Goal: Answer question/provide support: Share knowledge or assist other users

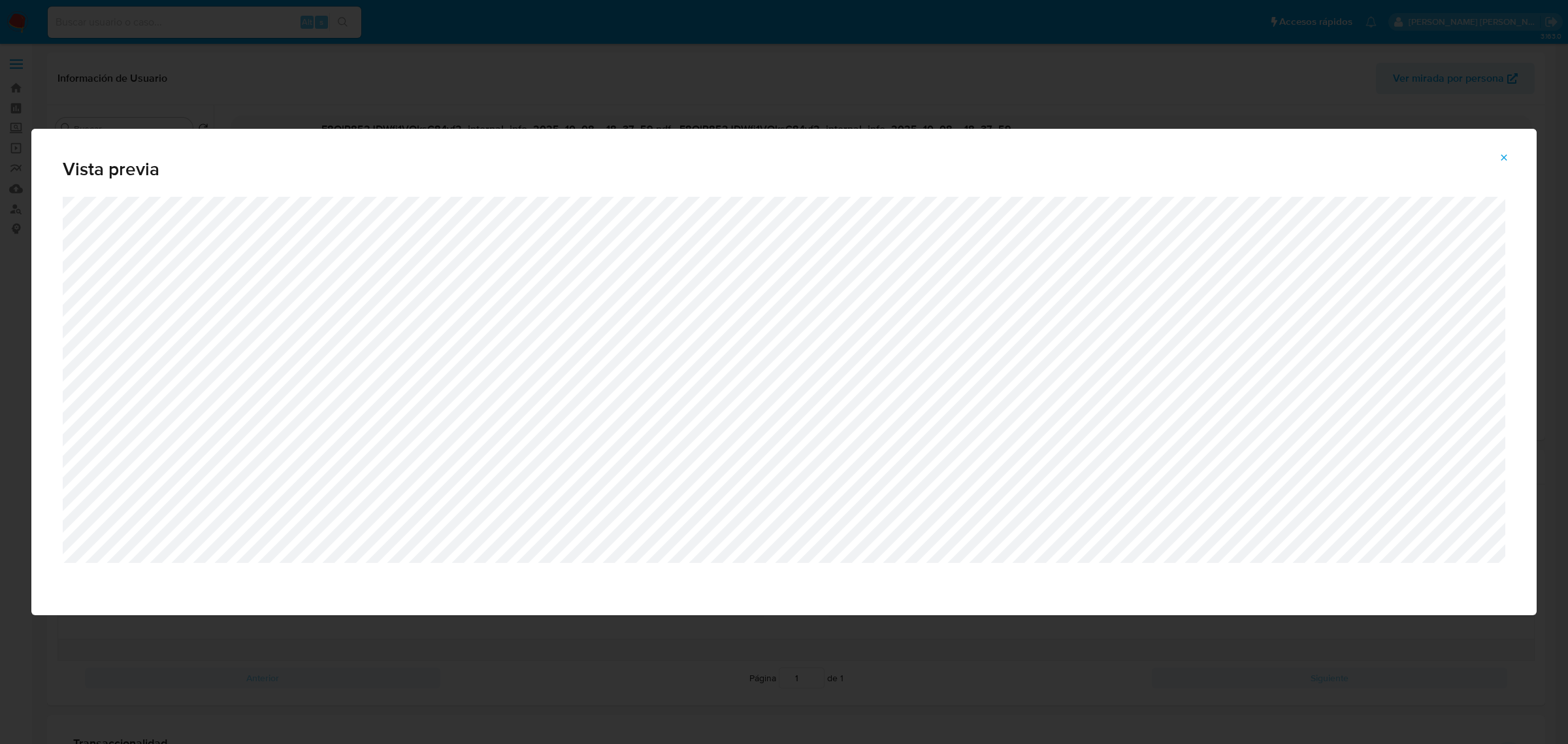
select select "10"
click at [1512, 159] on button "Attachment preview" at bounding box center [1504, 157] width 29 height 21
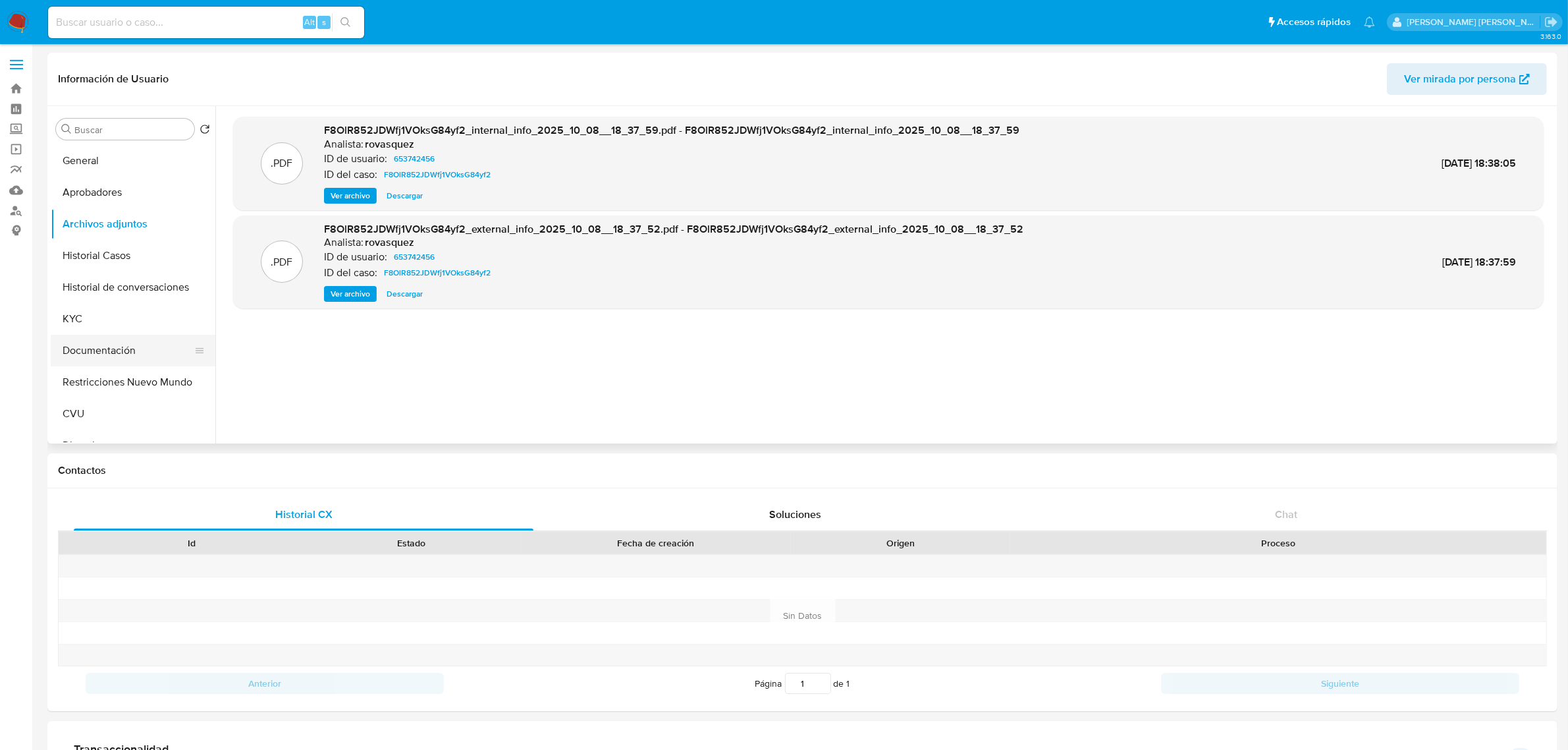
scroll to position [82, 0]
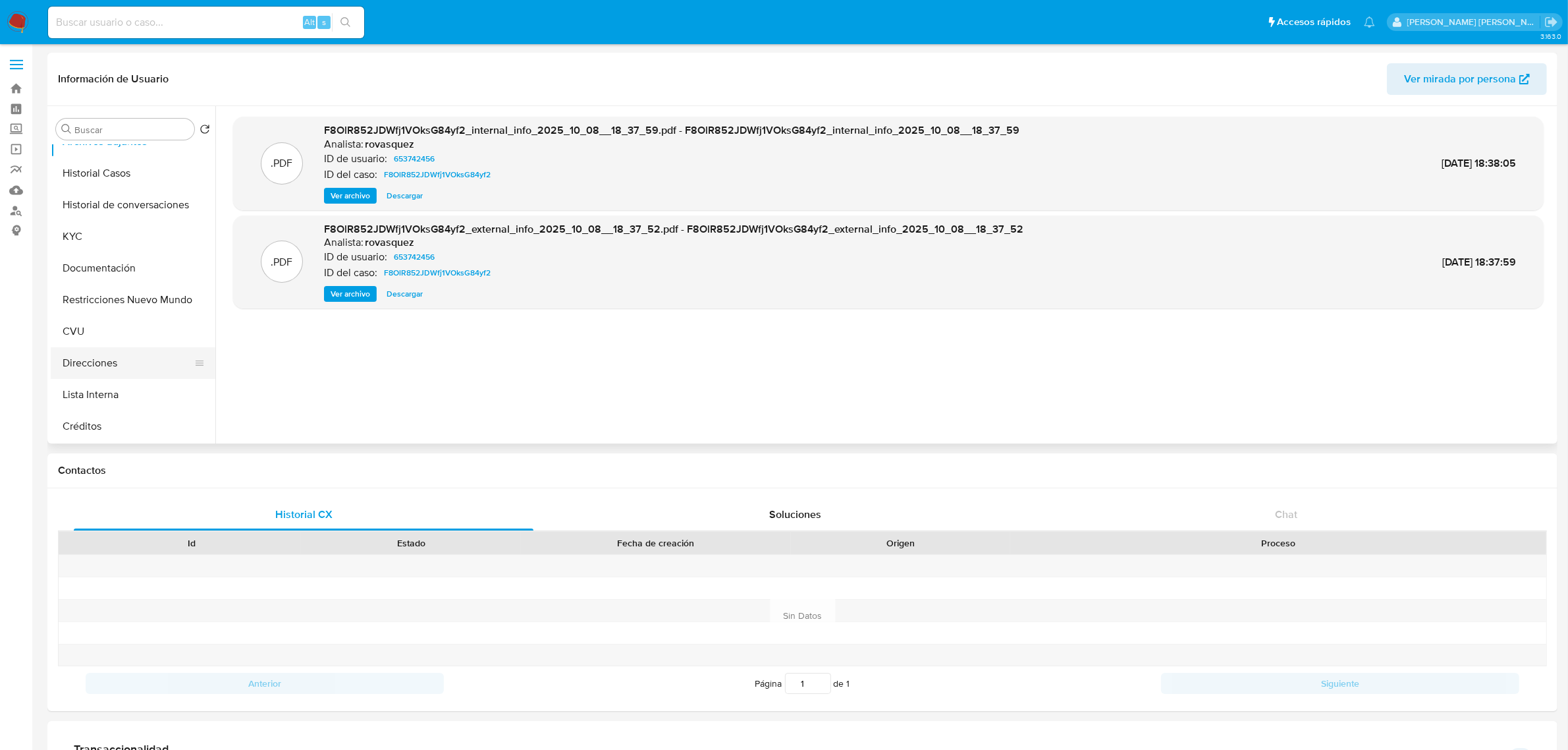
click at [109, 357] on button "Direcciones" at bounding box center [128, 363] width 154 height 32
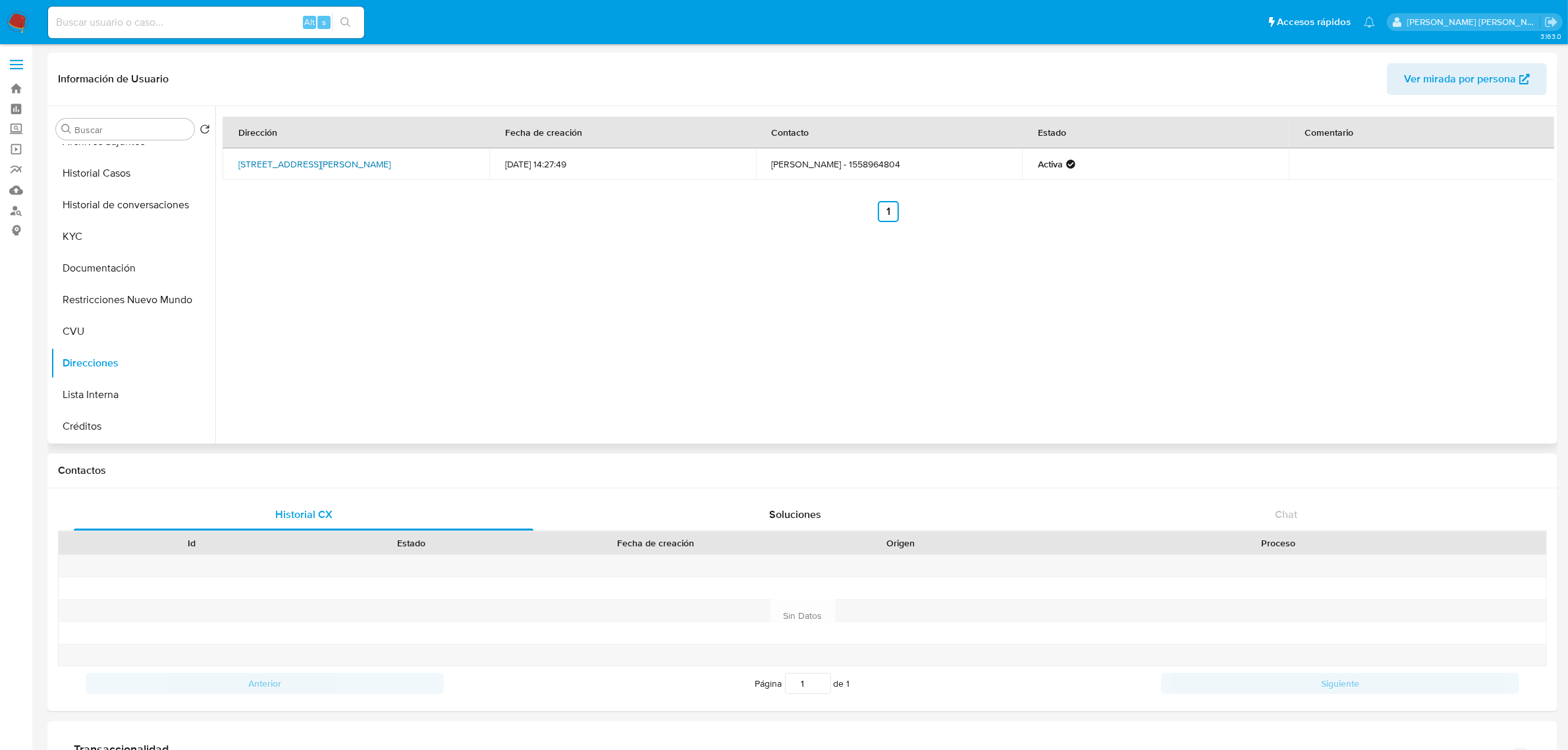
click at [310, 161] on link "Calle San Pedro 5138, Villa Ballester, Buenos Aires, 1653, Argentina 5138" at bounding box center [314, 164] width 152 height 13
drag, startPoint x: 94, startPoint y: 235, endPoint x: 115, endPoint y: 229, distance: 21.8
click at [94, 235] on button "KYC" at bounding box center [128, 236] width 154 height 32
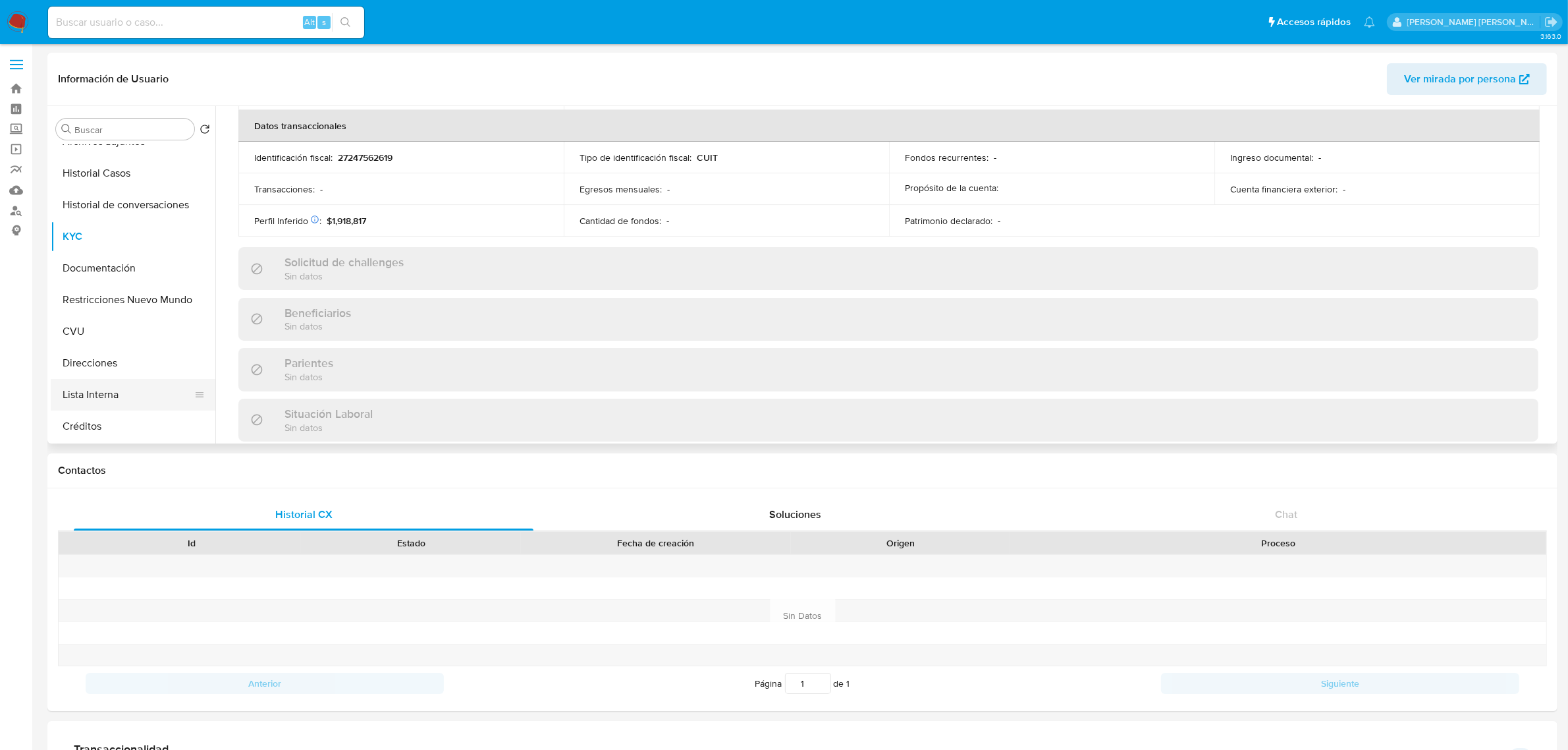
scroll to position [718, 0]
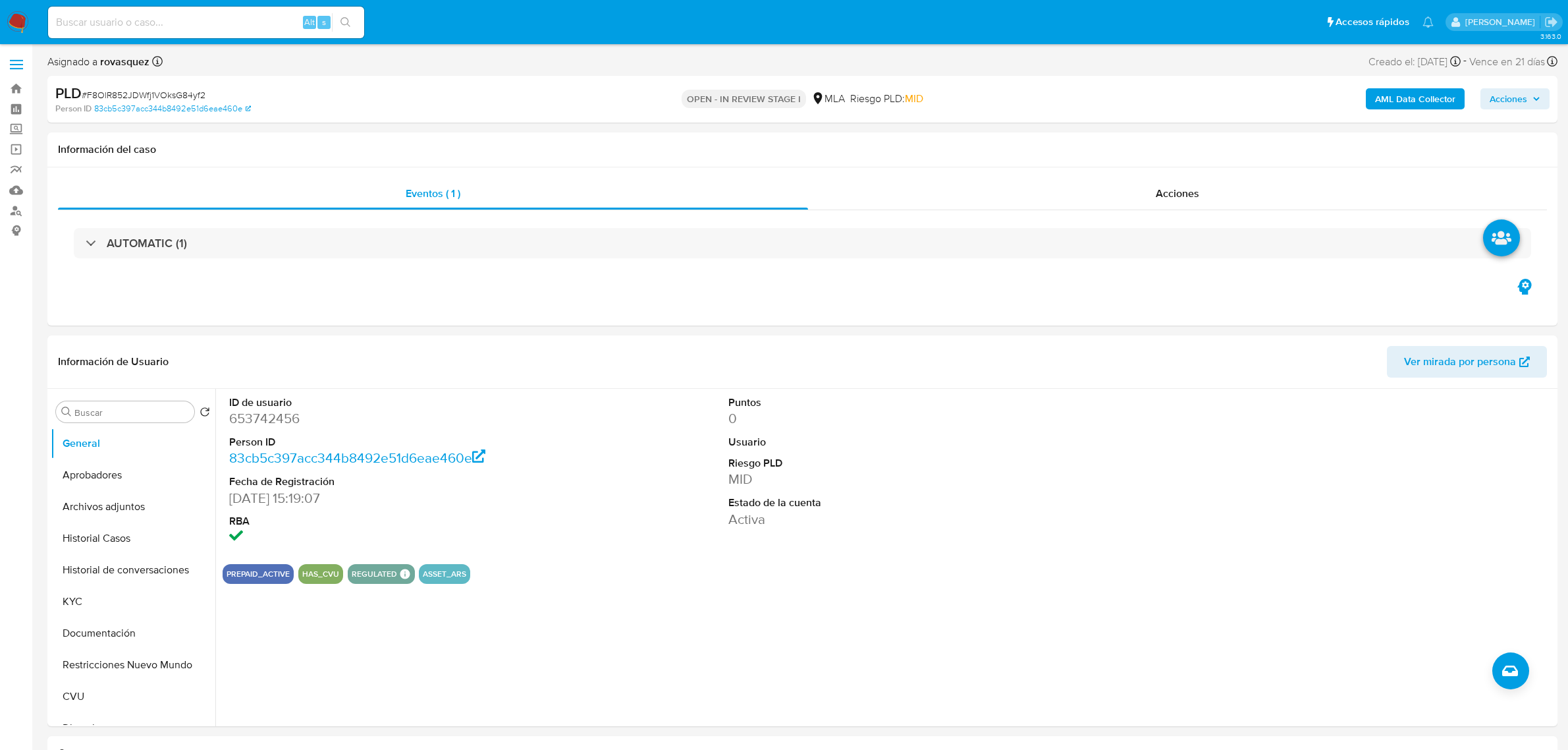
select select "10"
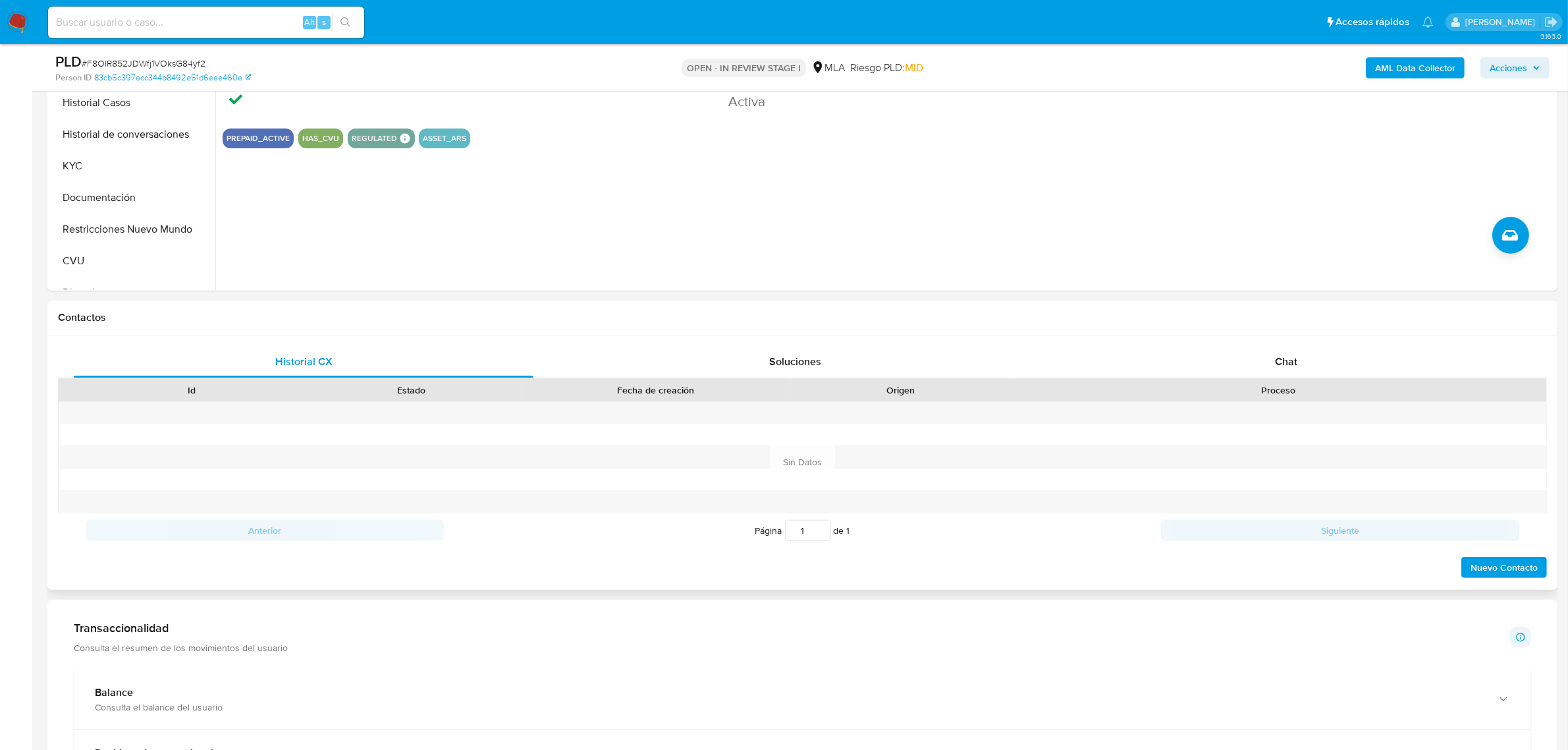
scroll to position [494, 0]
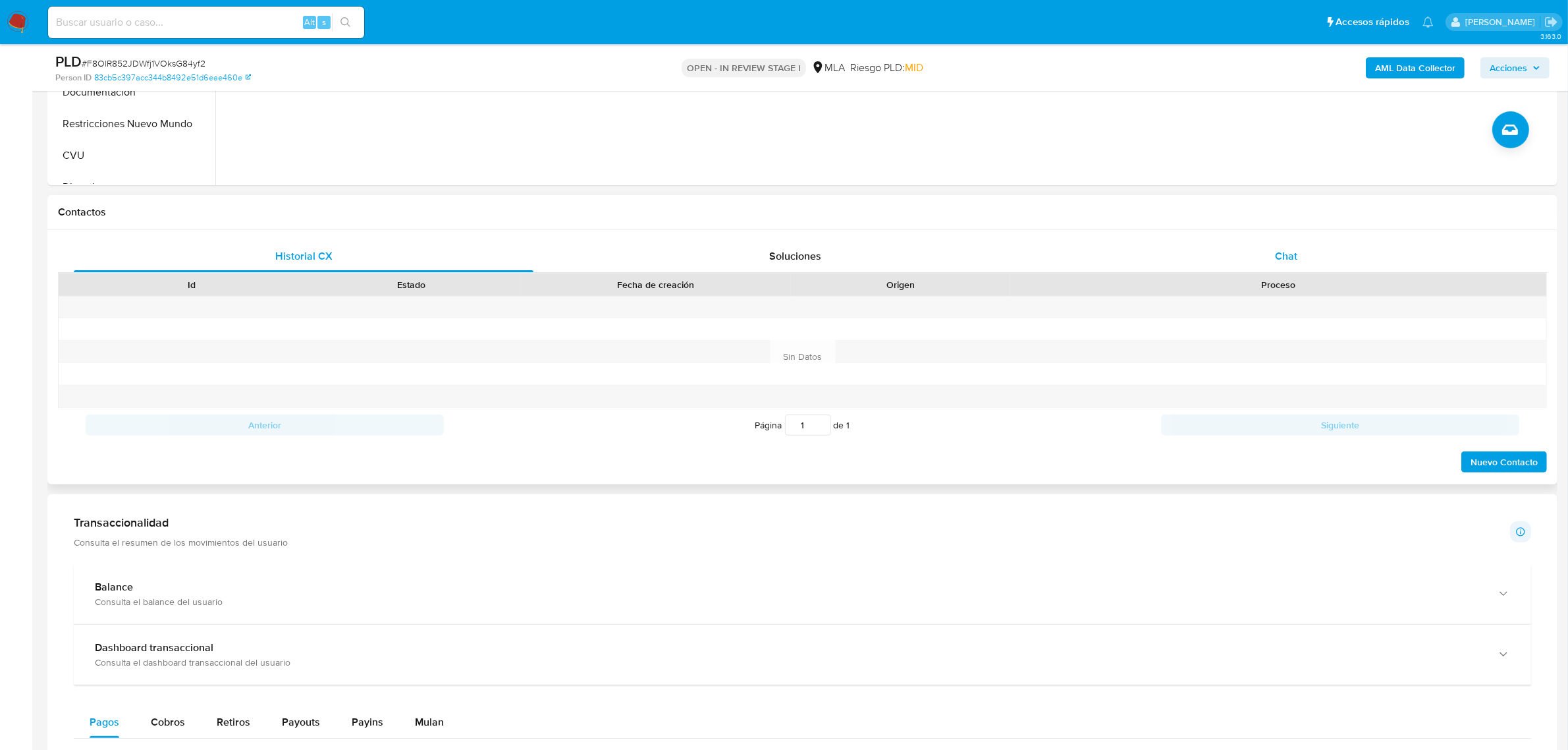
click at [1301, 259] on div "Chat" at bounding box center [1285, 256] width 460 height 32
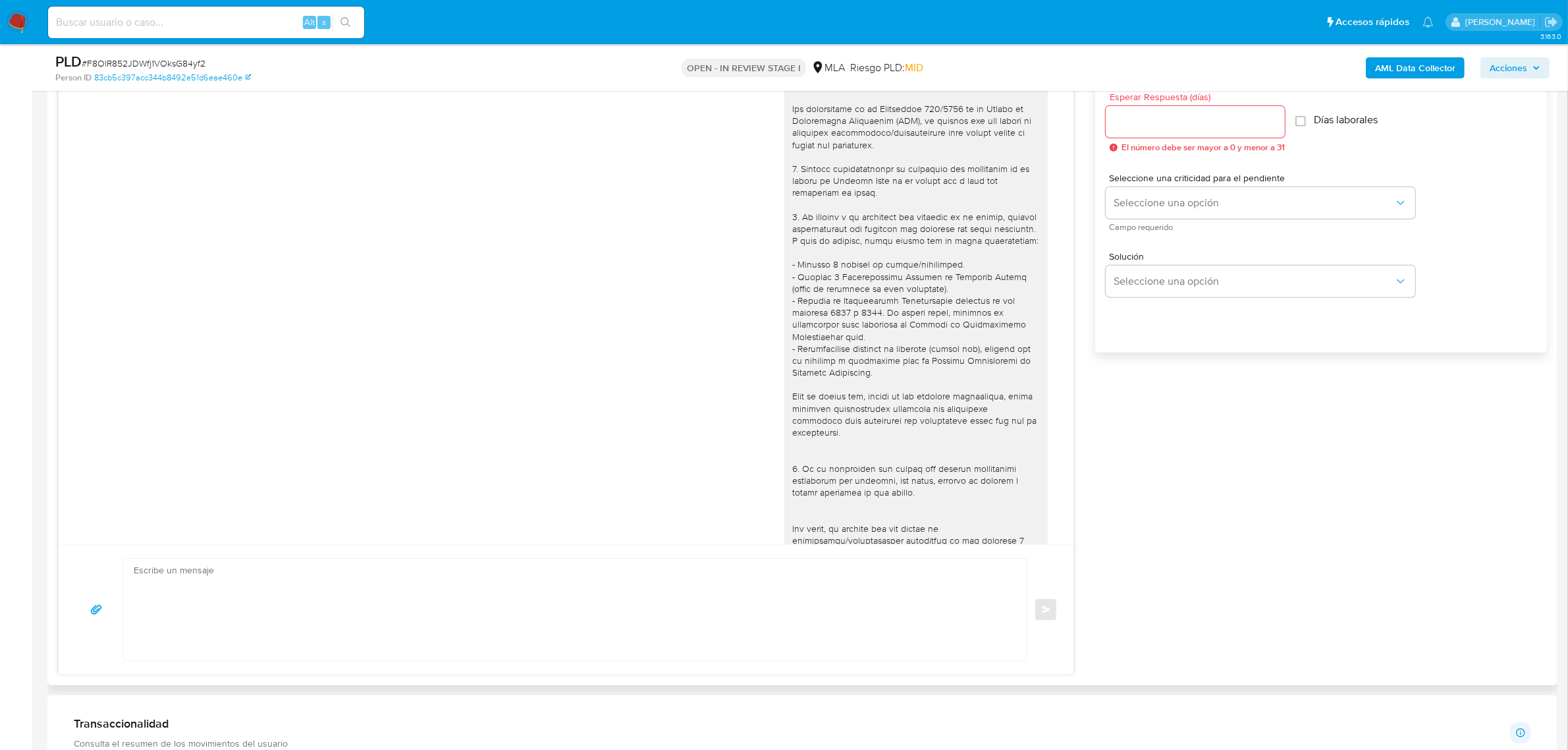
scroll to position [551, 0]
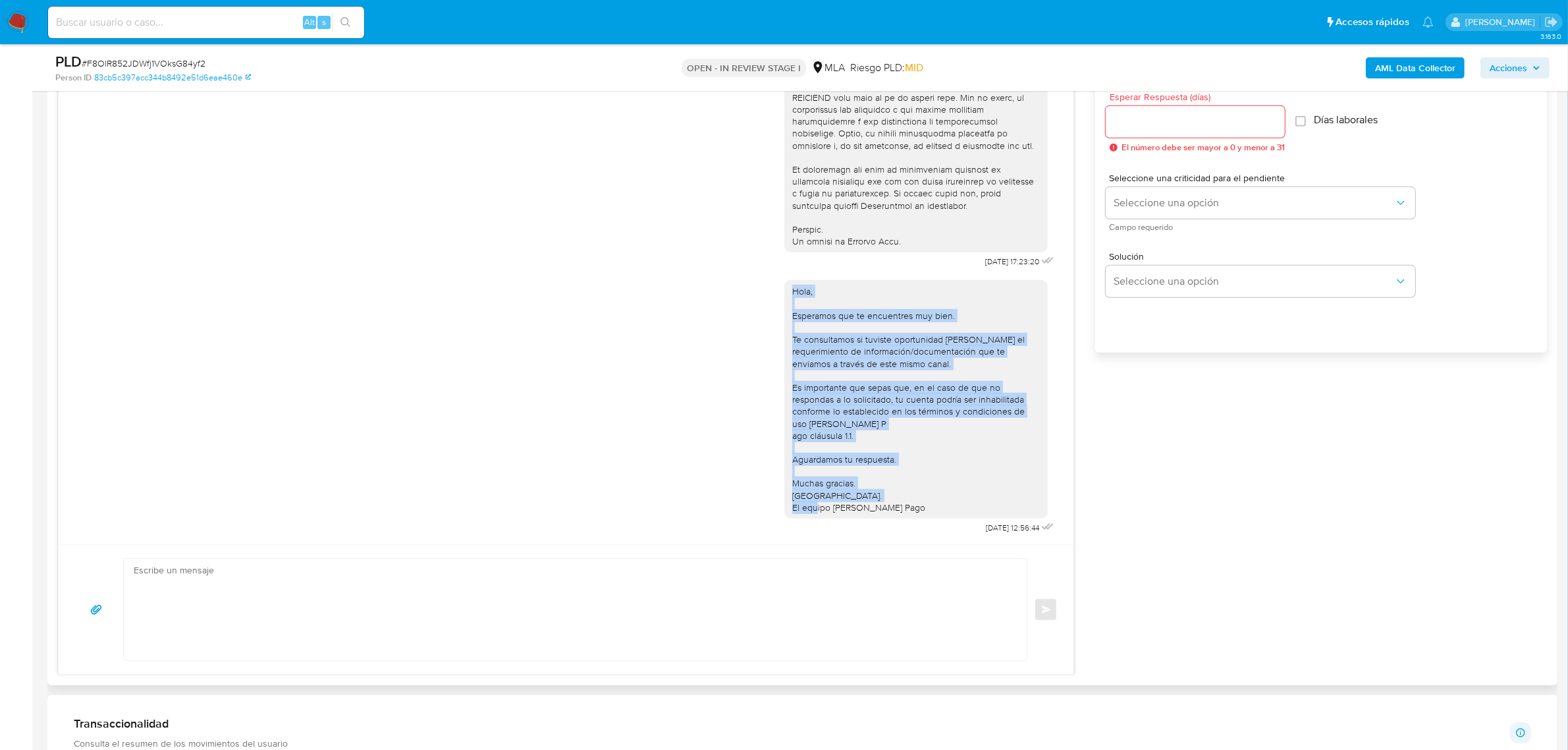
drag, startPoint x: 909, startPoint y: 496, endPoint x: 743, endPoint y: 282, distance: 270.8
click at [743, 282] on div "Hola, Esperamos que te encuentres muy bien. Te consultamos si tuviste oportunid…" at bounding box center [566, 403] width 981 height 266
copy div "Hola, Esperamos que te encuentres muy bien. Te consultamos si tuviste oportunid…"
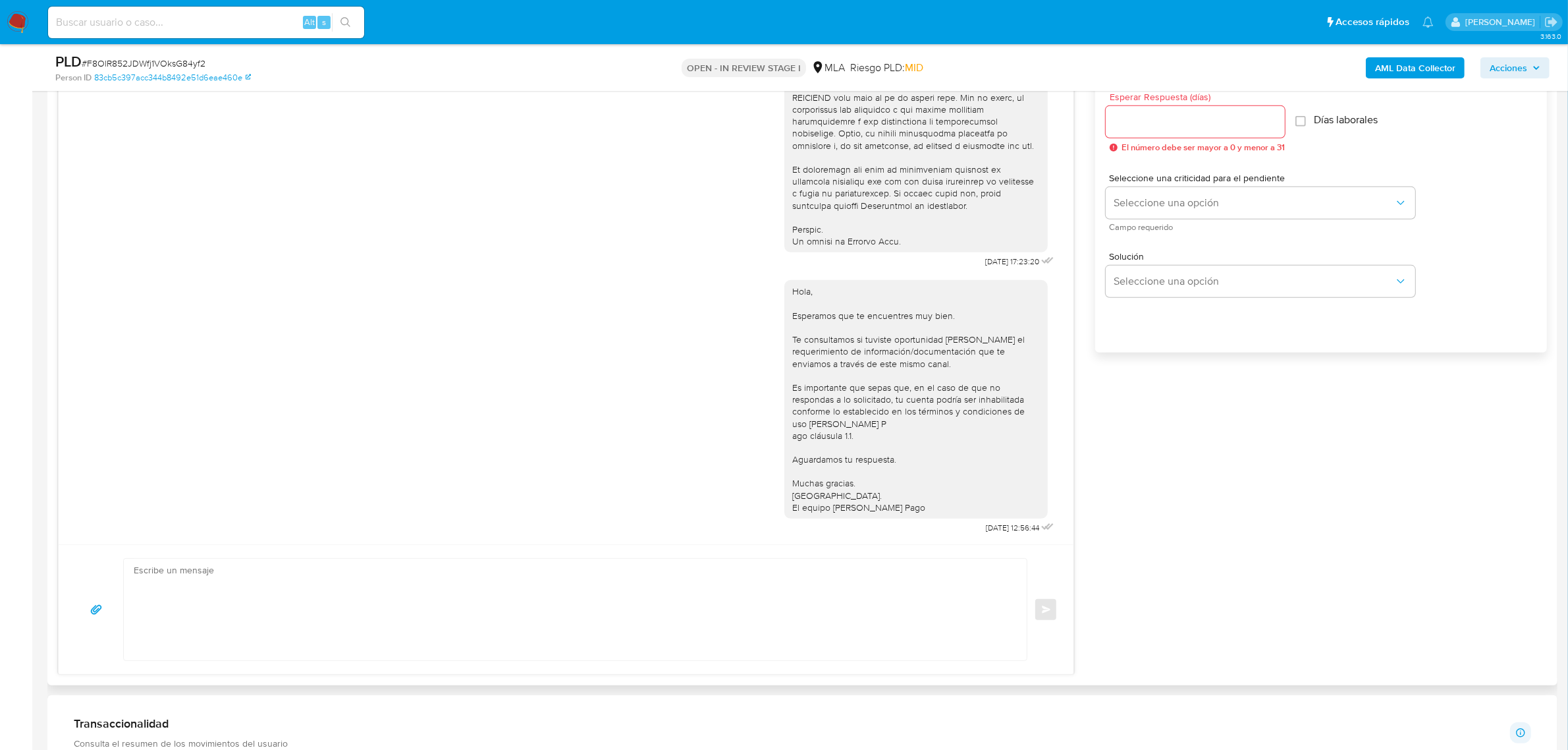
click at [268, 613] on textarea at bounding box center [572, 610] width 877 height 102
paste textarea "Hola, Esperamos que te encuentres muy bien. Te consultamos si tuviste oportunid…"
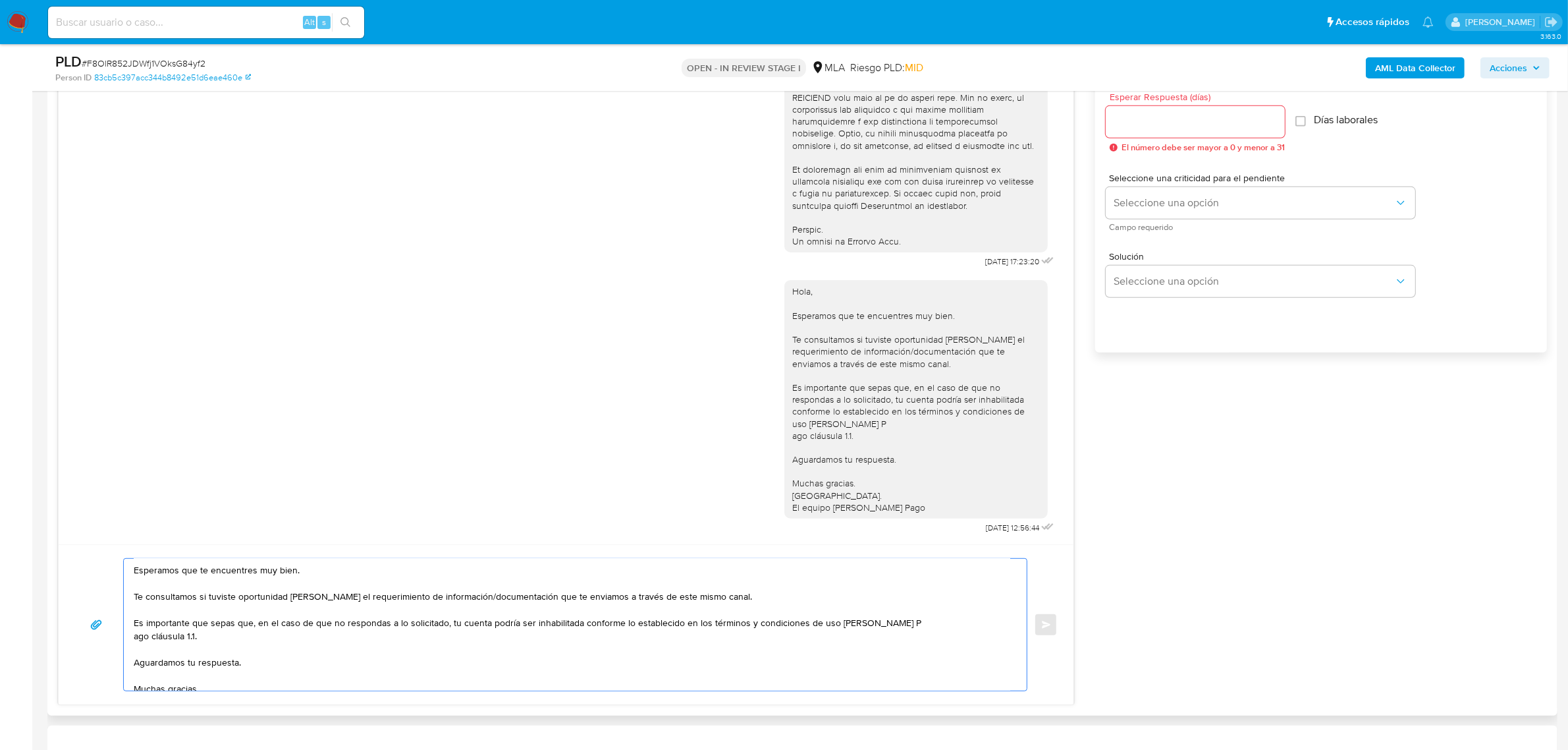
scroll to position [0, 0]
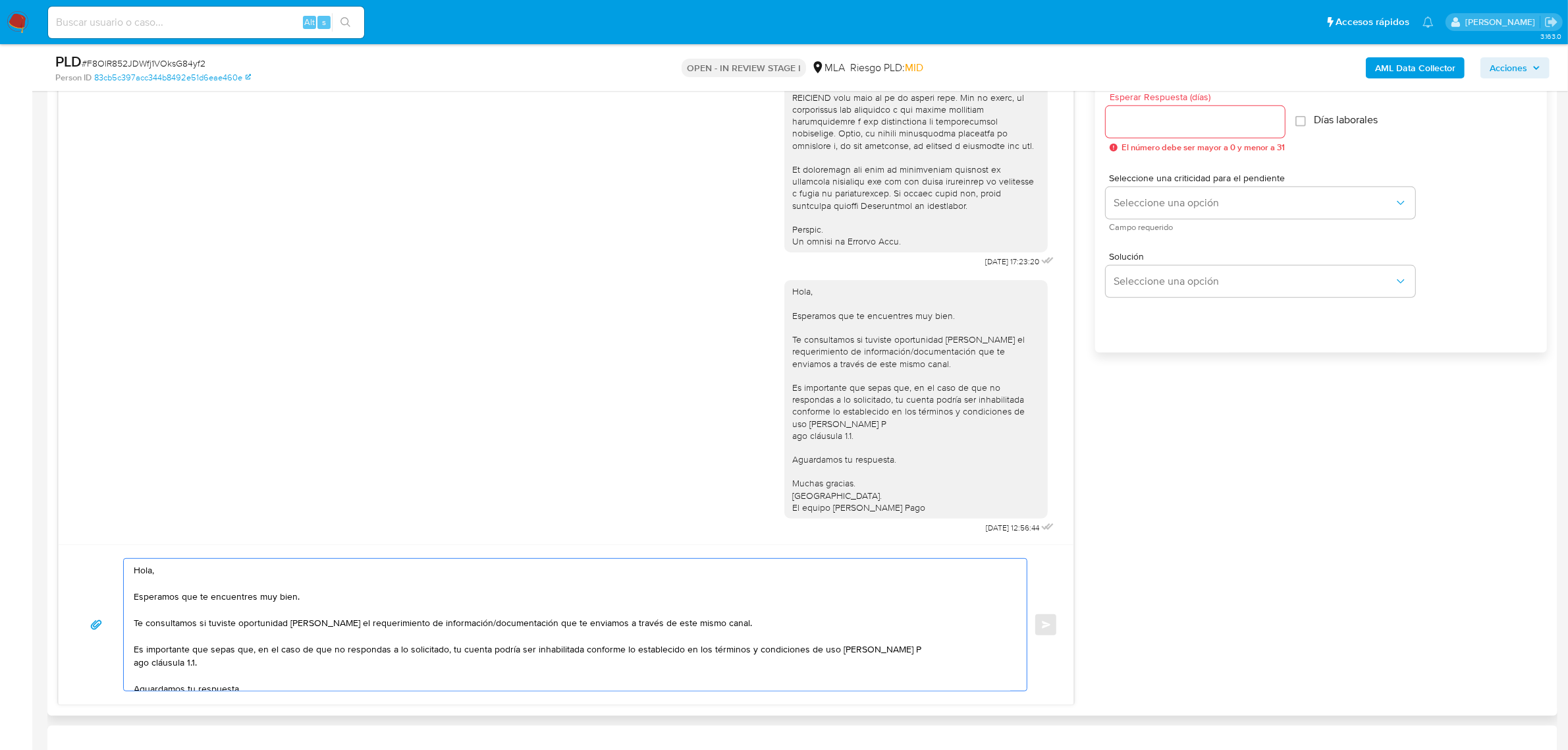
click at [178, 570] on textarea "Hola, Esperamos que te encuentres muy bien. Te consultamos si tuviste oportunid…" at bounding box center [572, 625] width 877 height 132
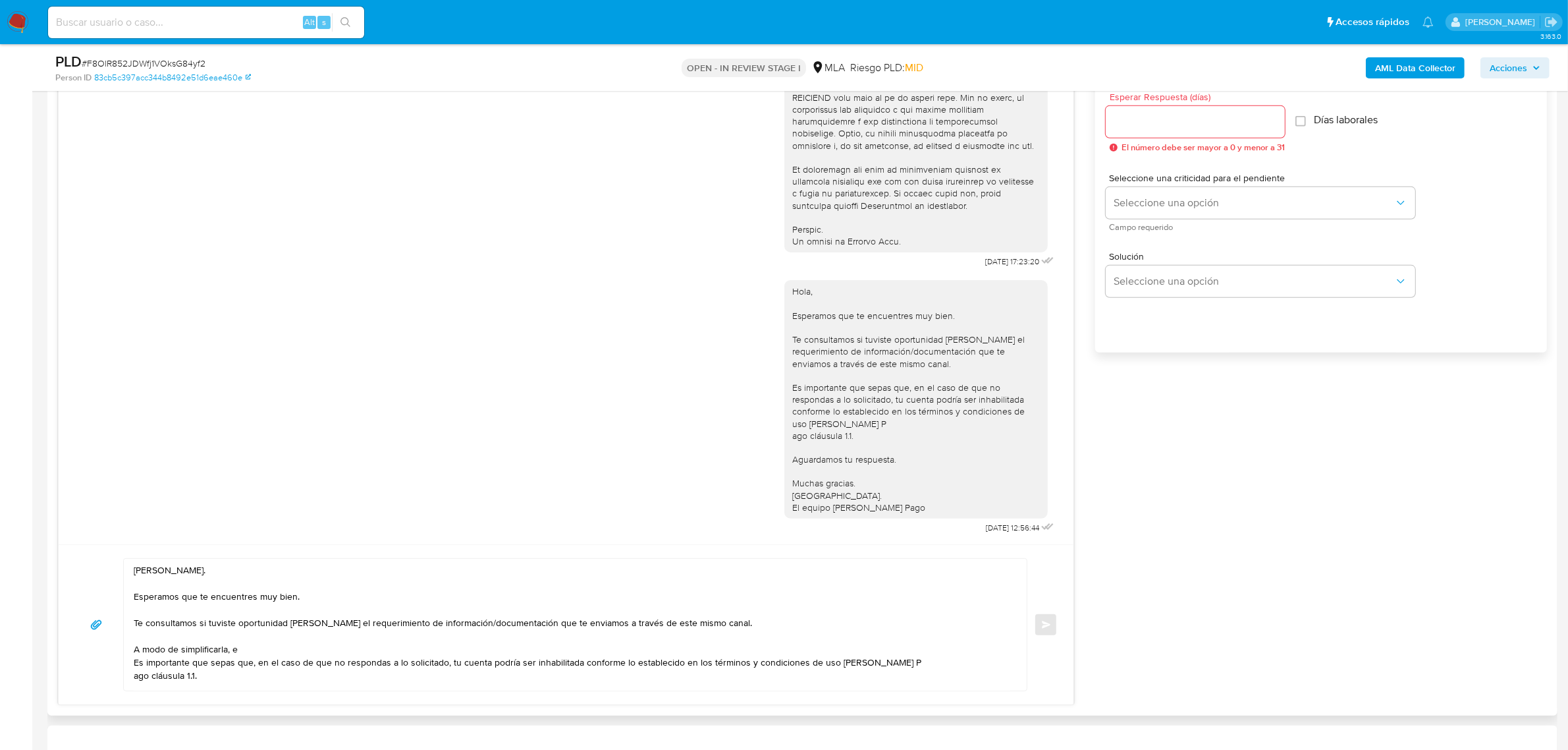
click at [292, 654] on textarea "Hola, Andrea. Esperamos que te encuentres muy bien. Te consultamos si tuviste o…" at bounding box center [572, 625] width 877 height 132
paste textarea "n función de las operaciones registradas en tu cuenta de Mercado Pago, necesita…"
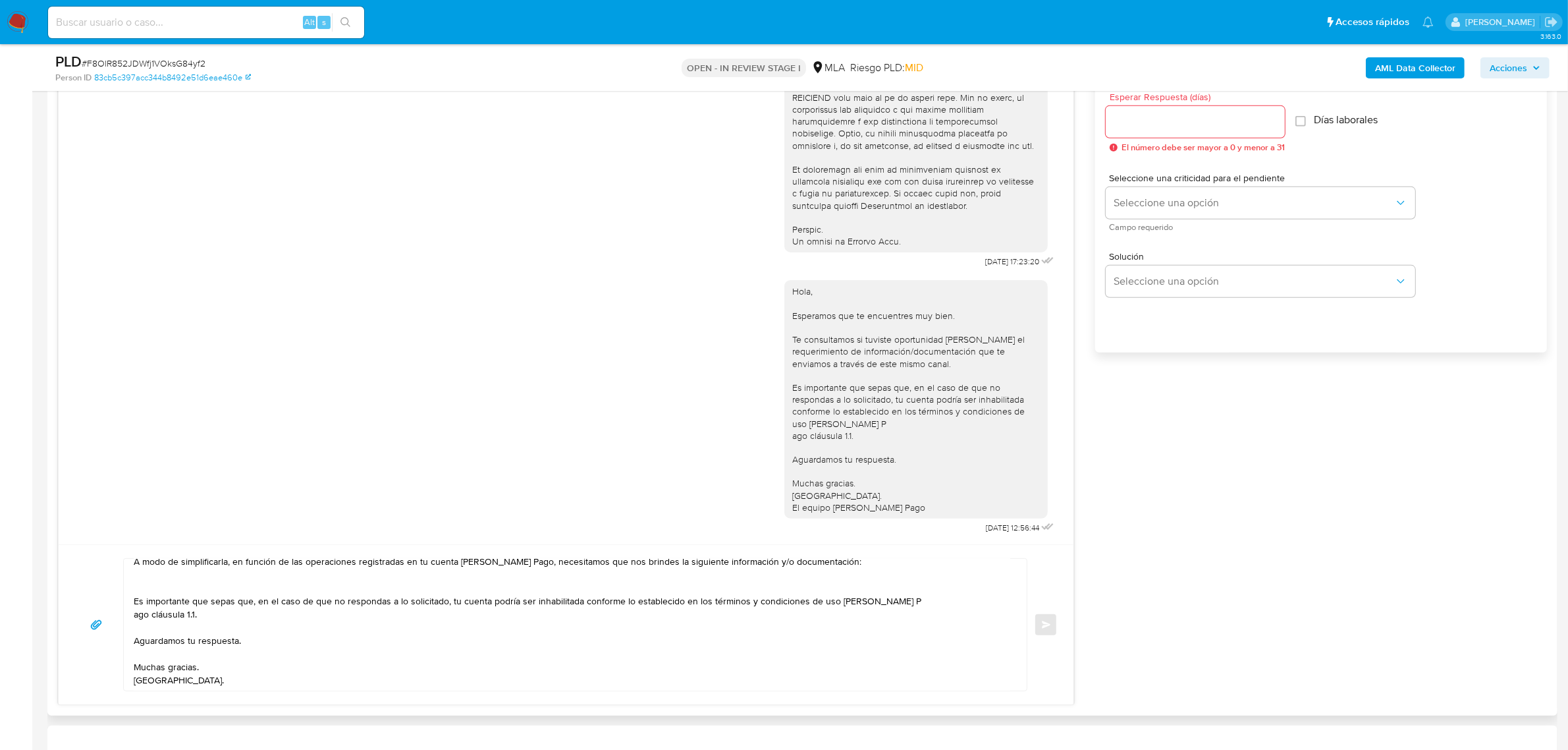
scroll to position [6, 0]
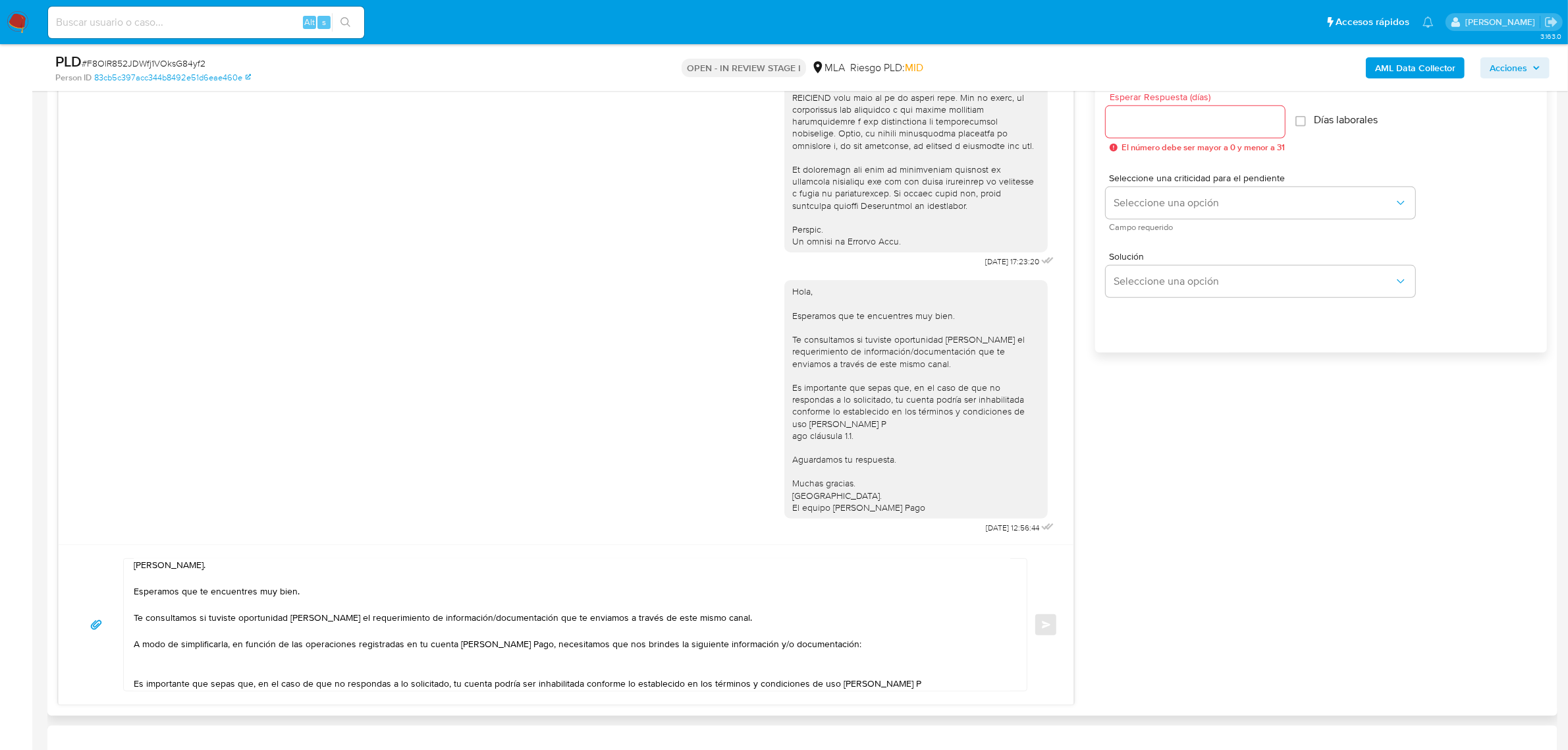
click at [148, 667] on textarea "Hola, Andrea. Esperamos que te encuentres muy bien. Te consultamos si tuviste o…" at bounding box center [572, 625] width 877 height 132
paste textarea "1. Descripción de la actividad: - Detalla la actividad que realizas a través de…"
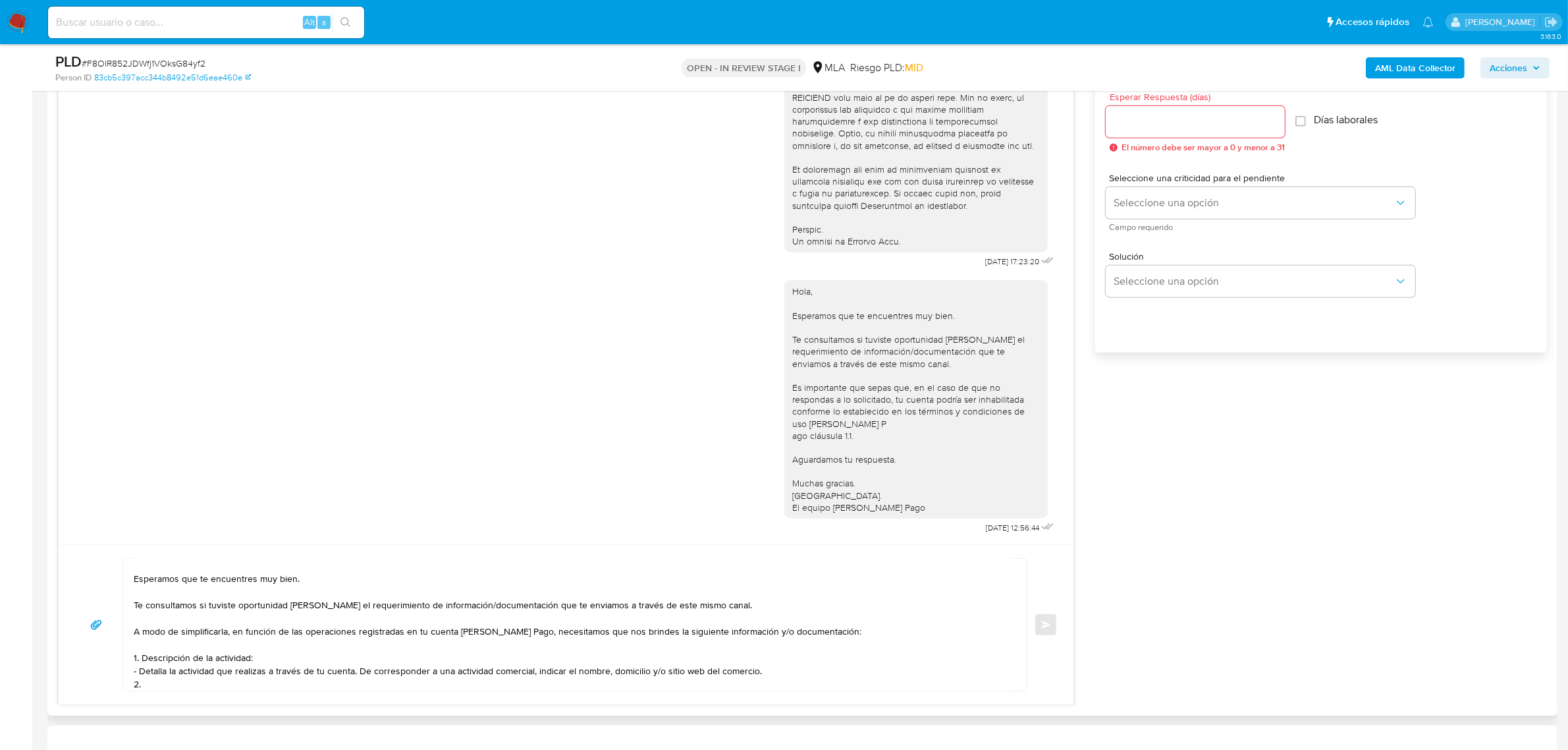
scroll to position [100, 0]
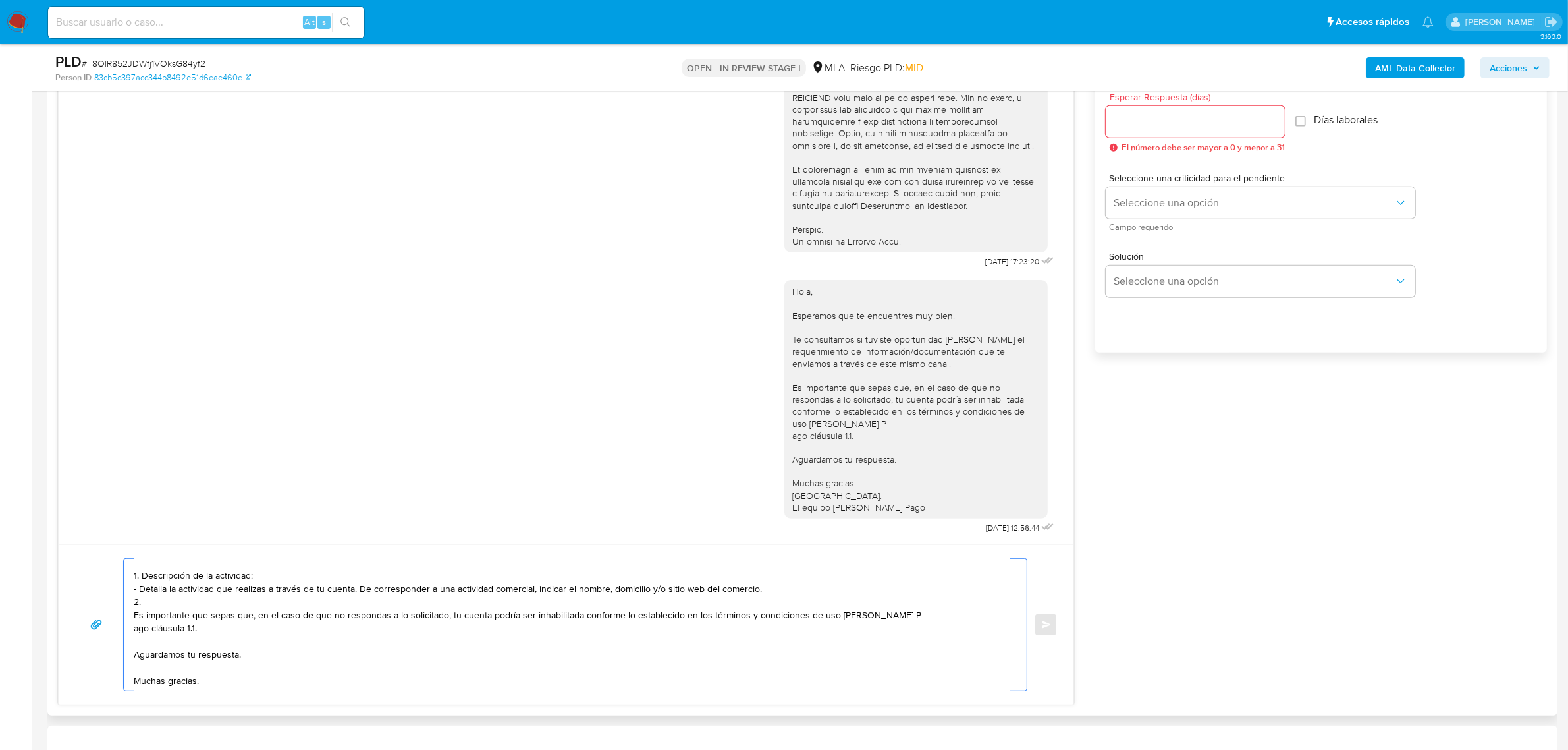
click at [161, 604] on textarea "Hola, Andrea. Esperamos que te encuentres muy bien. Te consultamos si tuviste o…" at bounding box center [572, 625] width 877 height 132
paste textarea "Resumen de Comprobantes Electrónicos emitidos de los períodos 2024 y 2025. Si t…"
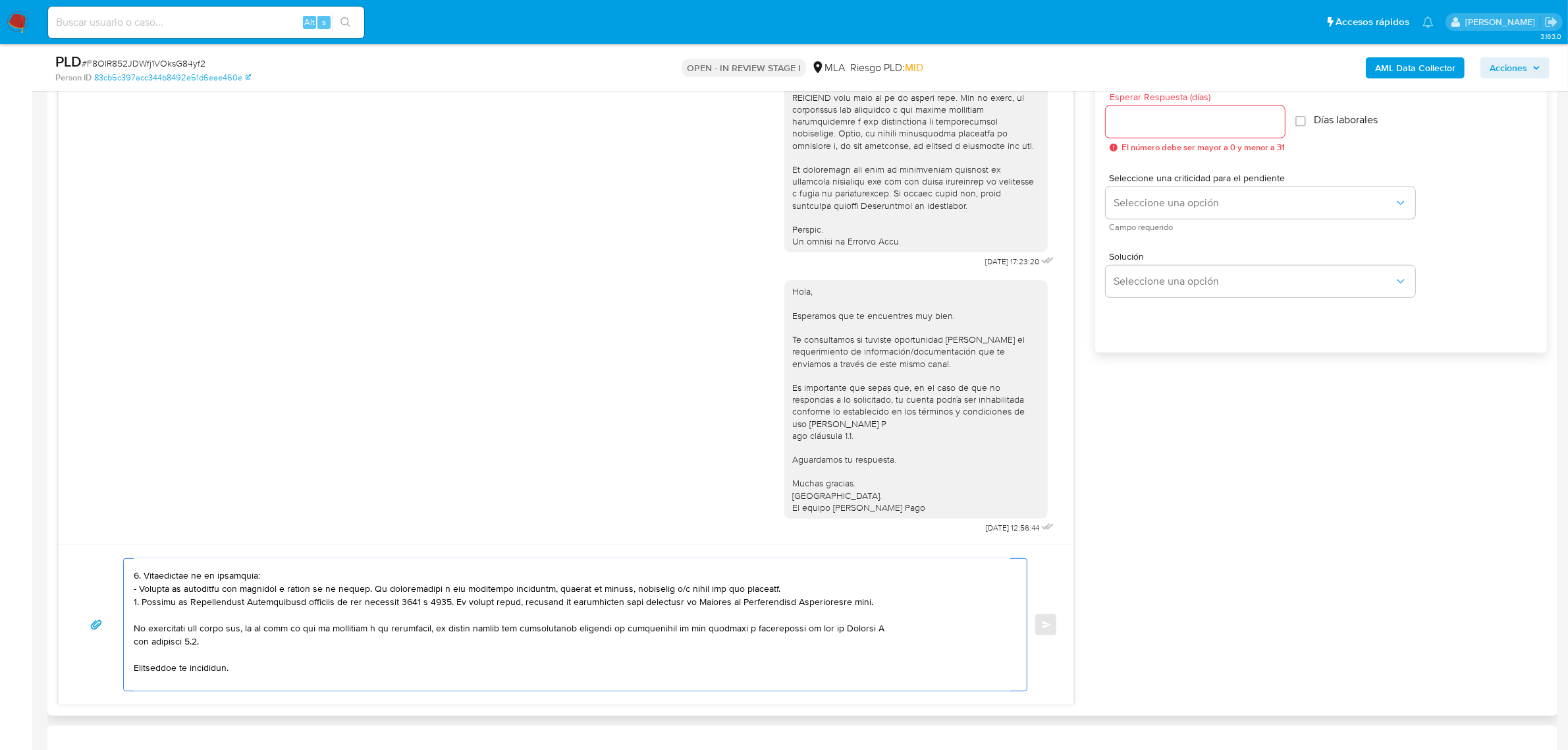
click at [894, 608] on textarea at bounding box center [572, 625] width 877 height 132
paste textarea "https://www.mercadopago.com.ar/ayuda/30181"
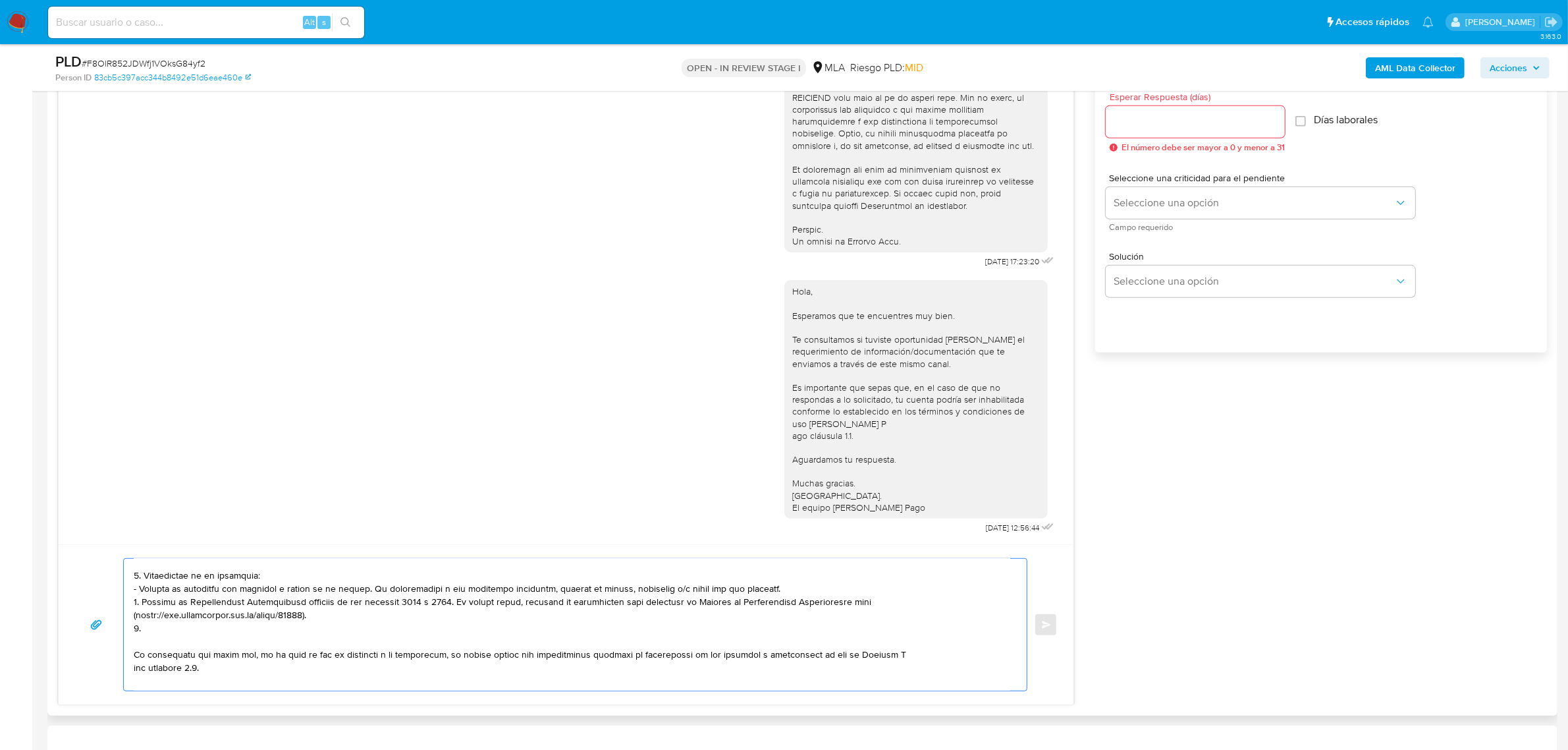
click at [791, 587] on textarea at bounding box center [572, 625] width 877 height 132
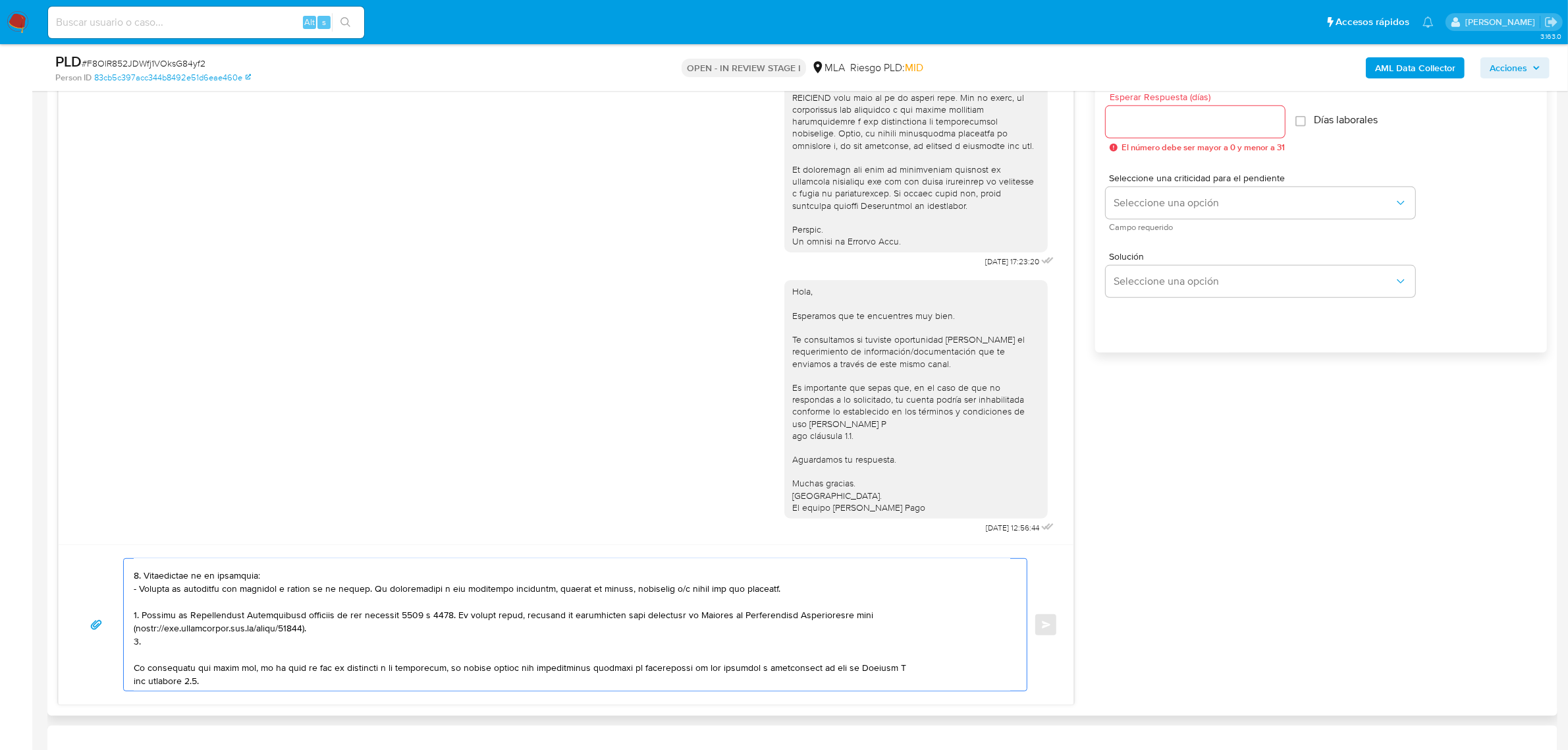
click at [393, 631] on textarea at bounding box center [572, 625] width 877 height 132
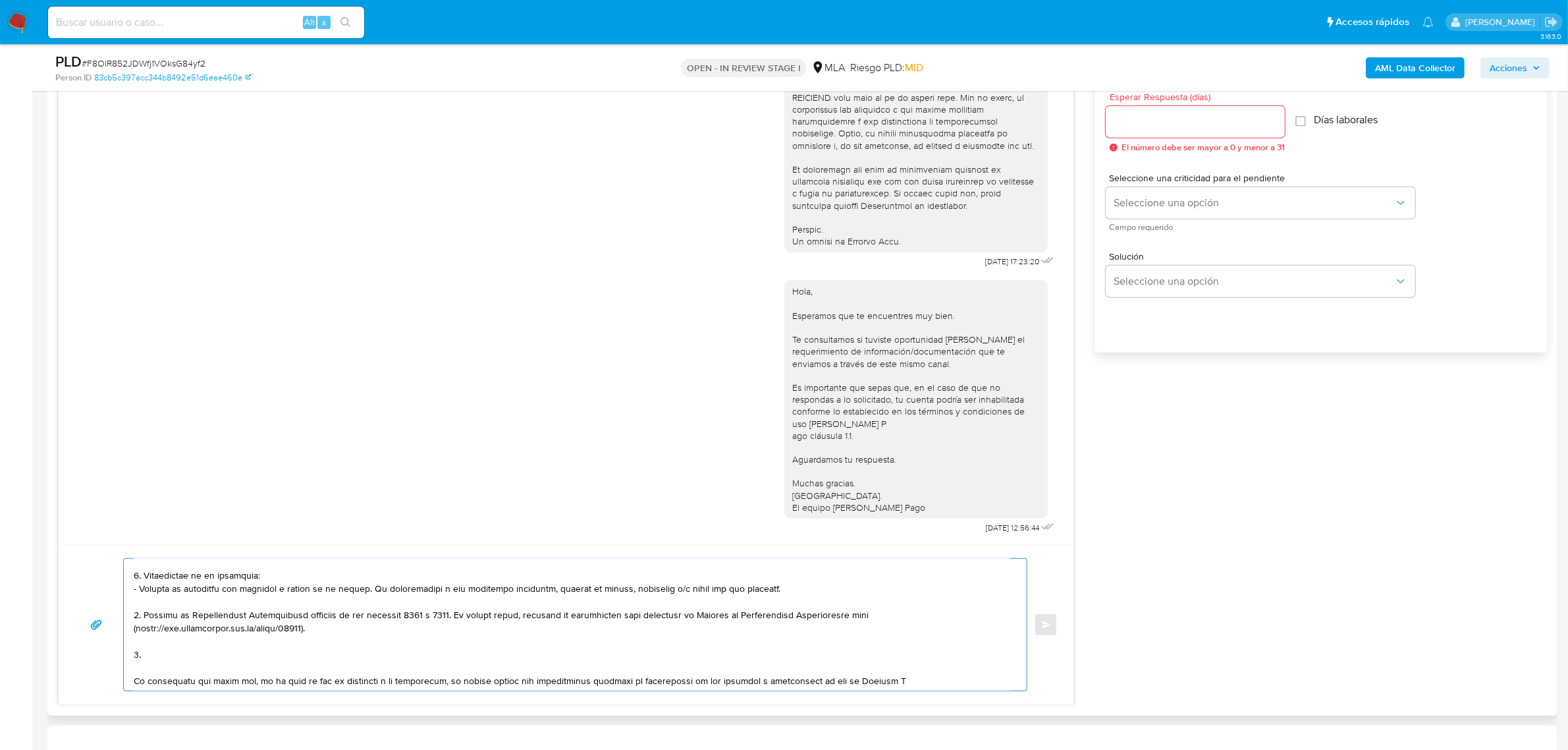
click at [170, 654] on textarea at bounding box center [572, 625] width 877 height 132
paste textarea "Detalle del motivo económico de las operaciones cursadas con las siguientes con…"
click at [142, 656] on textarea at bounding box center [572, 625] width 877 height 132
click at [160, 667] on textarea at bounding box center [572, 625] width 877 height 132
paste textarea "33707366589 name: FEDERACION PATRONAL SEGUROS SAU || alias: 23240115239 name: N…"
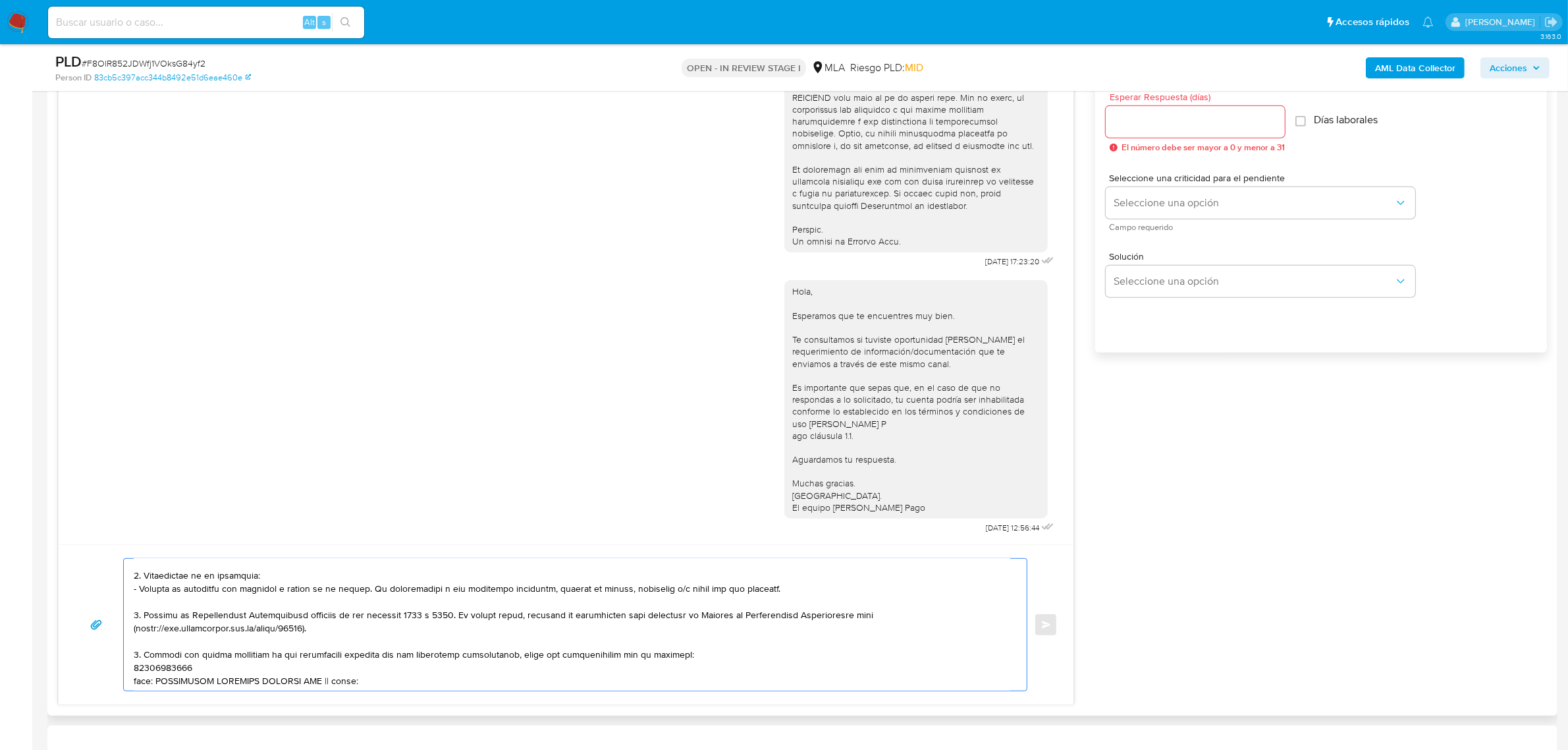
scroll to position [150, 0]
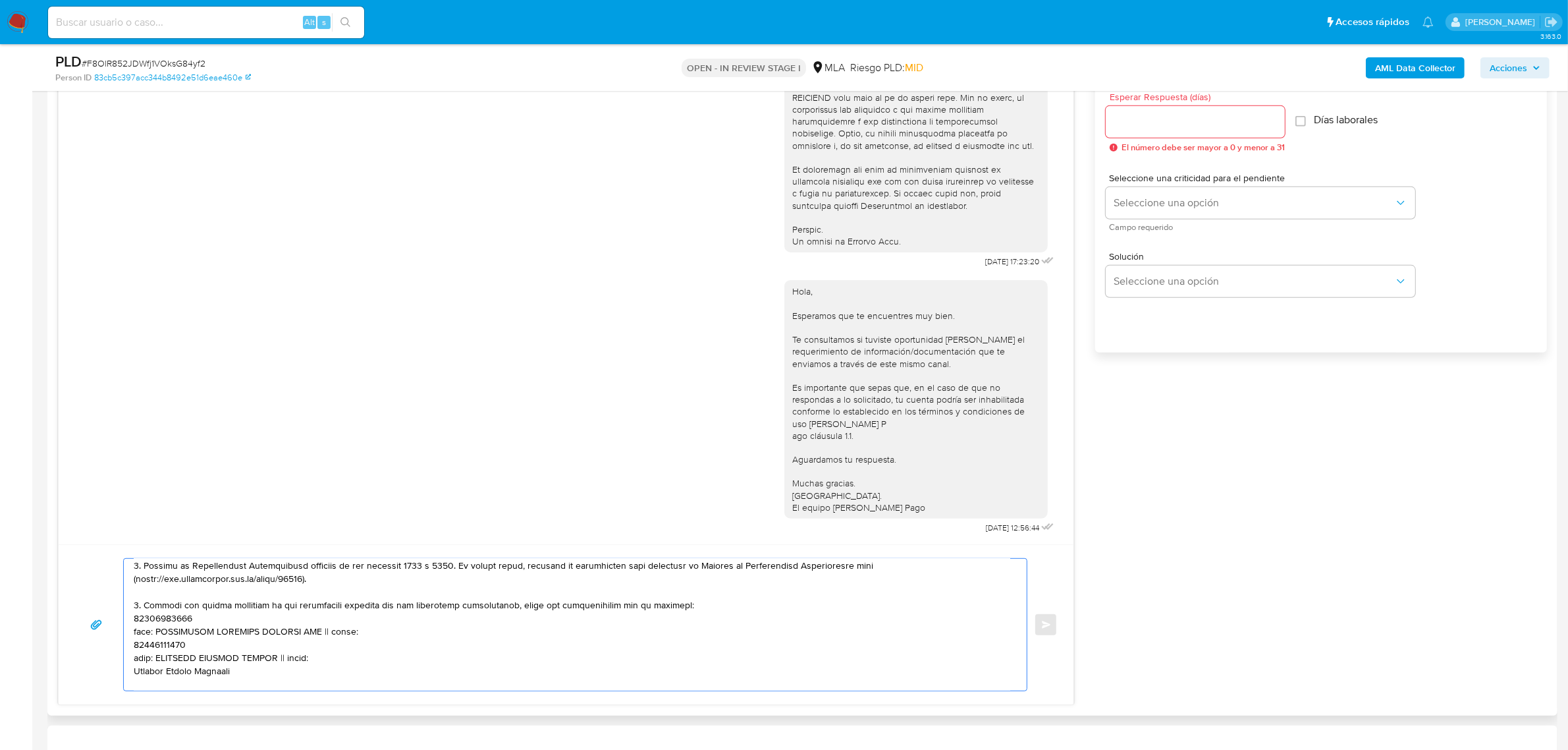
click at [158, 624] on textarea at bounding box center [572, 625] width 877 height 132
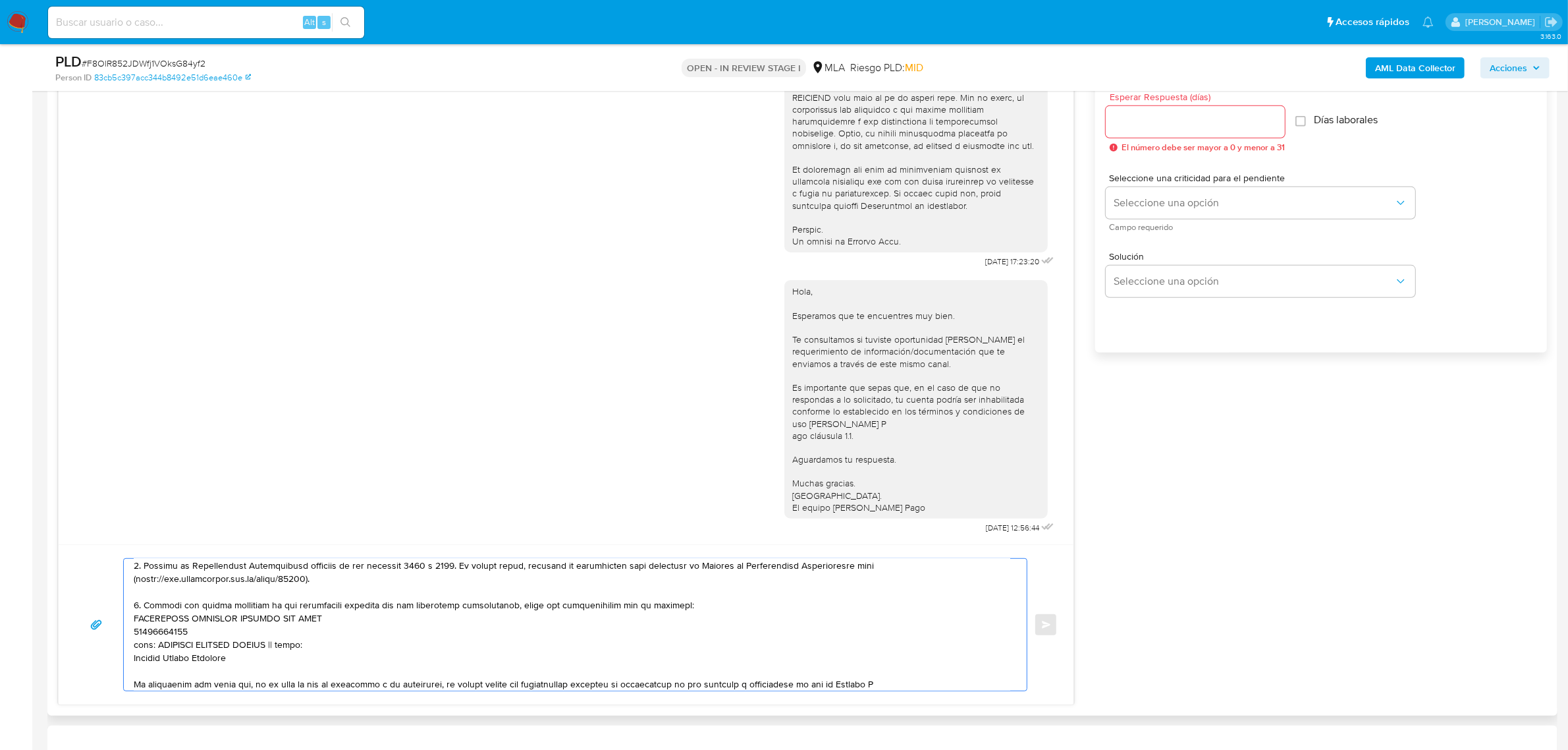
paste textarea "33707366589"
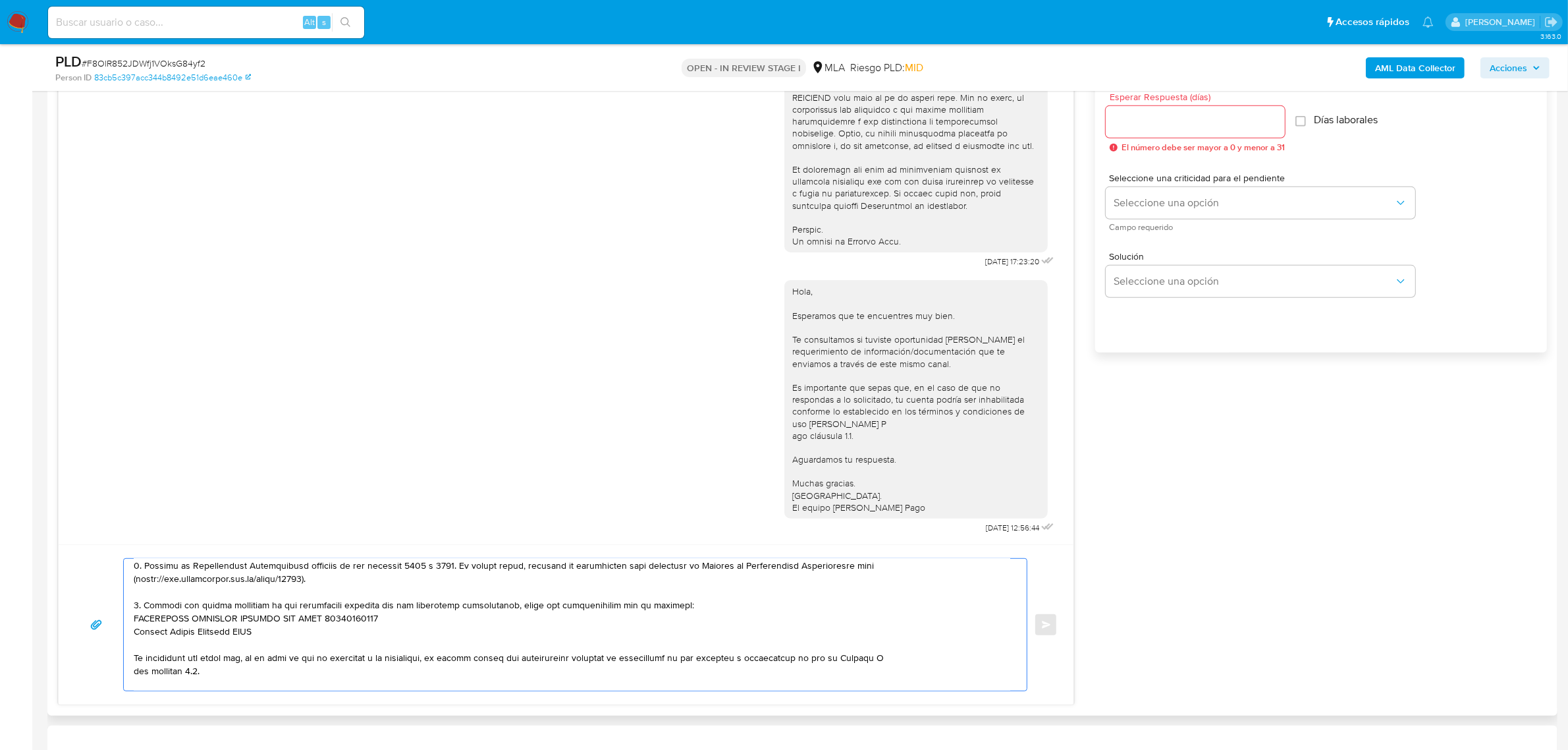
paste textarea "23240115239"
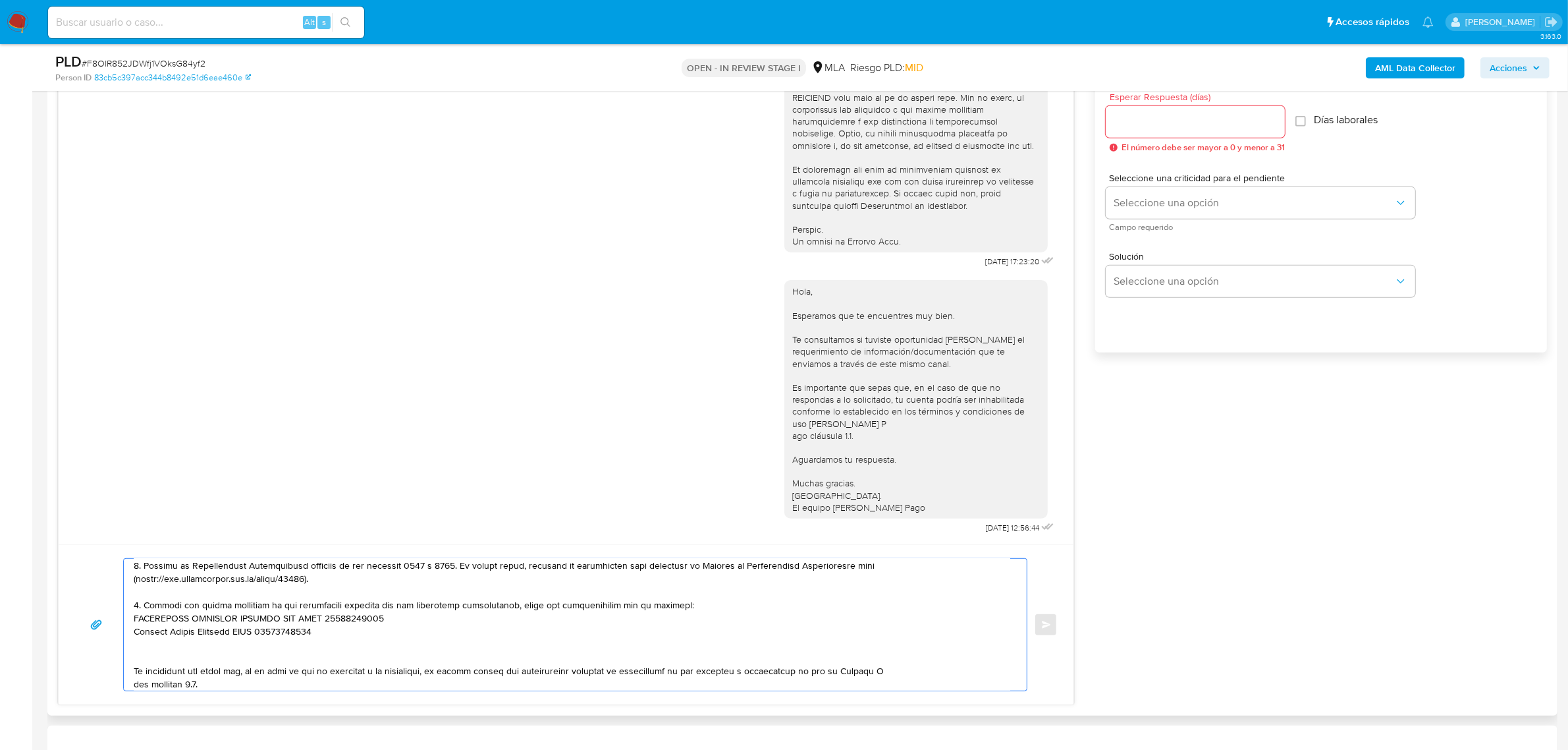
paste textarea "- El Cachorrrro S R L - CUIT 30684823473 (ACTIVIDAD: Venta al por menor de mate…"
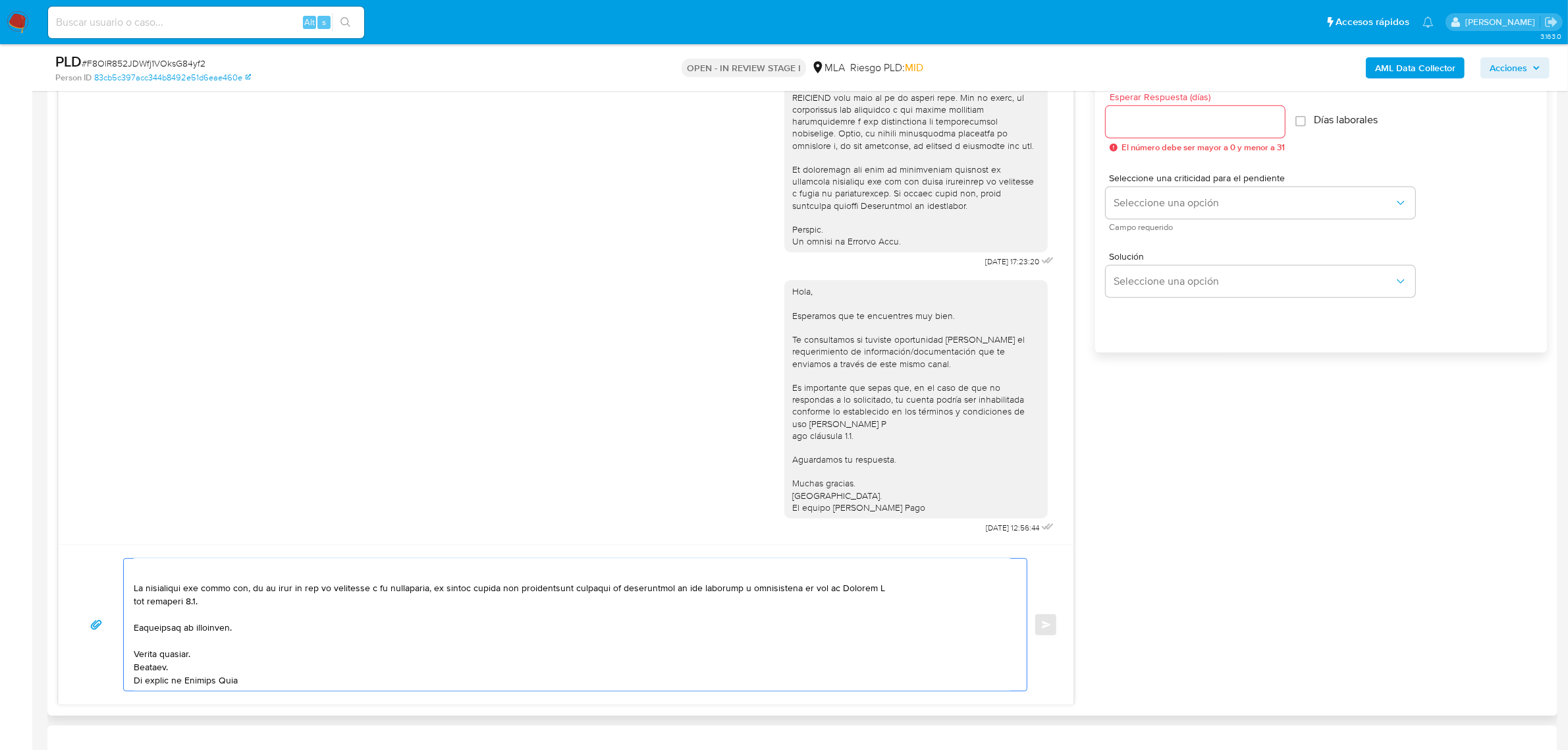
scroll to position [189, 0]
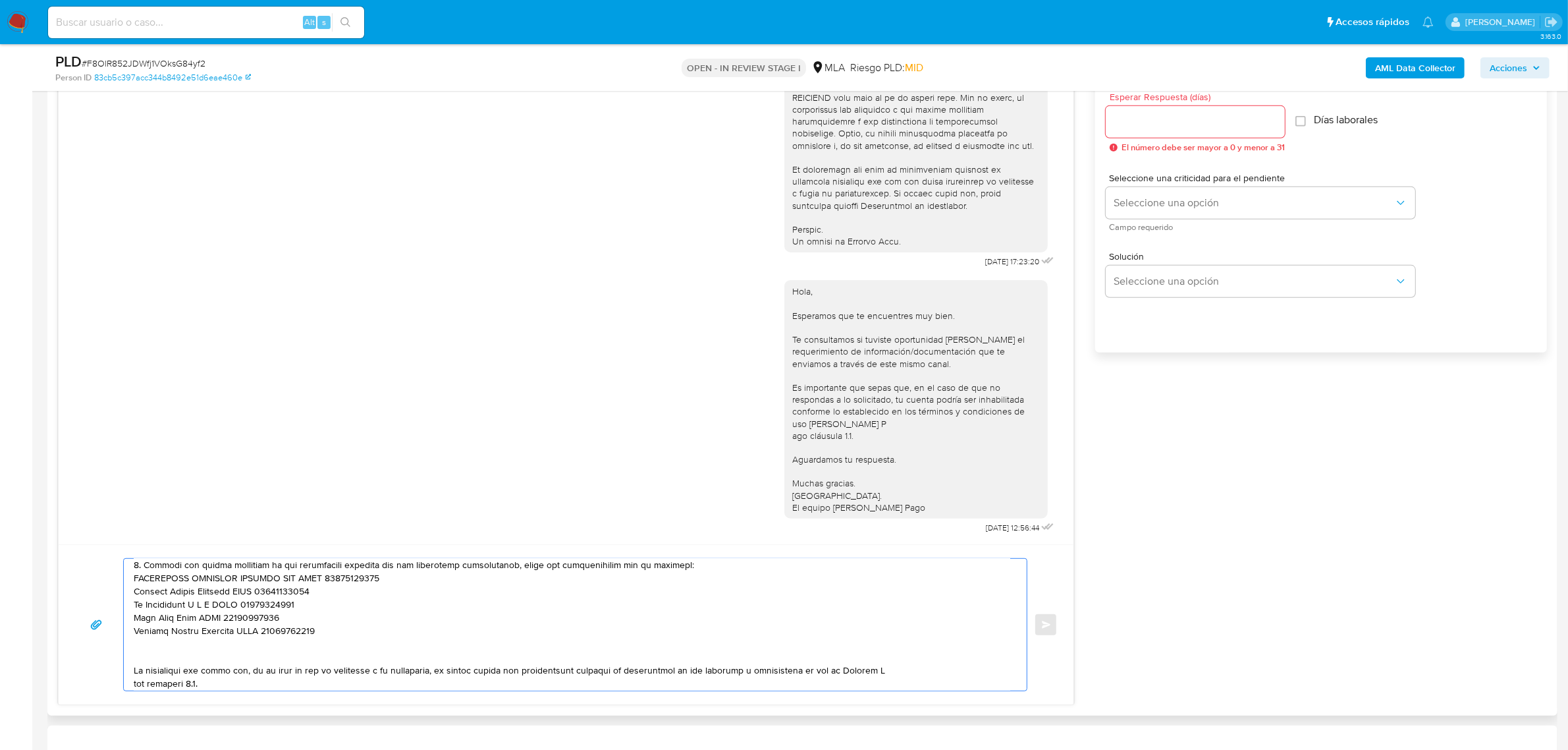
click at [178, 646] on textarea at bounding box center [572, 625] width 877 height 132
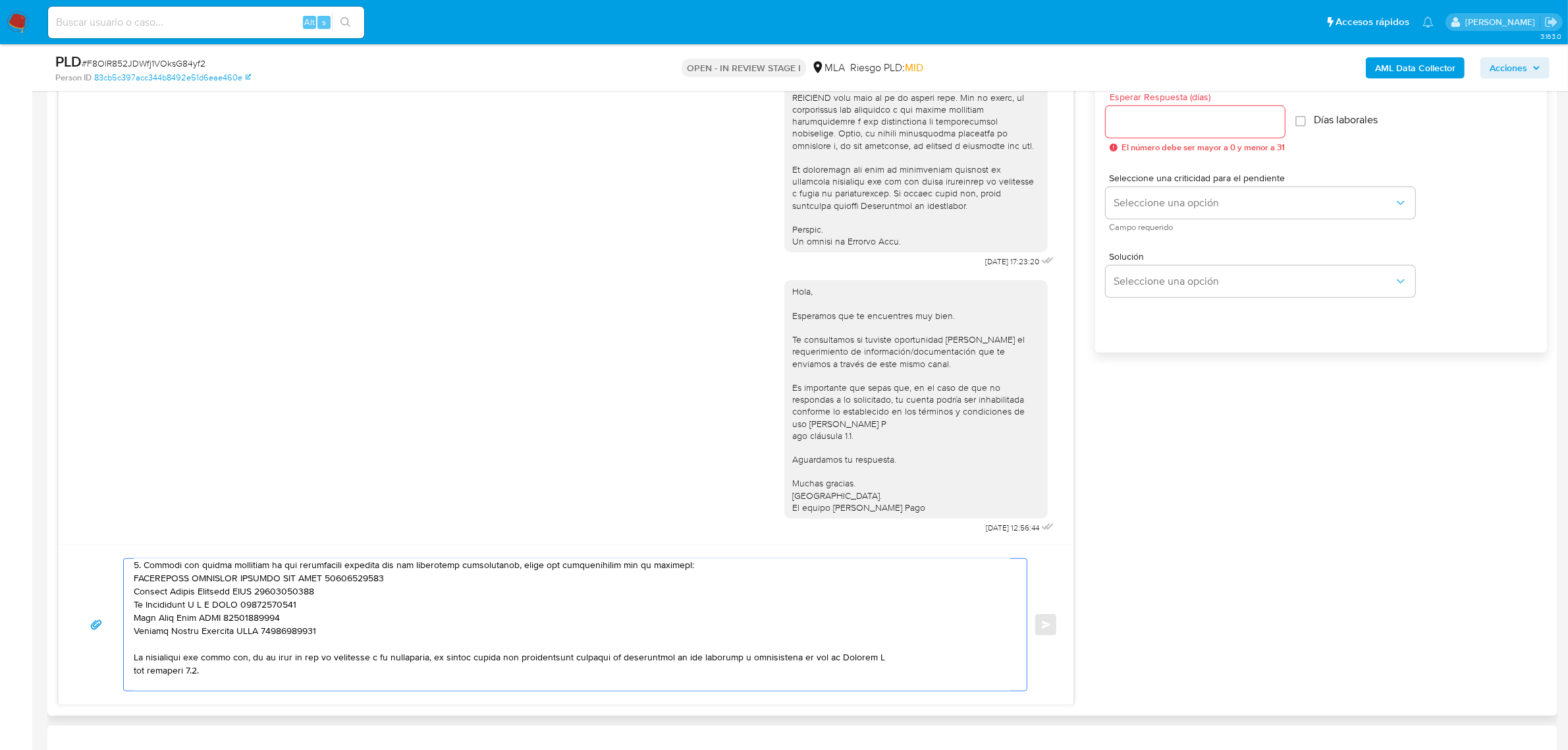
click at [899, 660] on textarea at bounding box center [572, 625] width 877 height 132
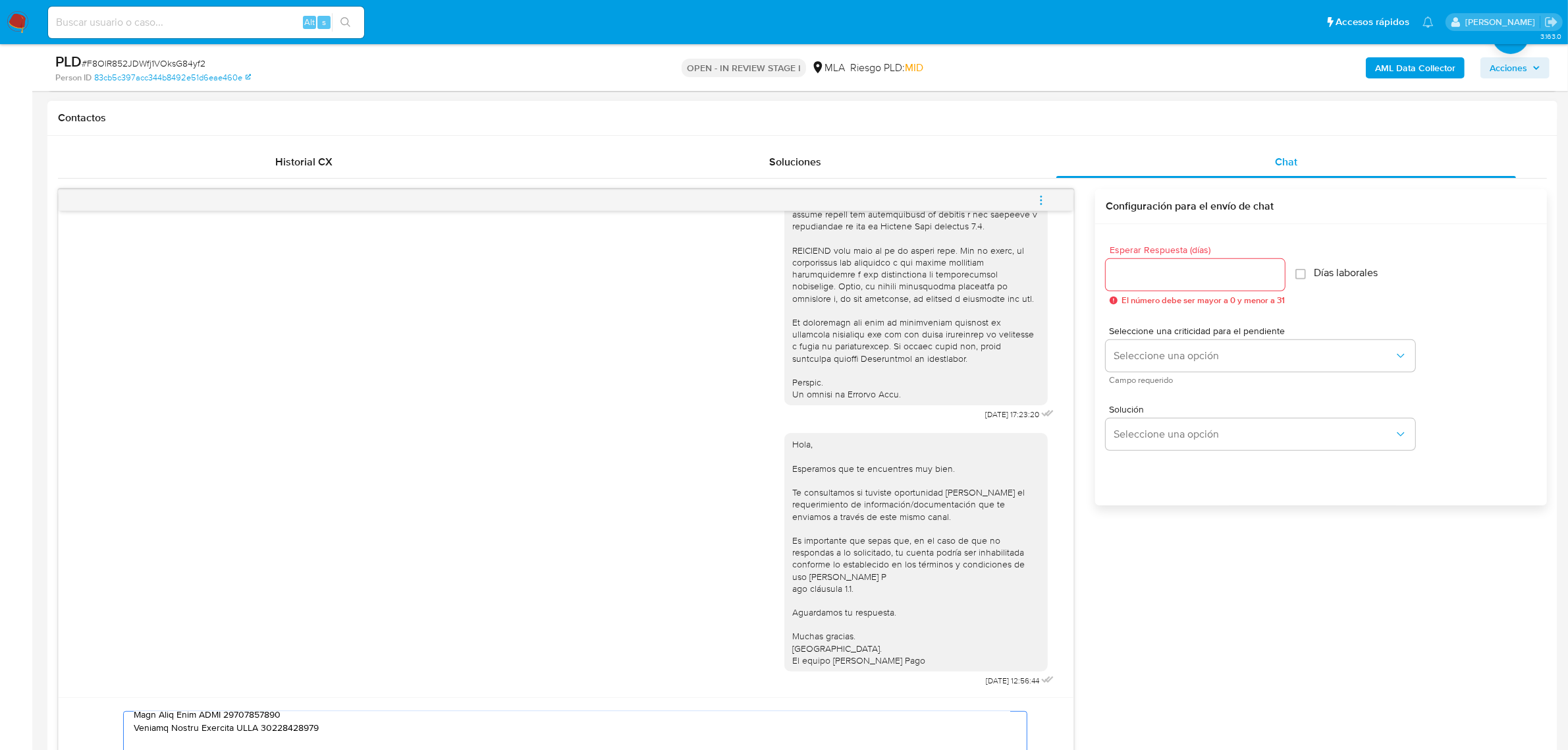
scroll to position [577, 0]
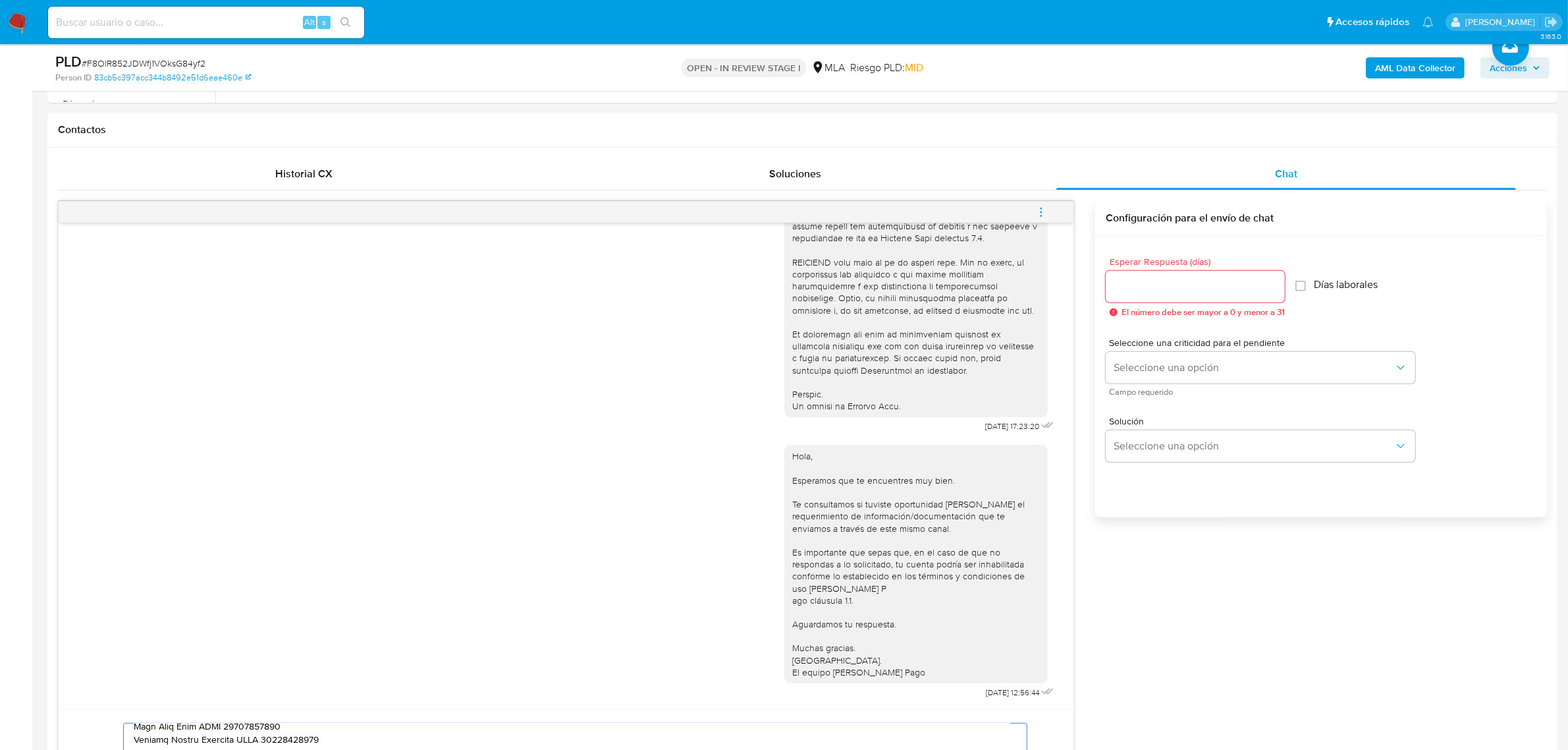
type textarea "Hola, Andrea. Esperamos que te encuentres muy bien. Te consultamos si tuviste o…"
click at [1137, 284] on input "Esperar Respuesta (días)" at bounding box center [1195, 286] width 179 height 17
type input "1"
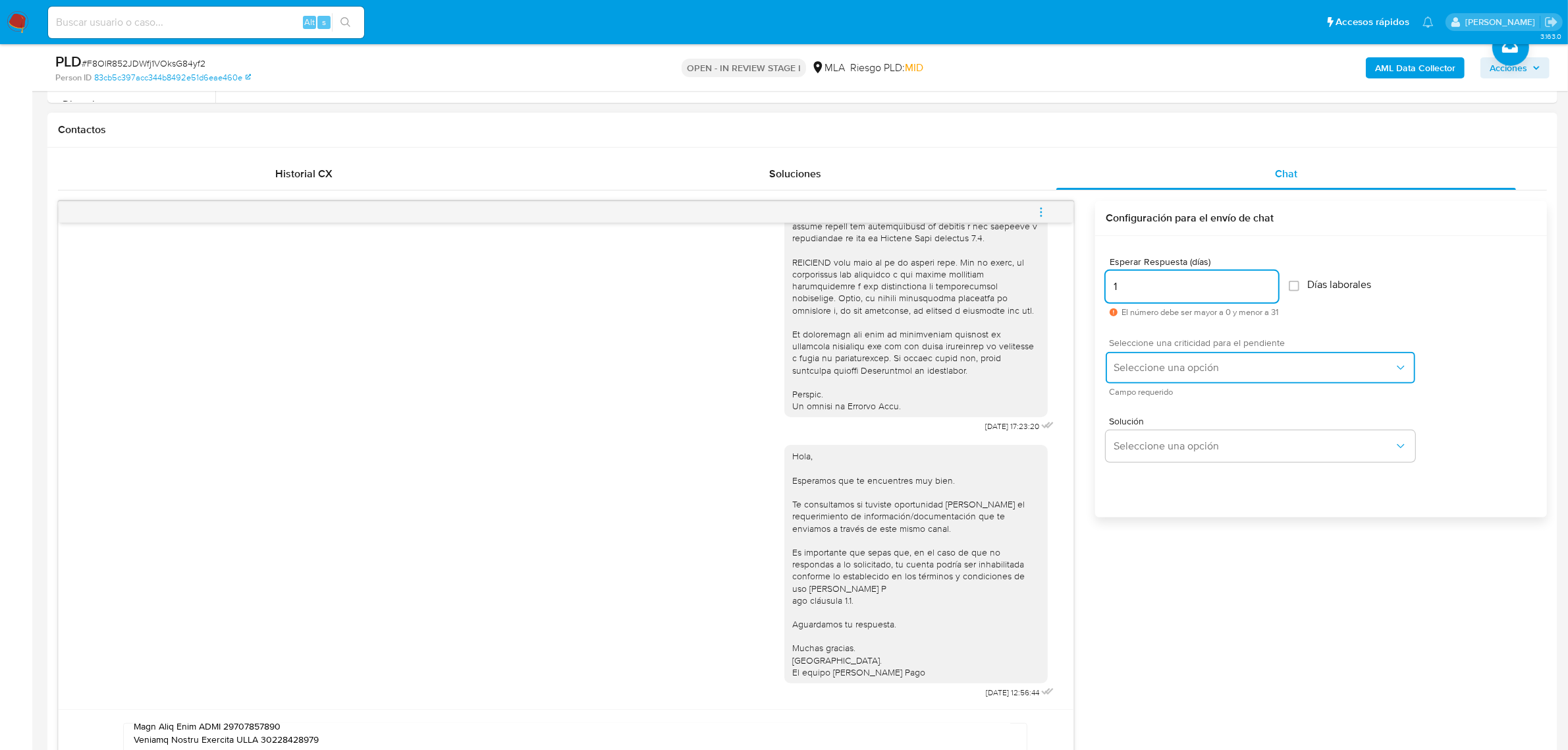
click at [1143, 377] on button "Seleccione una opción" at bounding box center [1260, 367] width 310 height 32
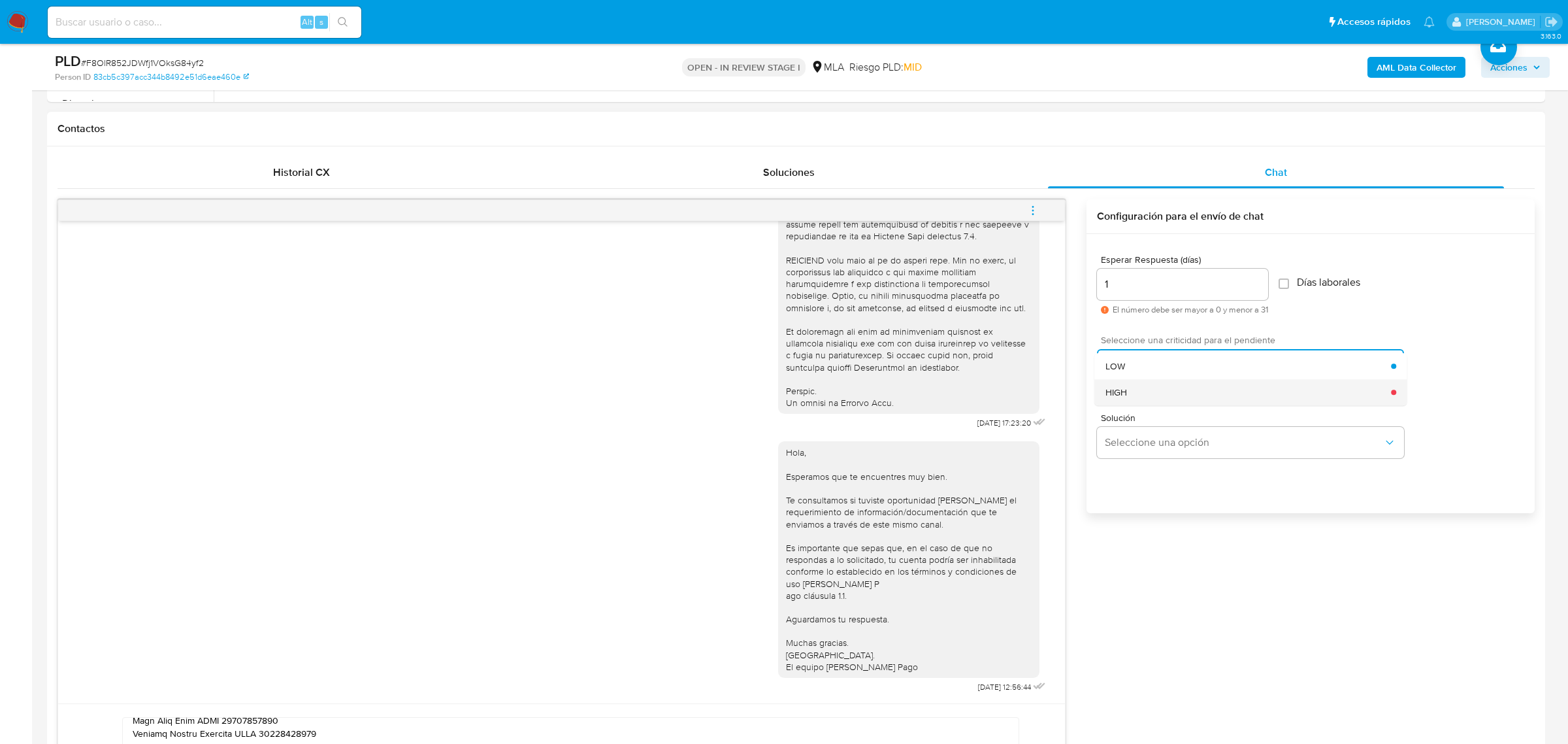
click at [1135, 383] on div "HIGH" at bounding box center [1248, 392] width 286 height 26
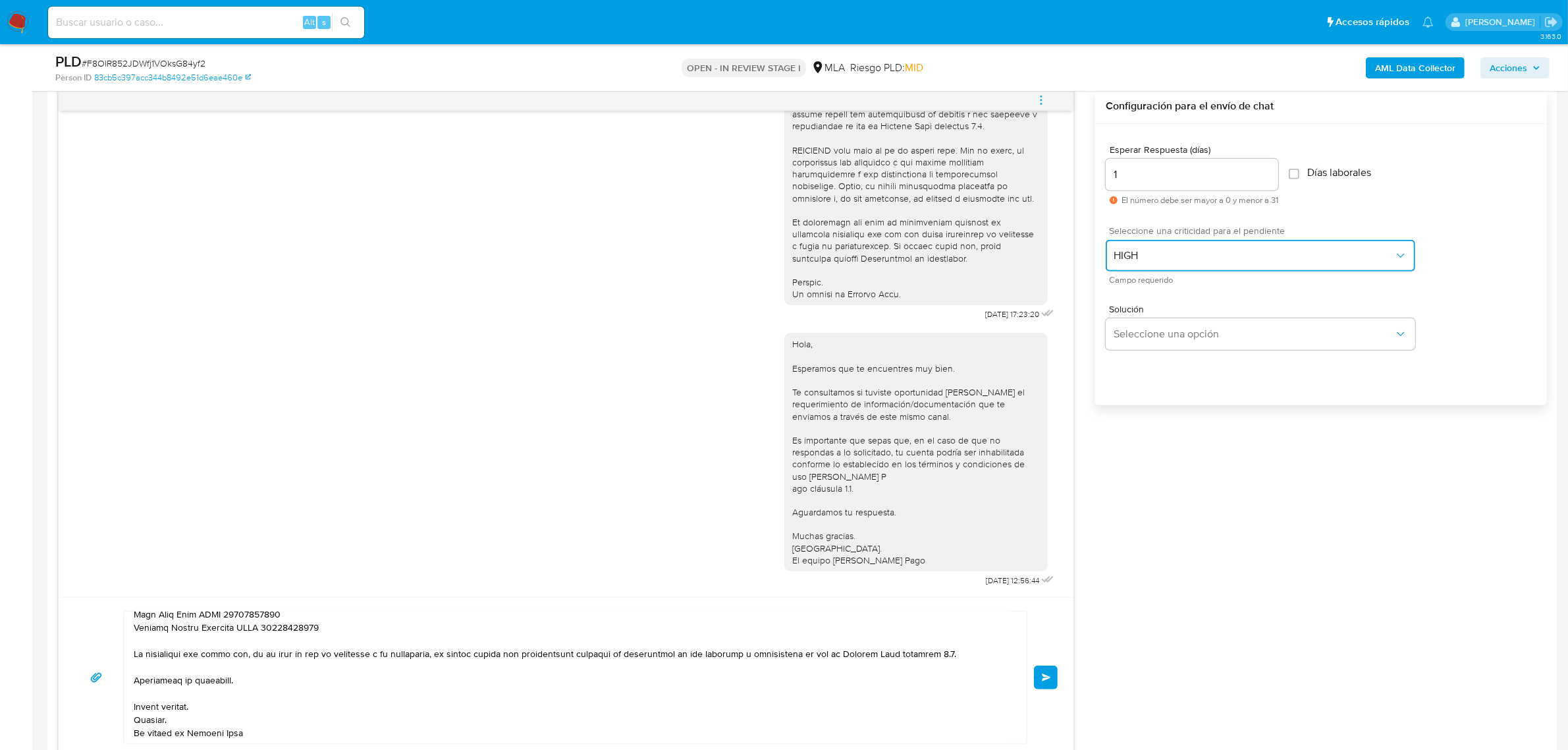
scroll to position [823, 0]
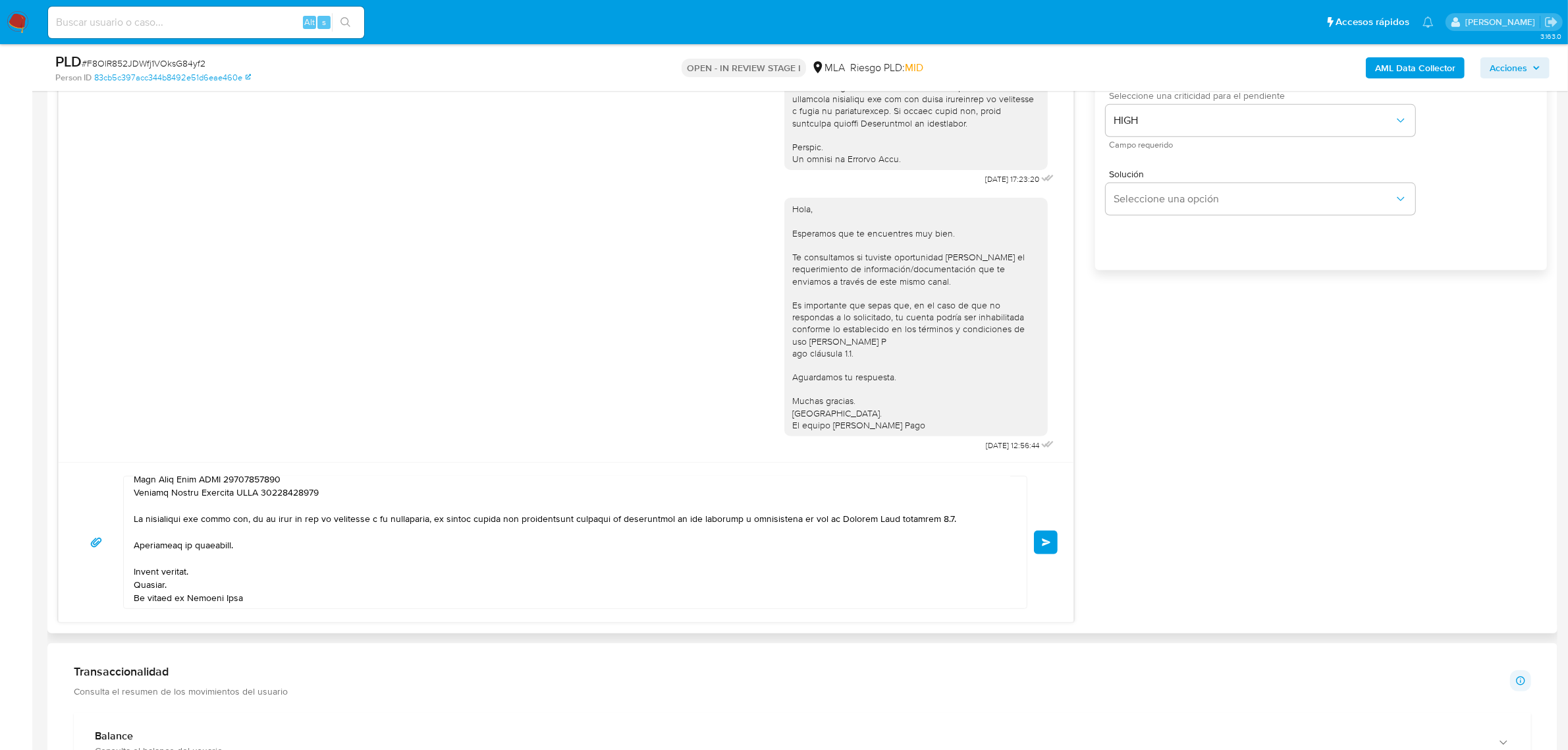
click at [1042, 535] on button "Enviar" at bounding box center [1045, 542] width 24 height 24
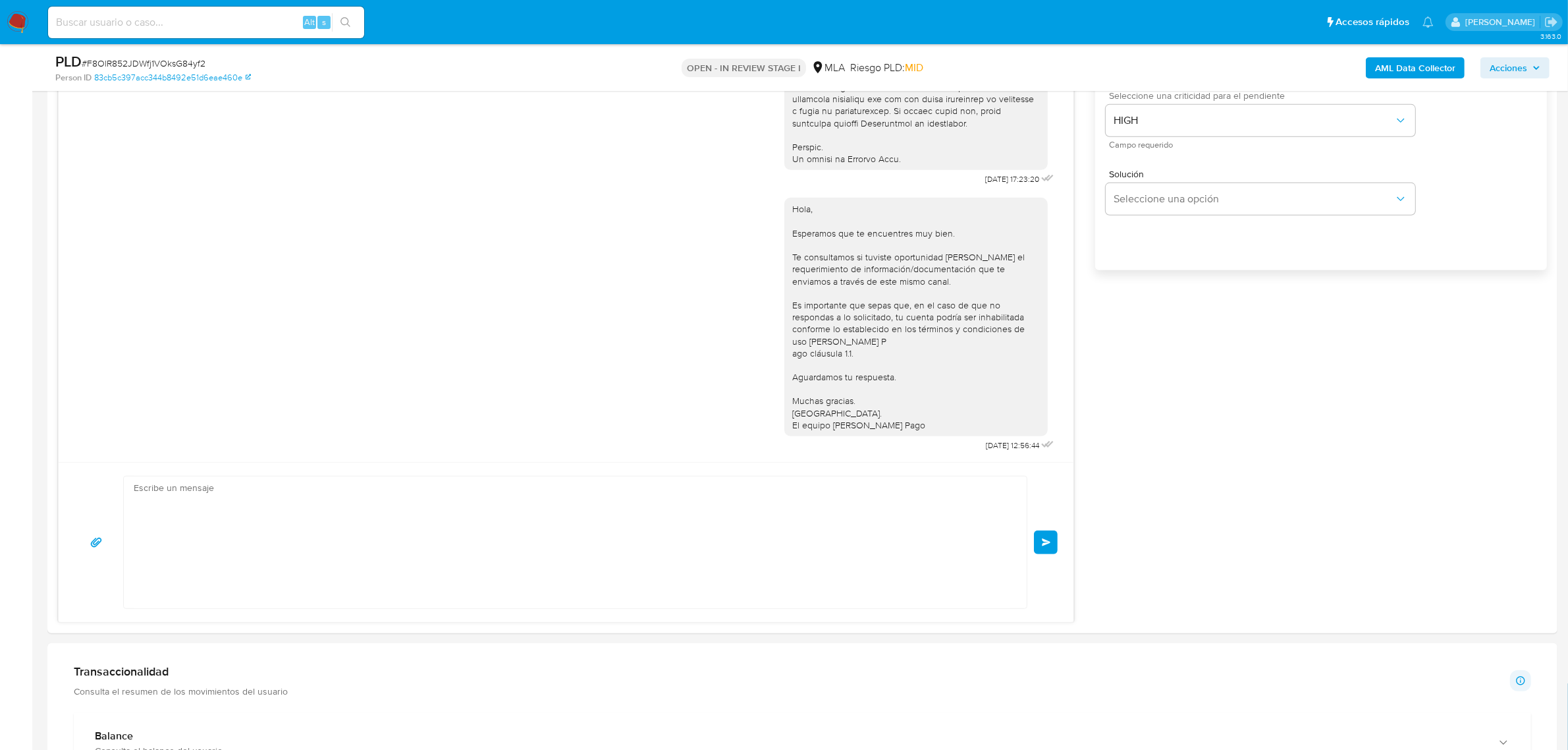
scroll to position [1082, 0]
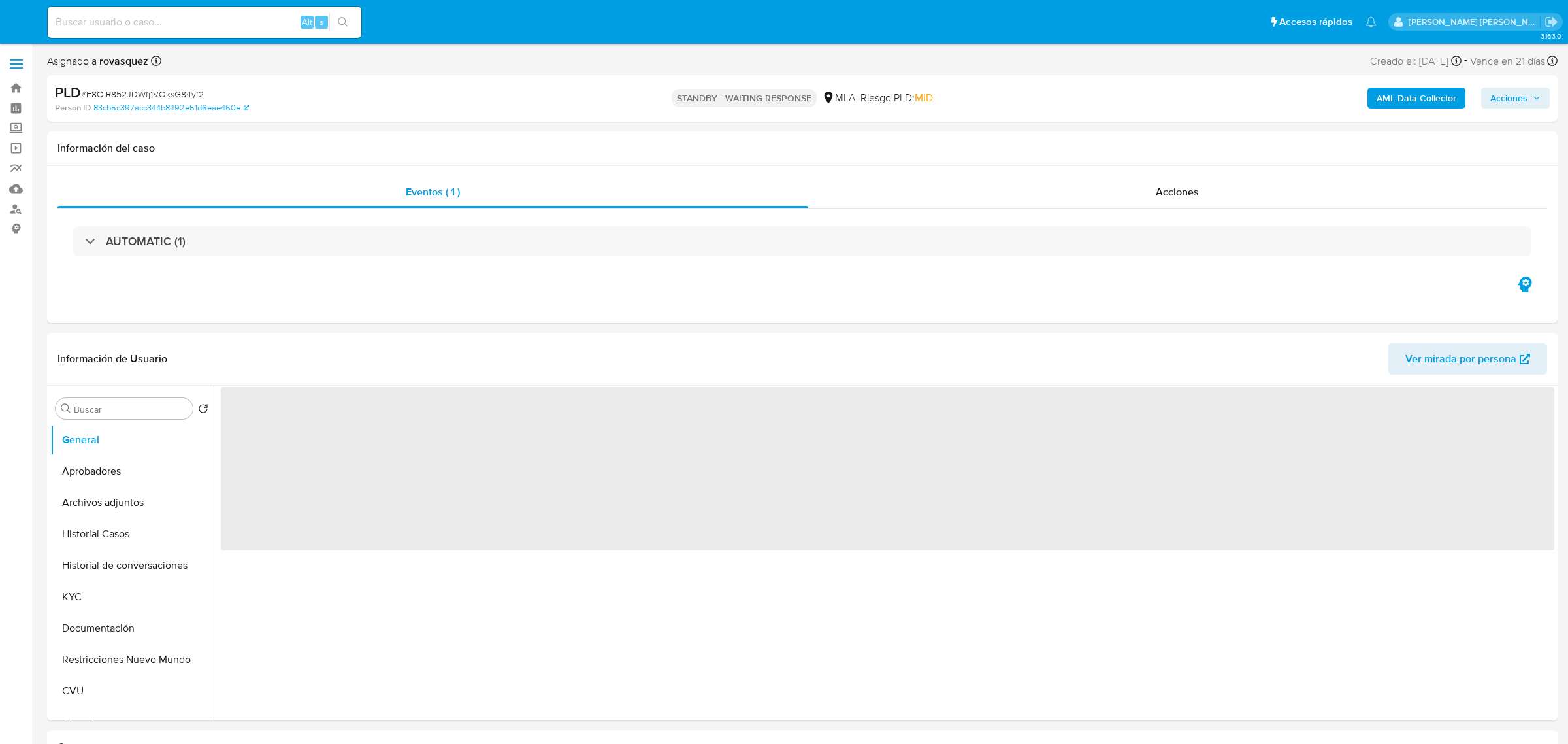
select select "10"
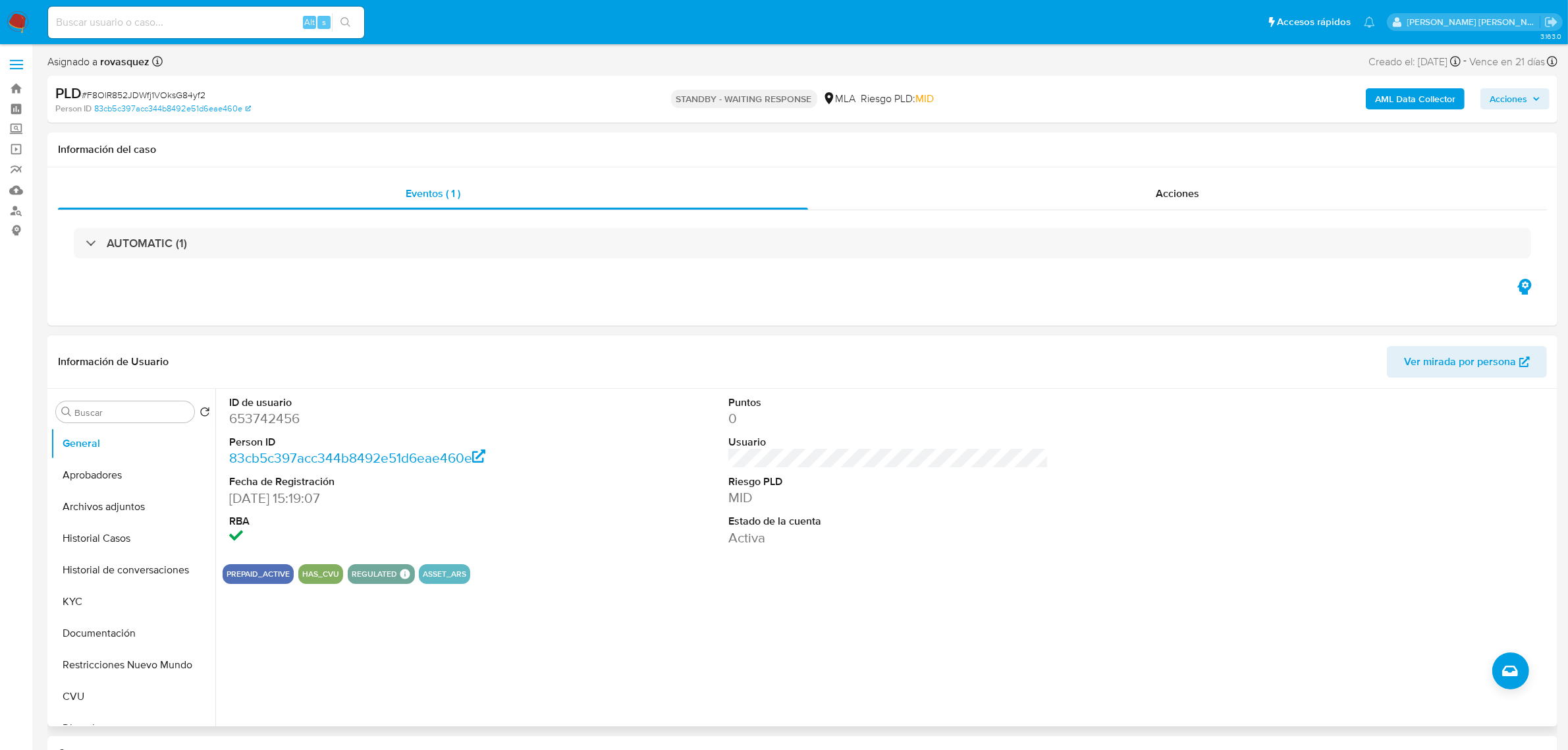
drag, startPoint x: 1179, startPoint y: 506, endPoint x: 1164, endPoint y: 501, distance: 15.8
click at [1179, 506] on div "ID de usuario 653742456 Person ID 83cb5c397acc344b8492e51d6eae460e Fecha de Reg…" at bounding box center [888, 470] width 1332 height 165
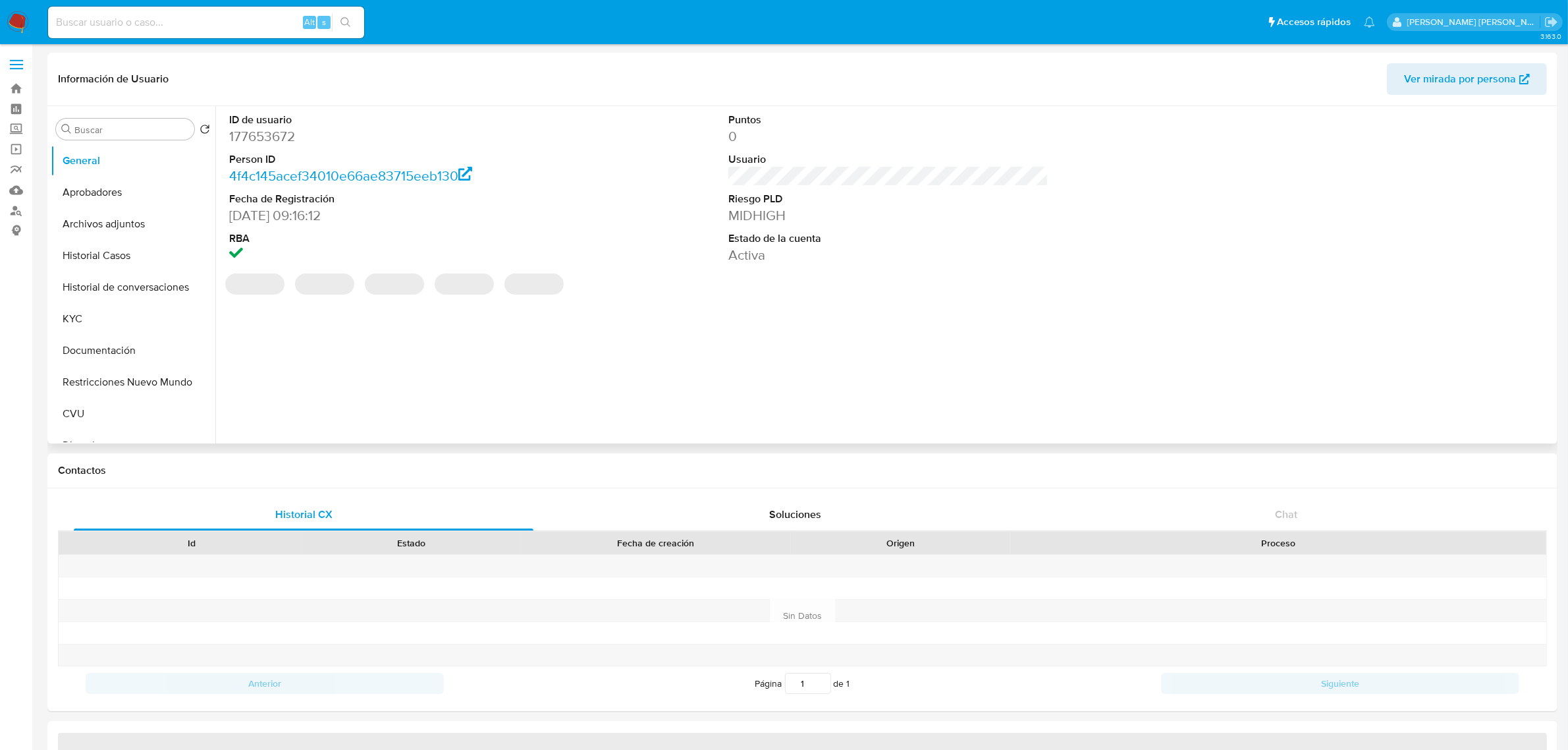
select select "10"
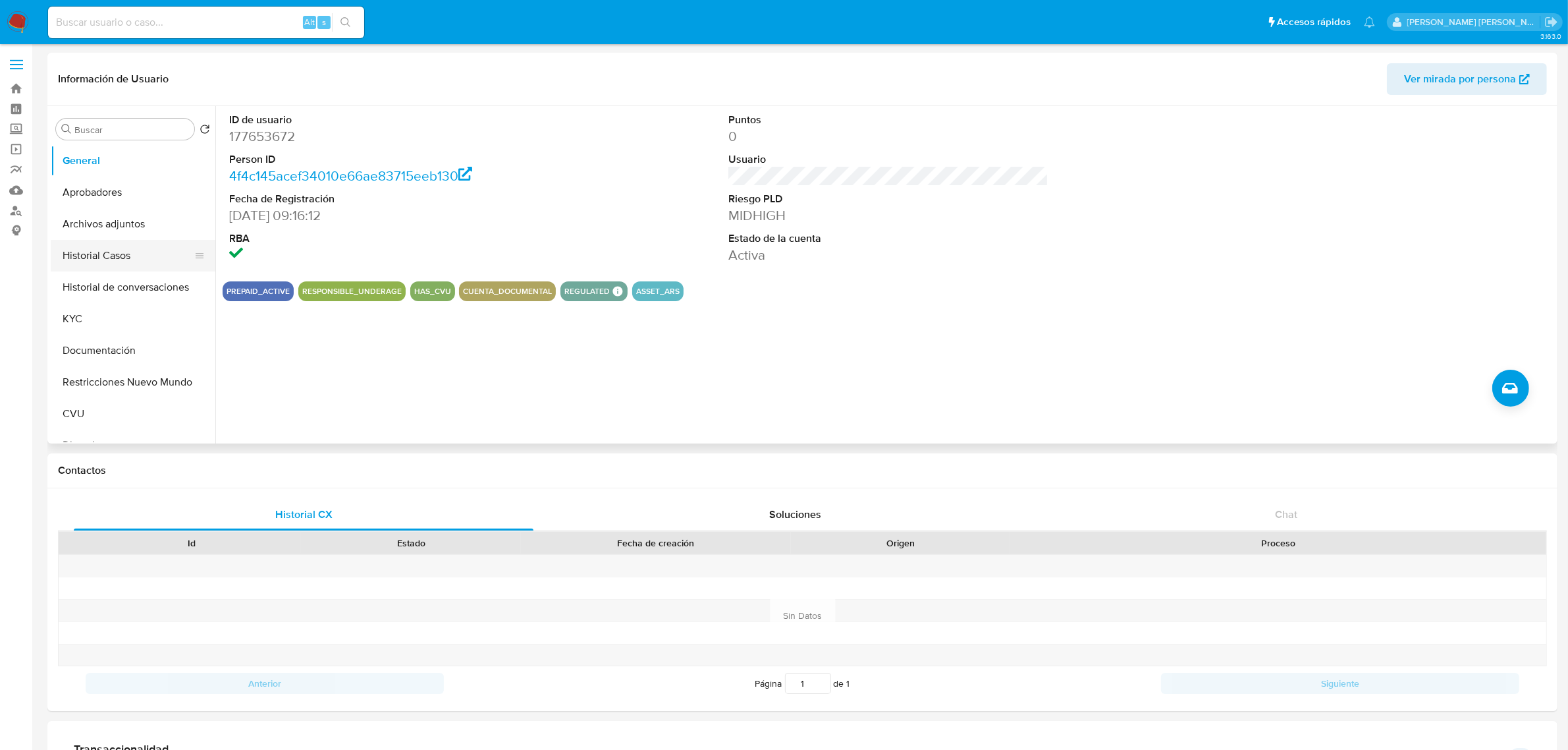
click at [105, 262] on button "Historial Casos" at bounding box center [128, 255] width 154 height 32
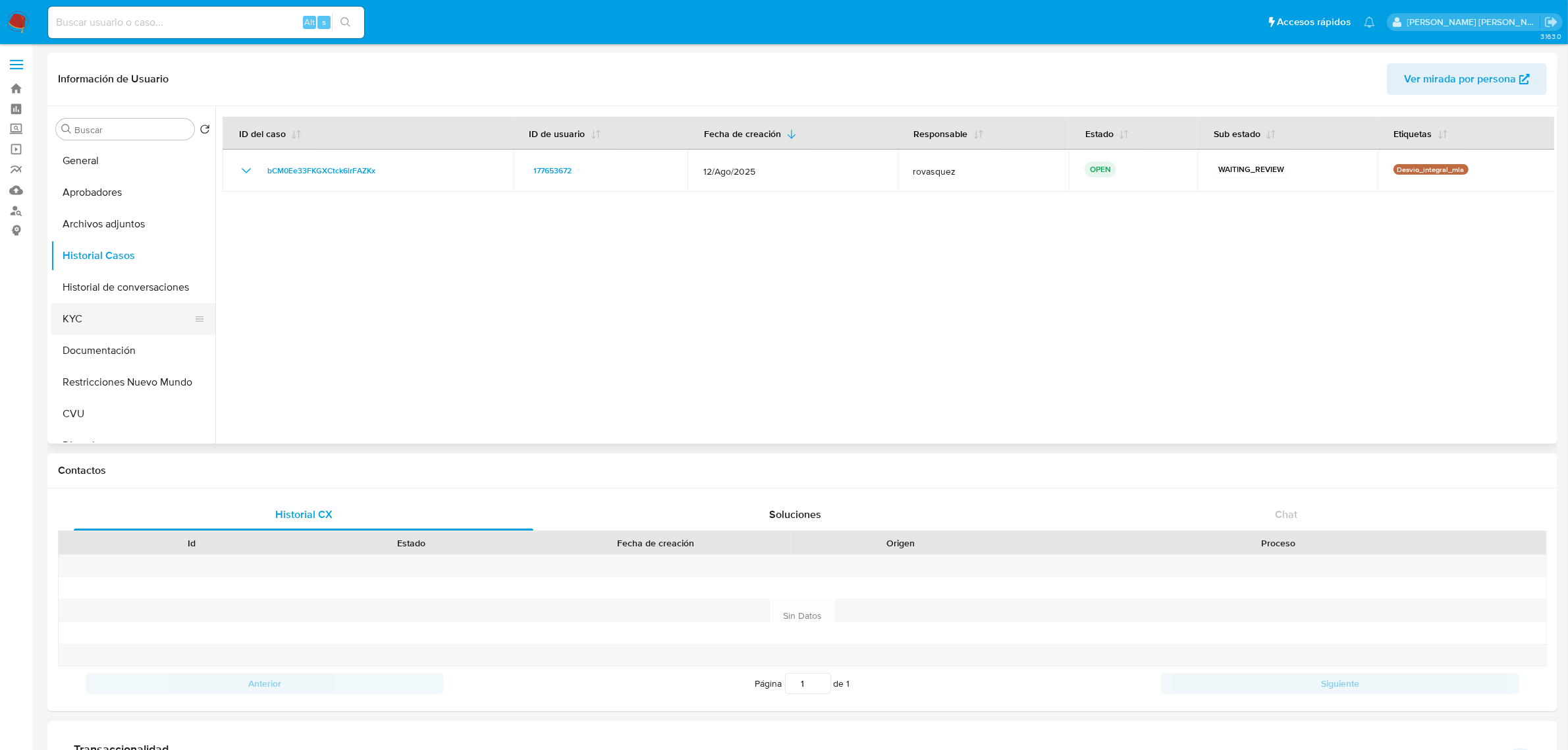
click at [88, 308] on button "KYC" at bounding box center [128, 319] width 154 height 32
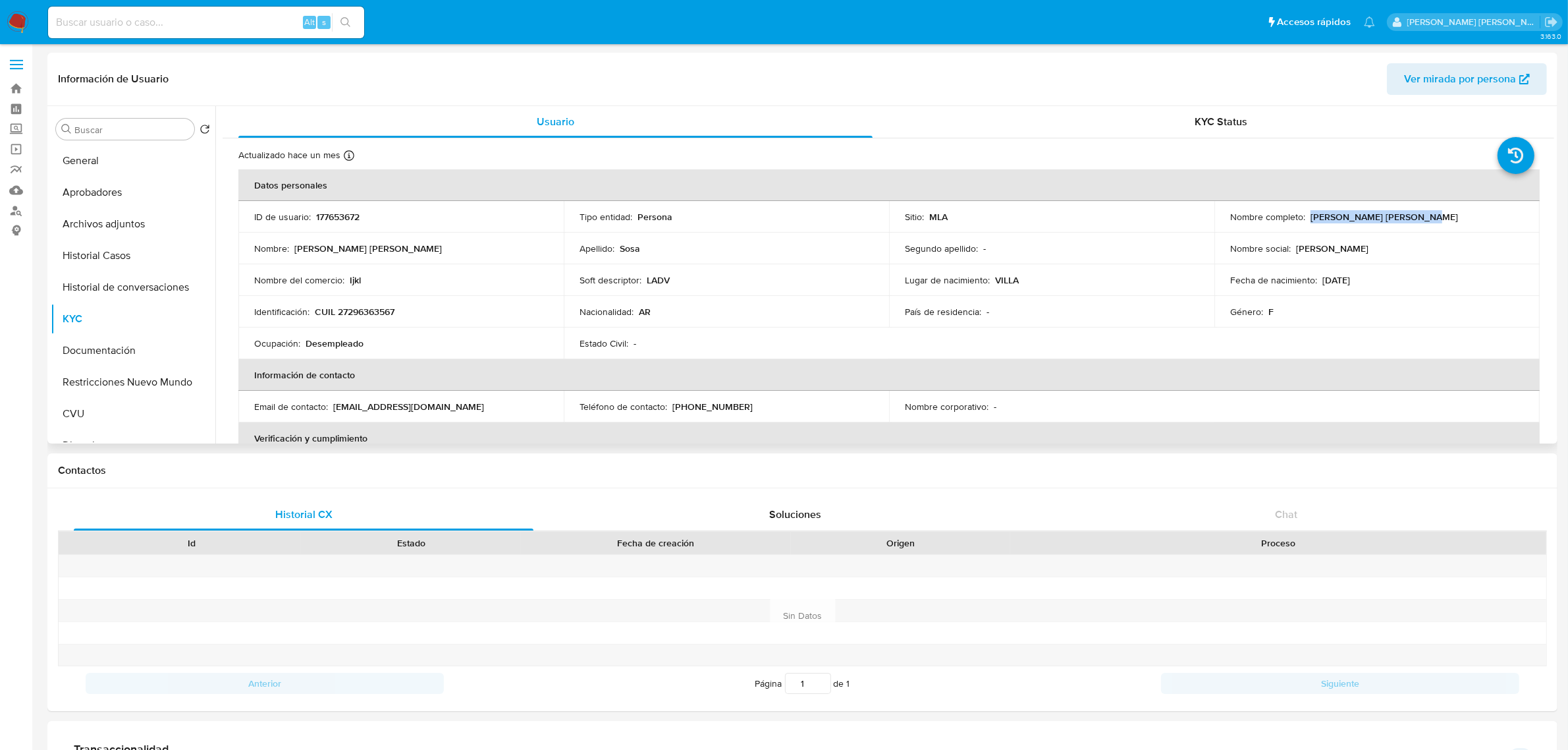
drag, startPoint x: 1307, startPoint y: 216, endPoint x: 1413, endPoint y: 220, distance: 106.1
click at [1413, 220] on div "Nombre completo : Carla Maria Soledad Sosa" at bounding box center [1377, 217] width 294 height 12
copy p "[PERSON_NAME] [PERSON_NAME]"
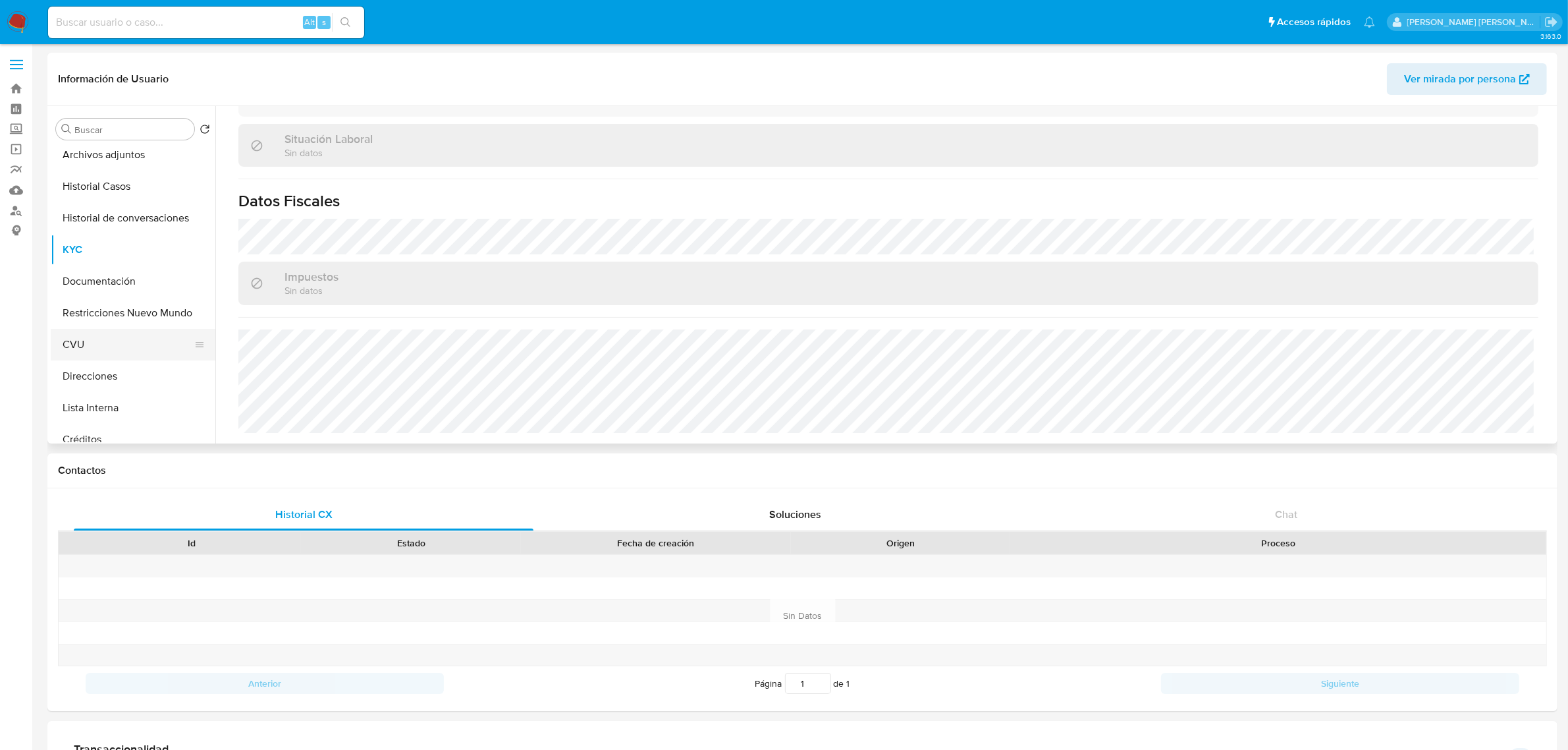
scroll to position [165, 0]
click at [112, 284] on button "Direcciones" at bounding box center [128, 281] width 154 height 32
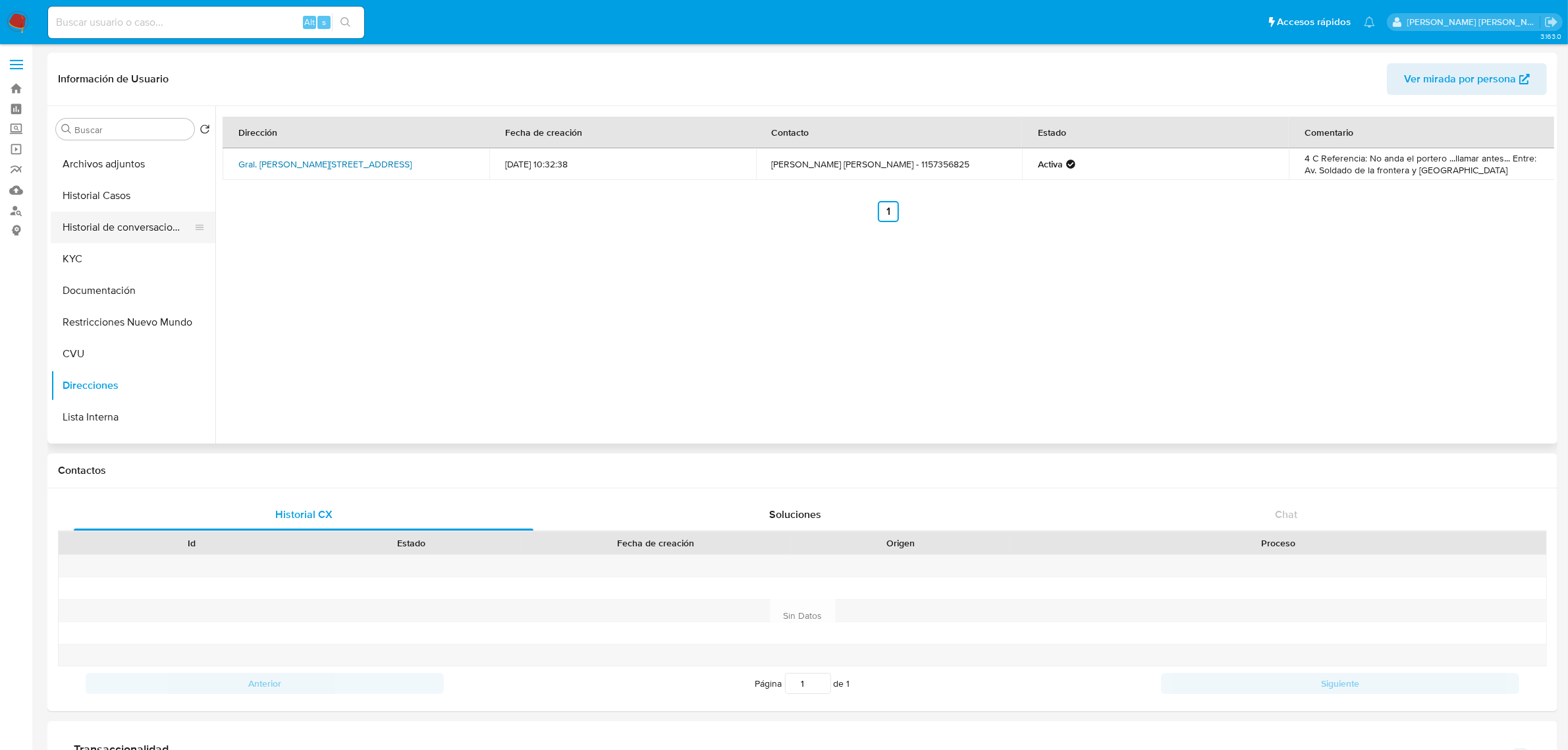
scroll to position [0, 0]
click at [113, 228] on button "Archivos adjuntos" at bounding box center [128, 224] width 154 height 32
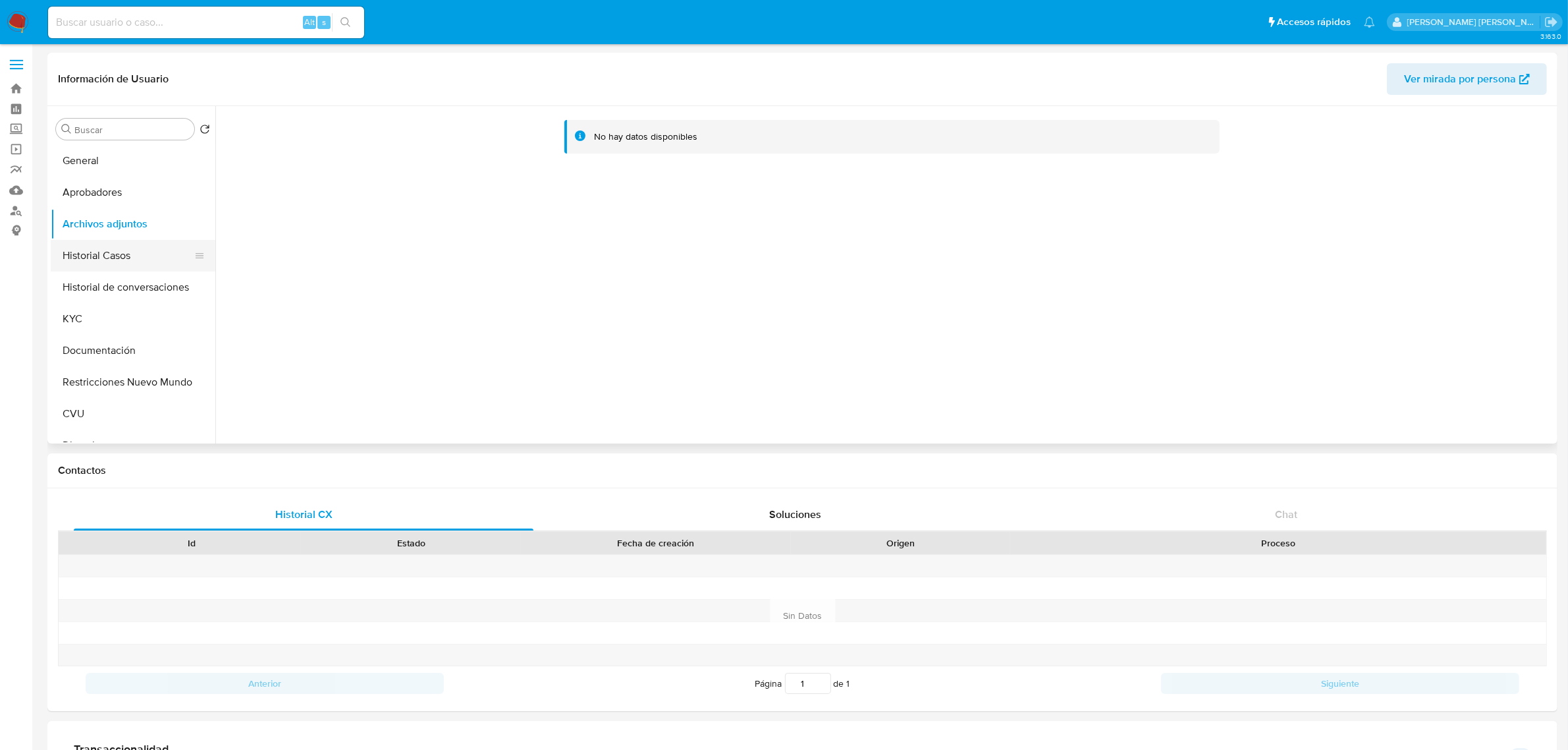
click at [148, 261] on button "Historial Casos" at bounding box center [128, 255] width 154 height 32
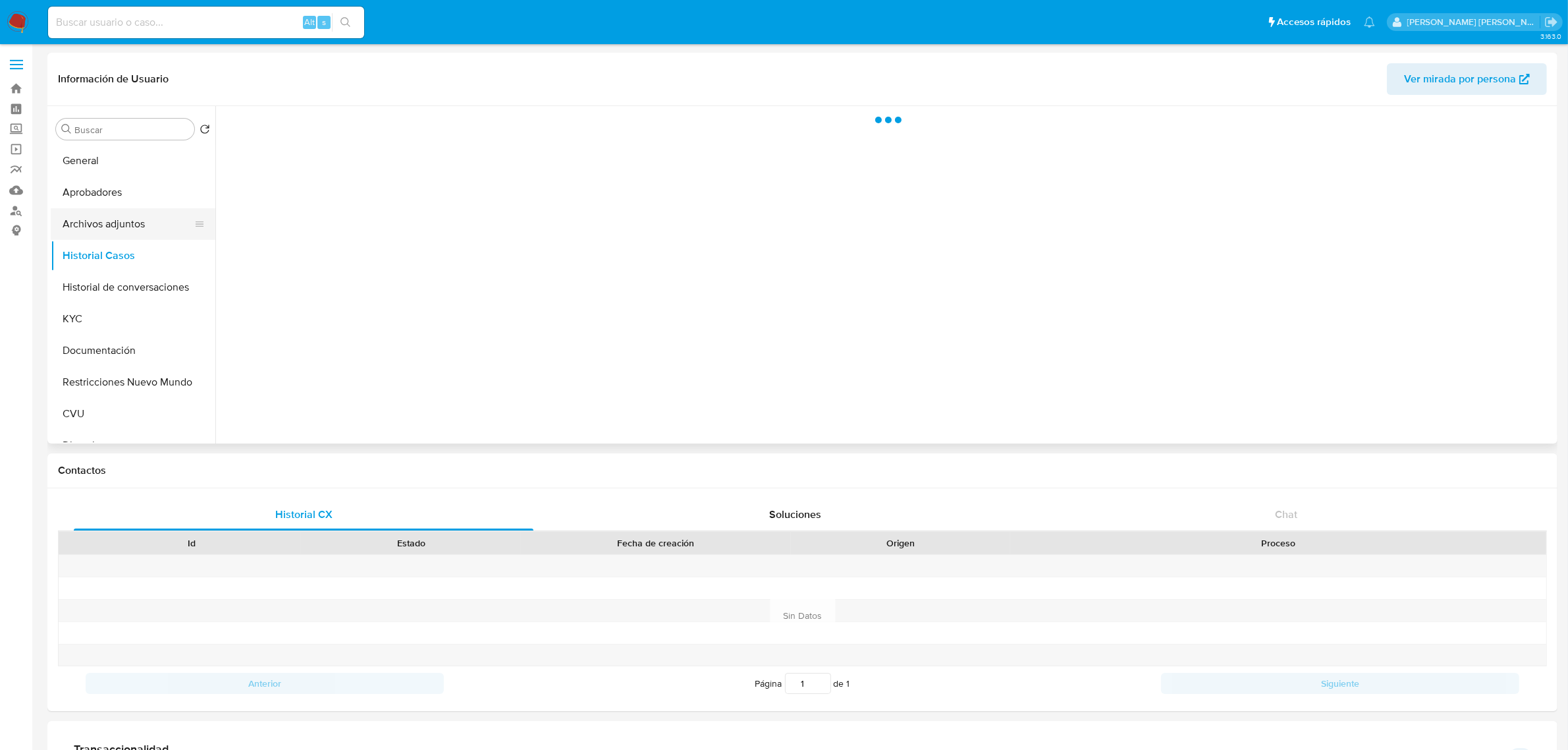
click at [133, 218] on button "Archivos adjuntos" at bounding box center [128, 224] width 154 height 32
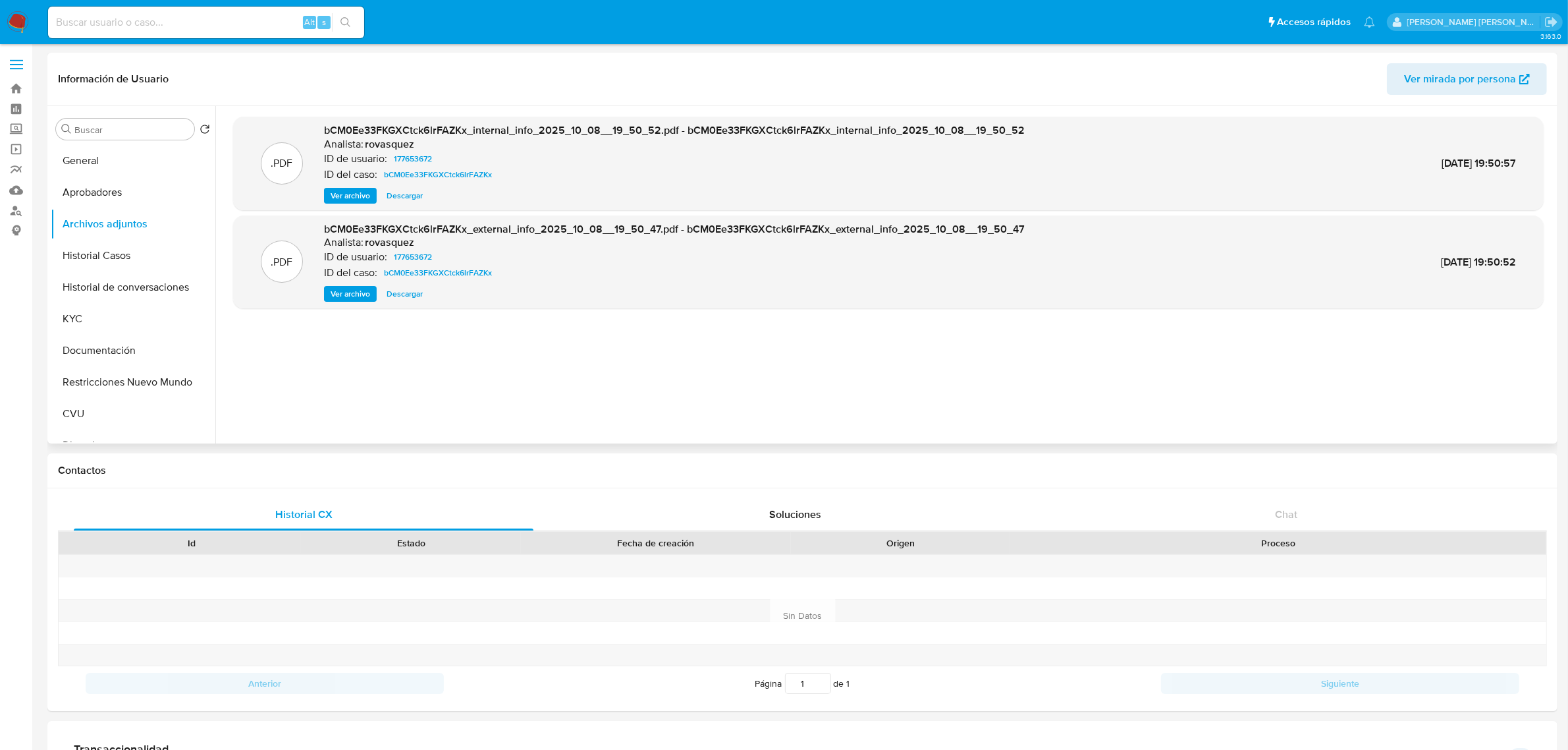
click at [350, 291] on span "Ver archivo" at bounding box center [350, 294] width 40 height 13
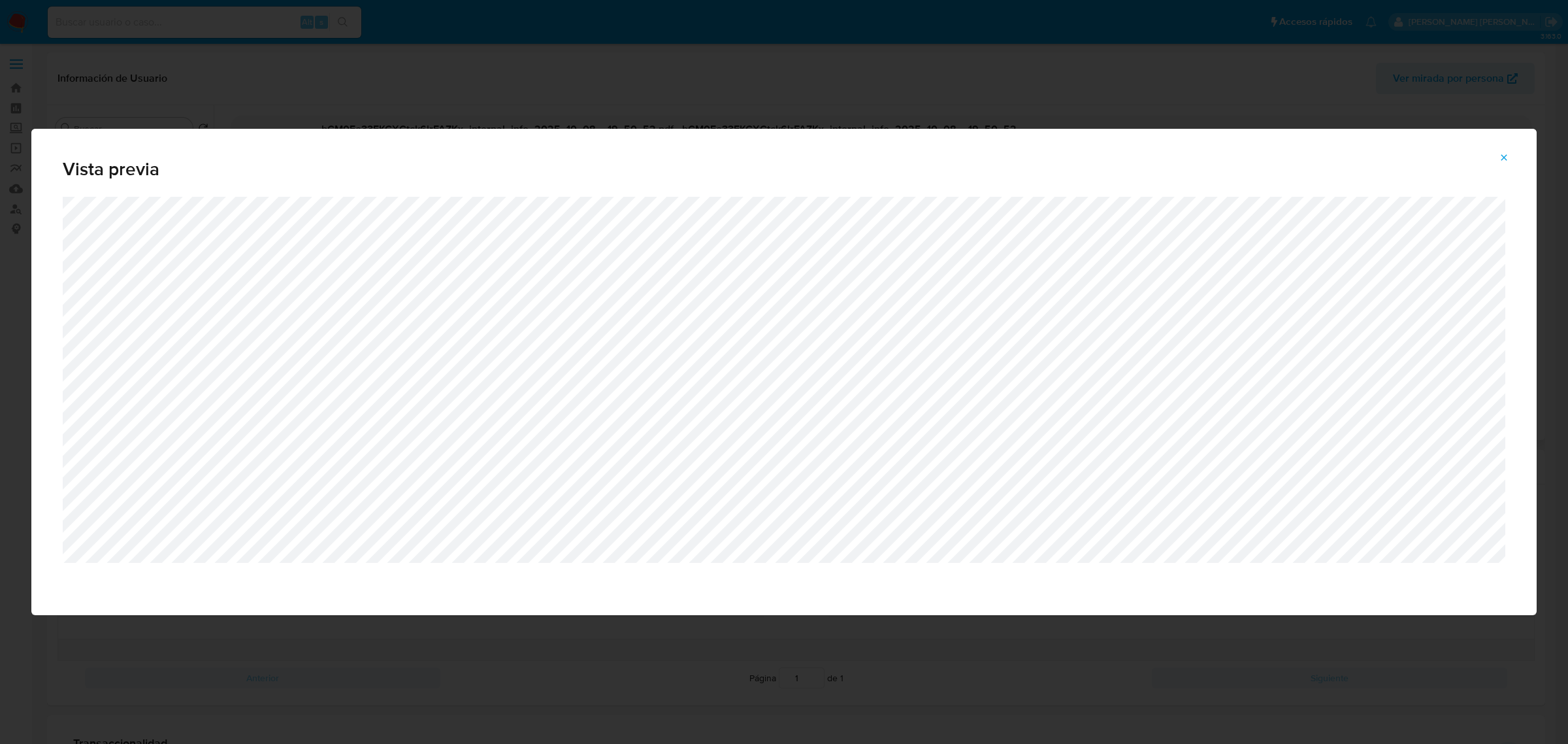
click at [1499, 157] on icon "Attachment preview" at bounding box center [1504, 157] width 10 height 10
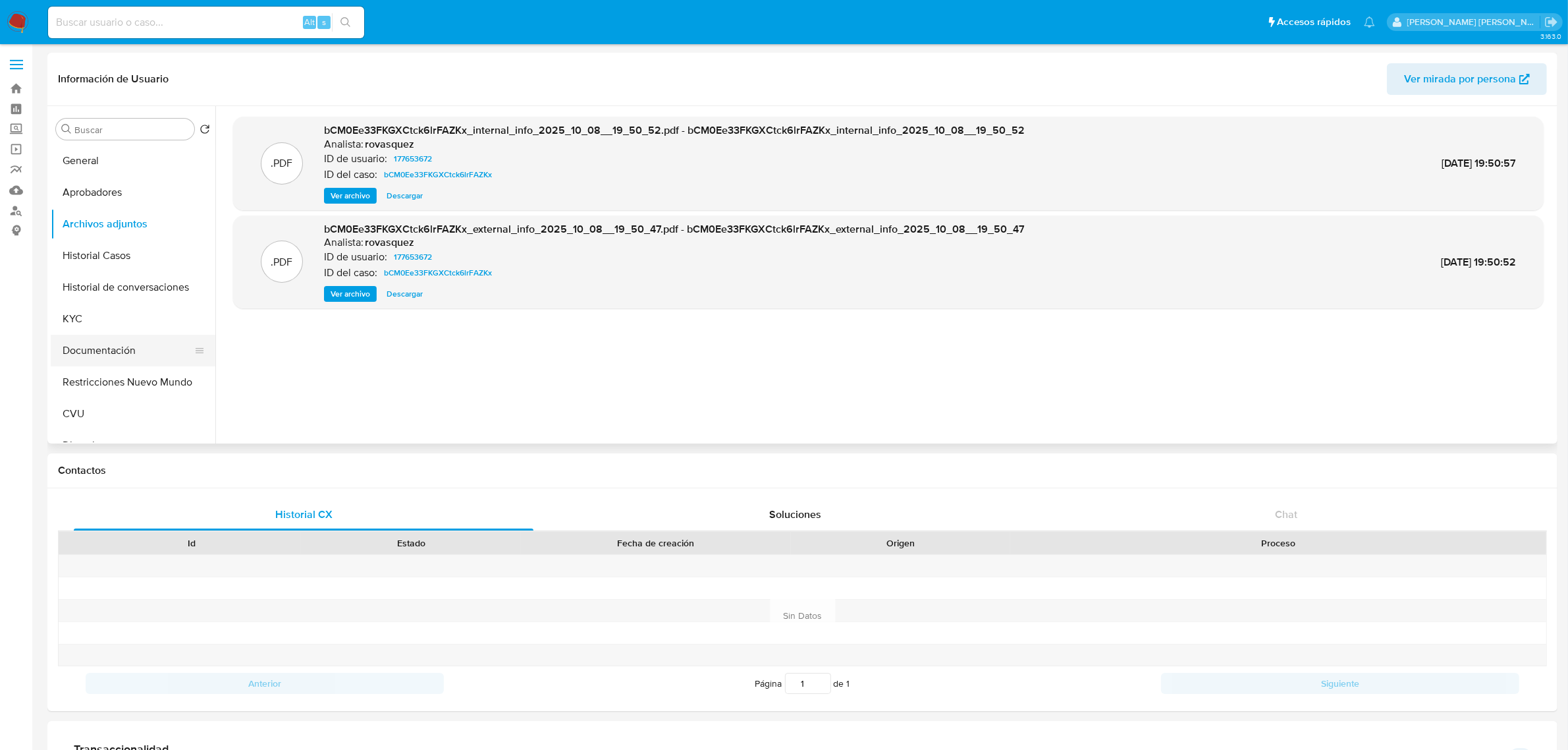
click at [95, 358] on button "Documentación" at bounding box center [128, 351] width 154 height 32
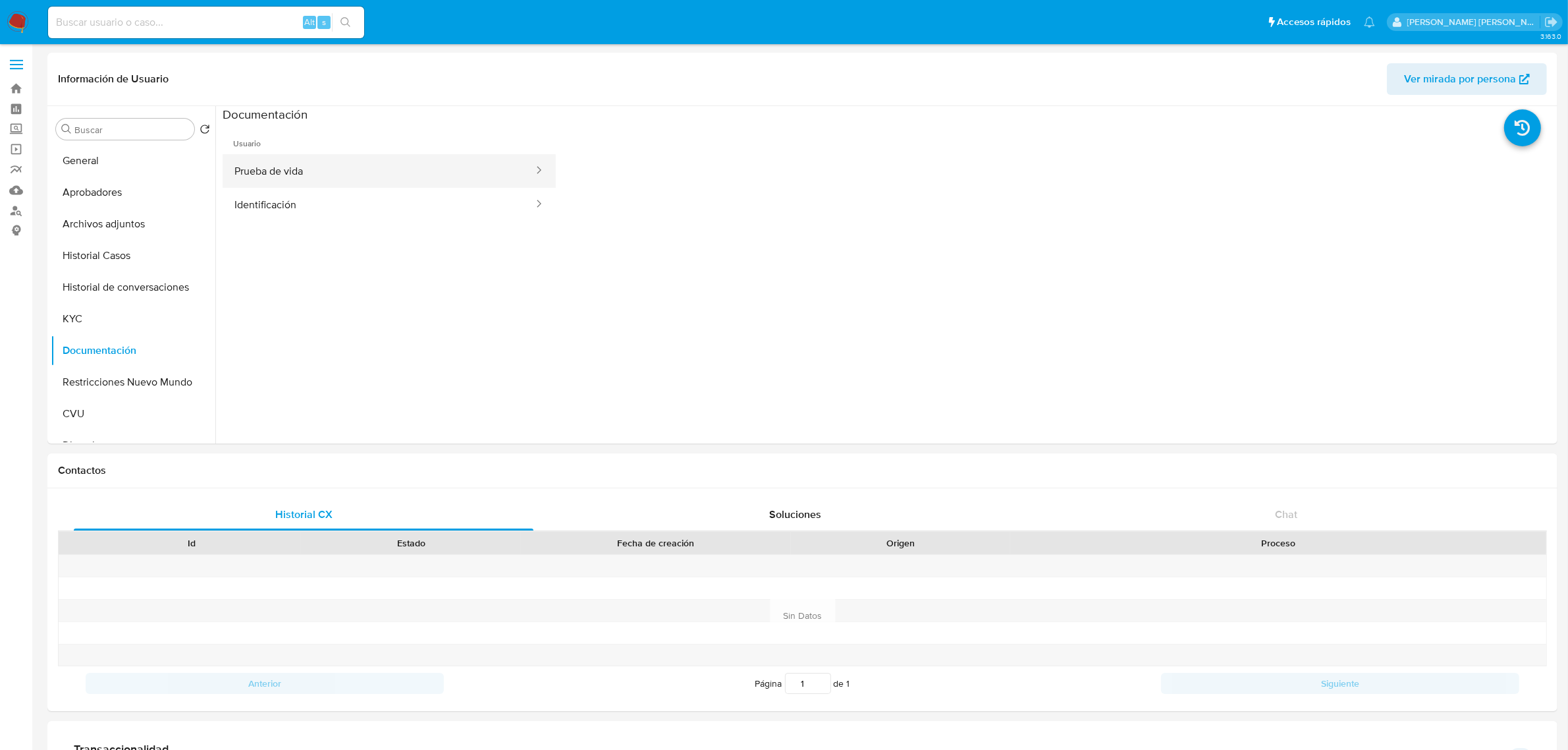
click at [314, 170] on button "Prueba de vida" at bounding box center [378, 171] width 312 height 34
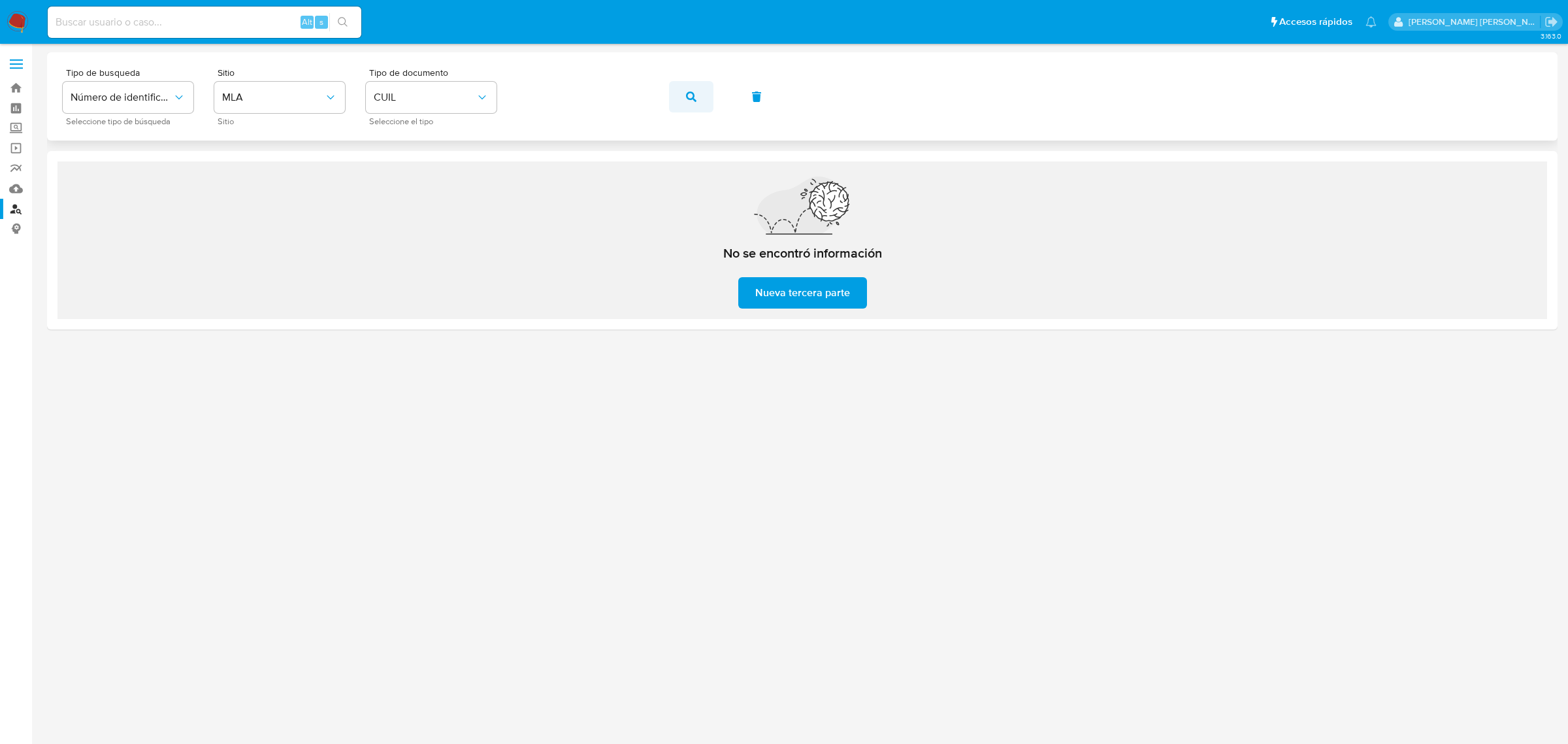
click at [687, 92] on icon "button" at bounding box center [691, 96] width 10 height 10
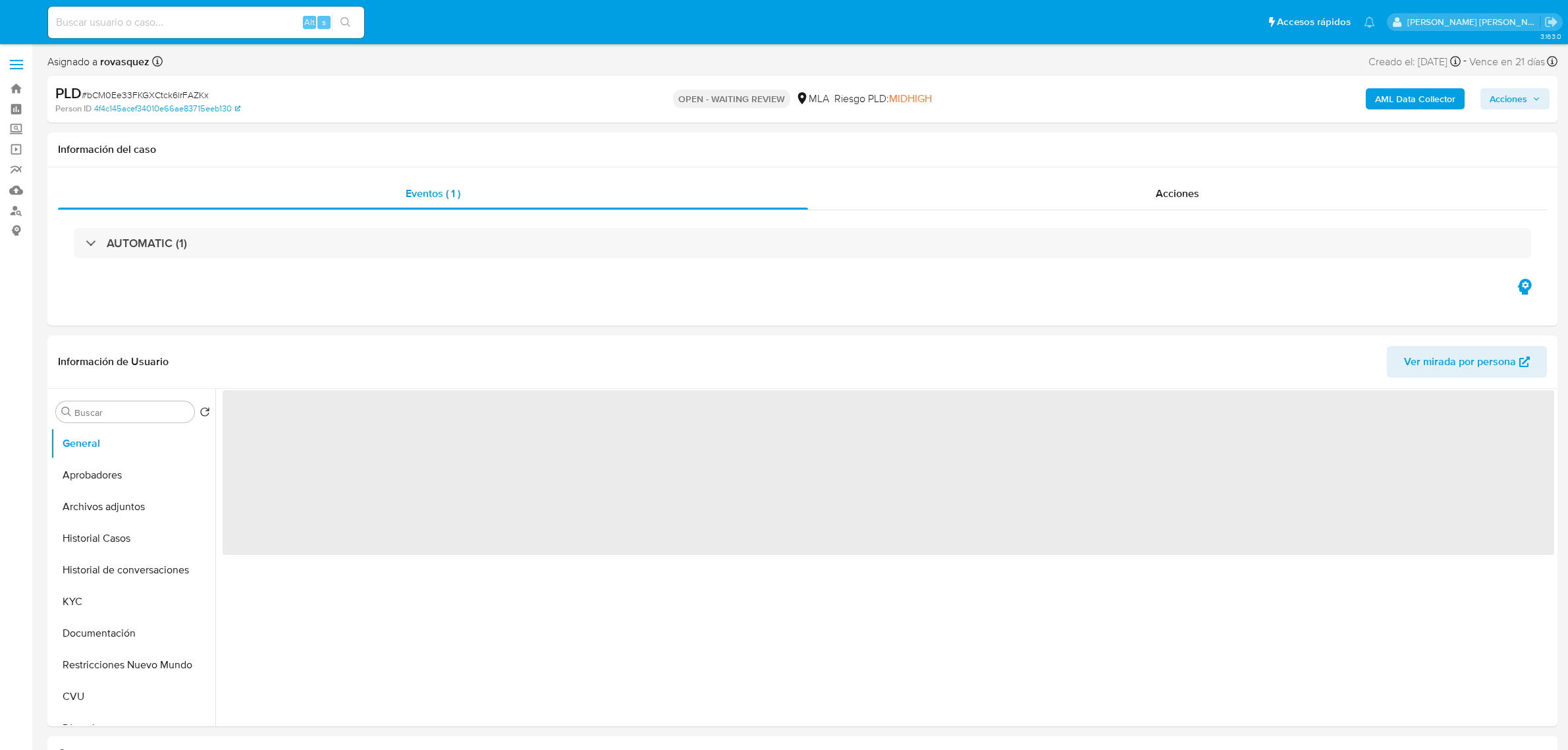
select select "10"
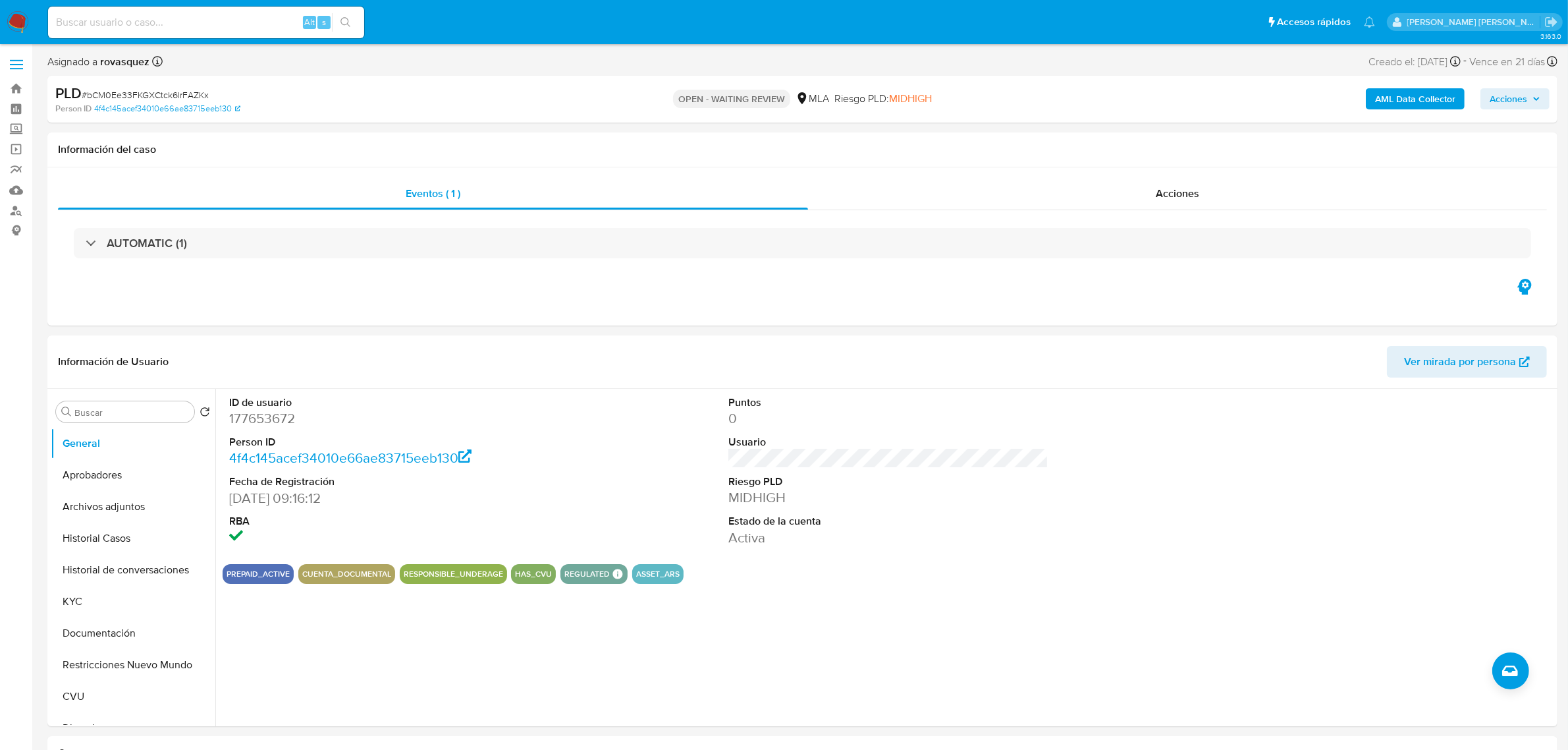
click at [1411, 104] on b "AML Data Collector" at bounding box center [1414, 99] width 80 height 21
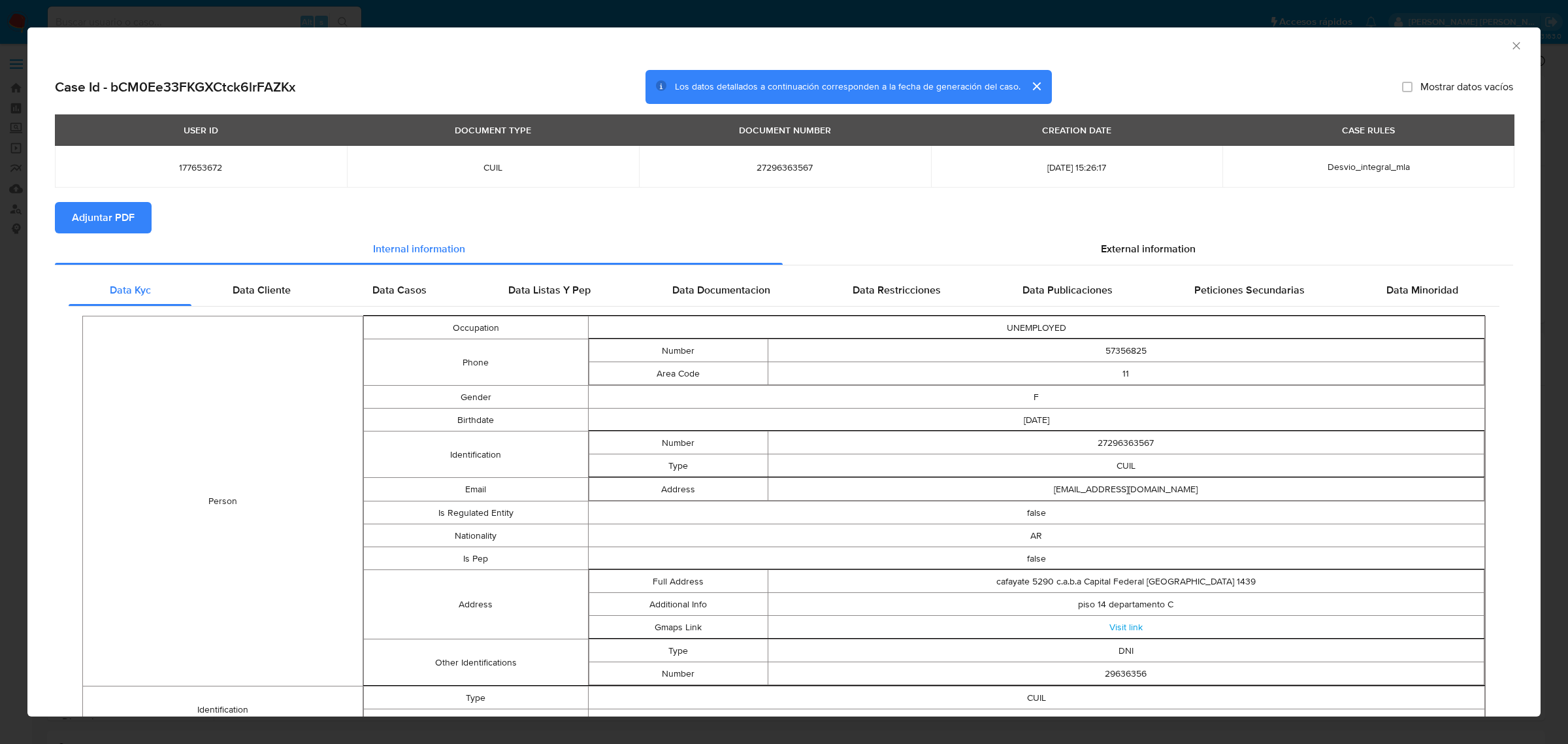
click at [118, 218] on span "Adjuntar PDF" at bounding box center [103, 217] width 63 height 29
click at [1510, 49] on icon "Cerrar ventana" at bounding box center [1517, 46] width 13 height 13
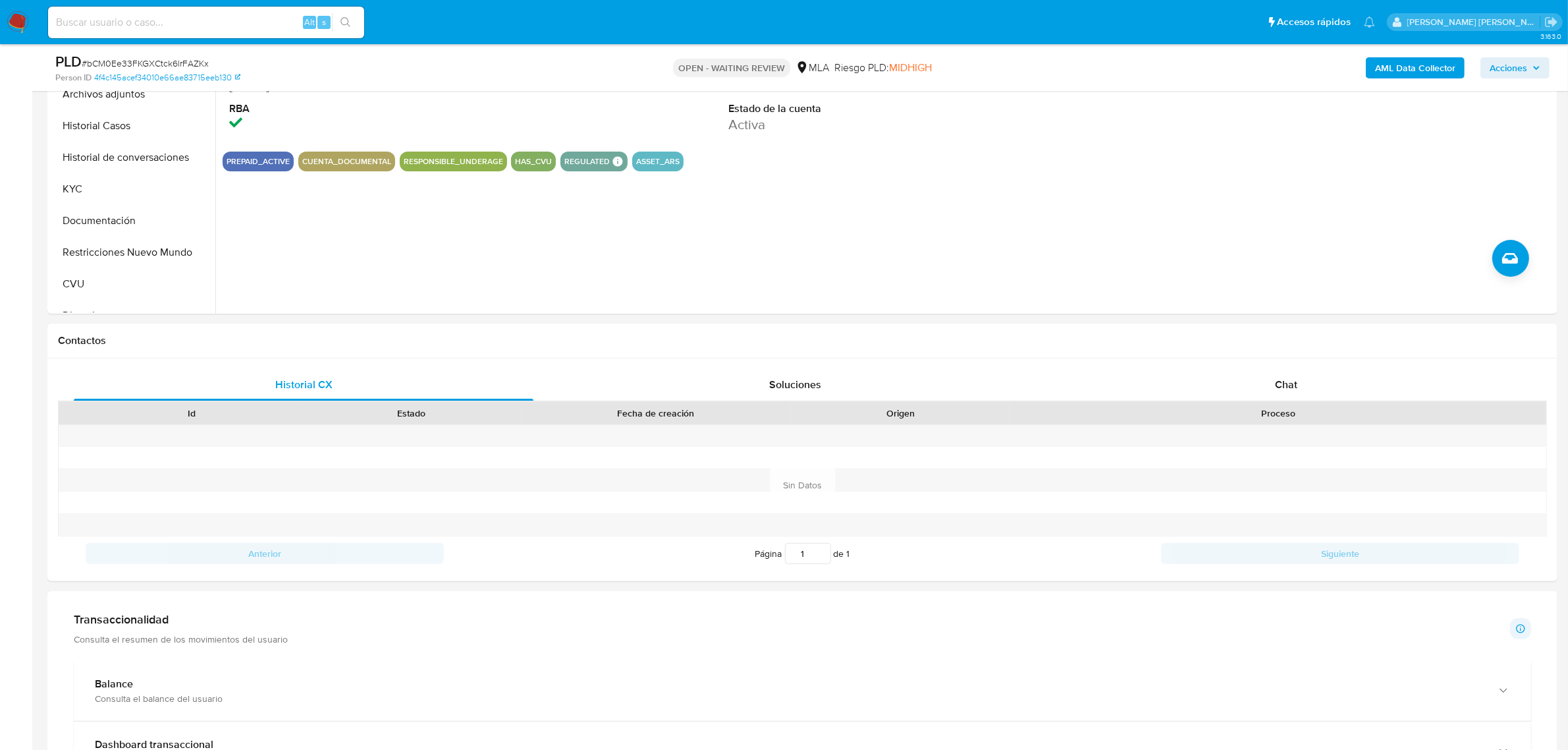
scroll to position [494, 0]
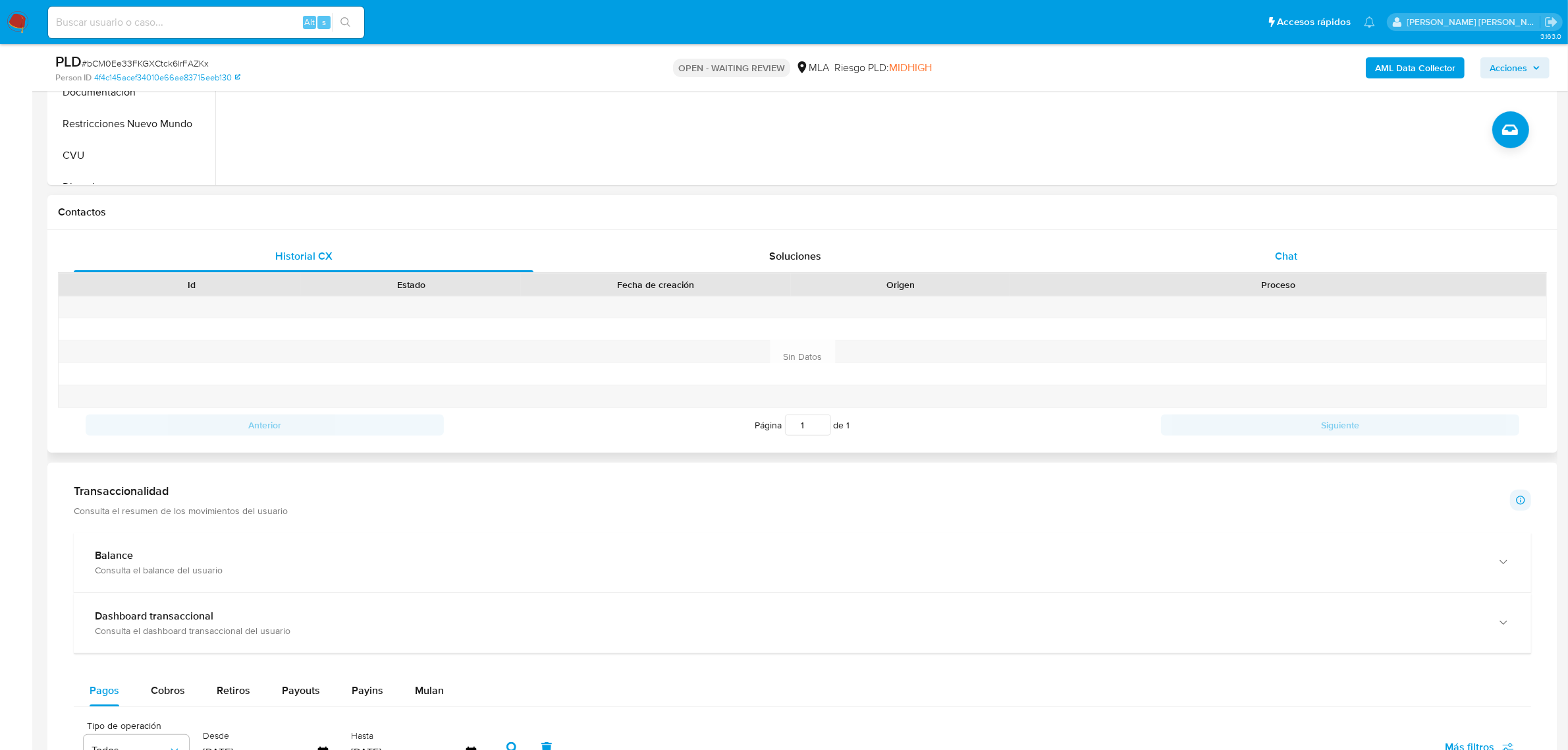
click at [1284, 262] on span "Chat" at bounding box center [1286, 256] width 23 height 15
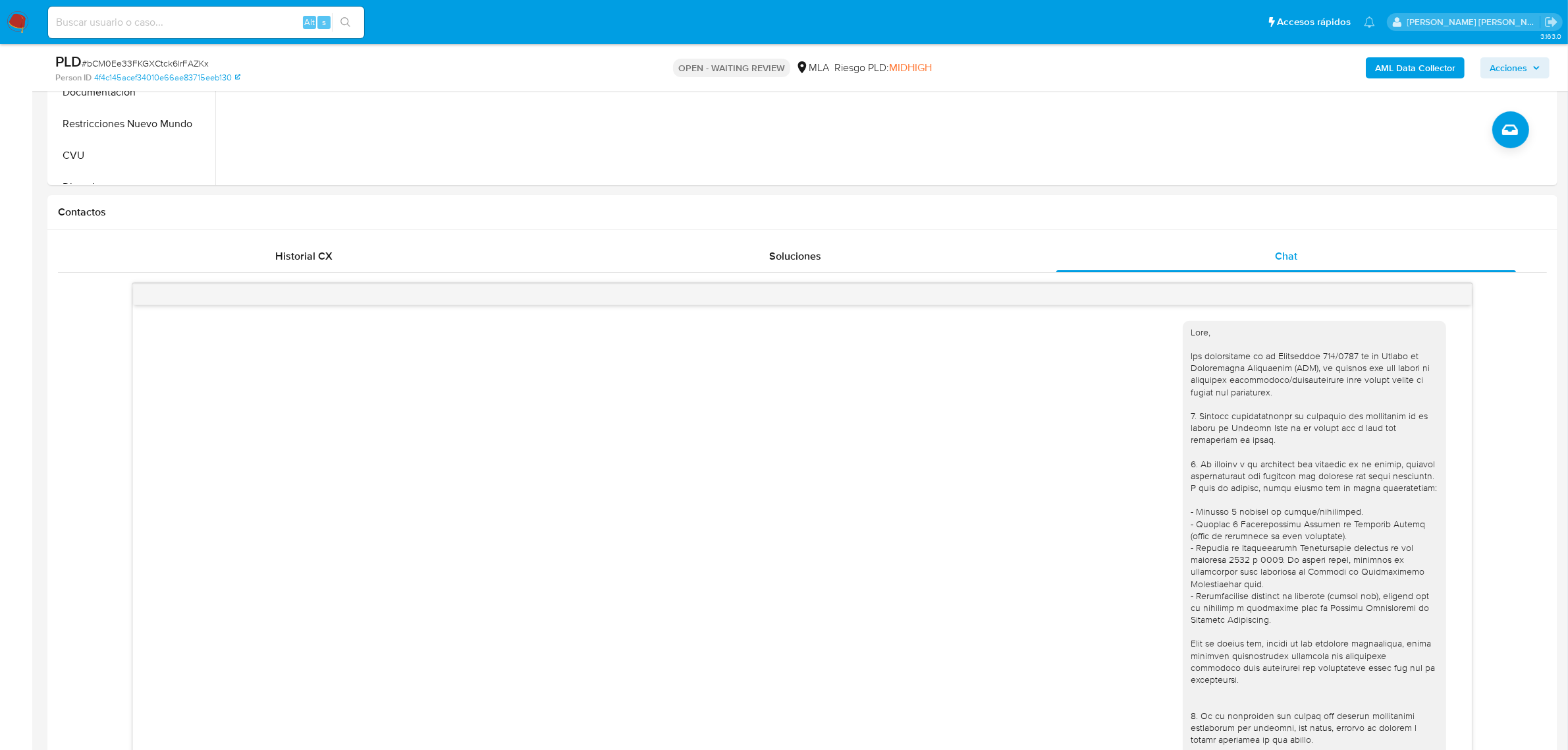
scroll to position [529, 0]
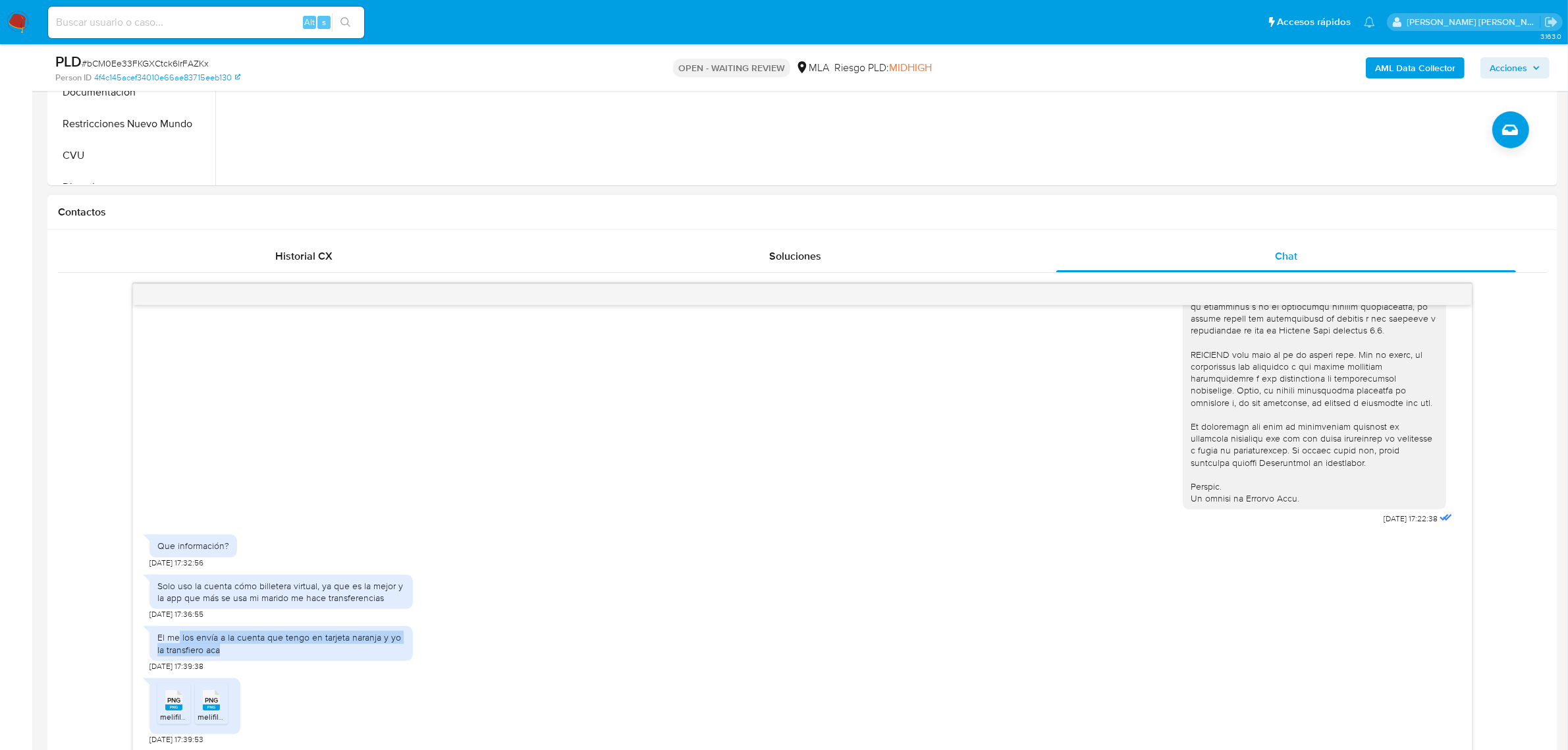
drag, startPoint x: 180, startPoint y: 640, endPoint x: 387, endPoint y: 654, distance: 207.5
click at [387, 654] on div "El me los envía a la cuenta que tengo en tarjeta naranja y yo la transfiero aca" at bounding box center [281, 643] width 248 height 24
drag, startPoint x: 189, startPoint y: 586, endPoint x: 347, endPoint y: 597, distance: 158.4
click at [345, 596] on div "Solo uso la cuenta cómo billetera virtual, ya que es la mejor y la app que más …" at bounding box center [281, 591] width 248 height 24
click at [170, 709] on rect at bounding box center [173, 707] width 17 height 6
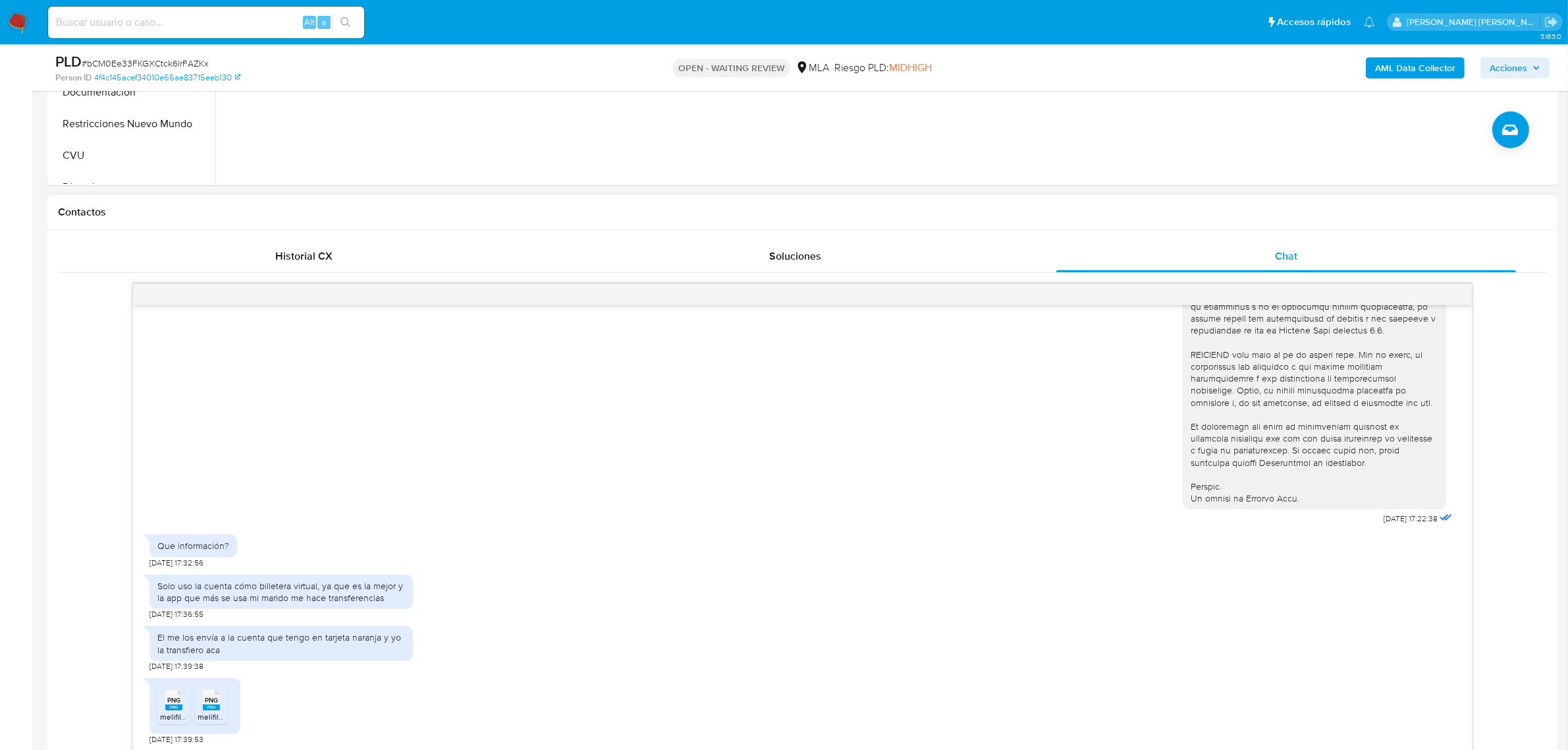
click at [211, 709] on rect at bounding box center [211, 707] width 17 height 6
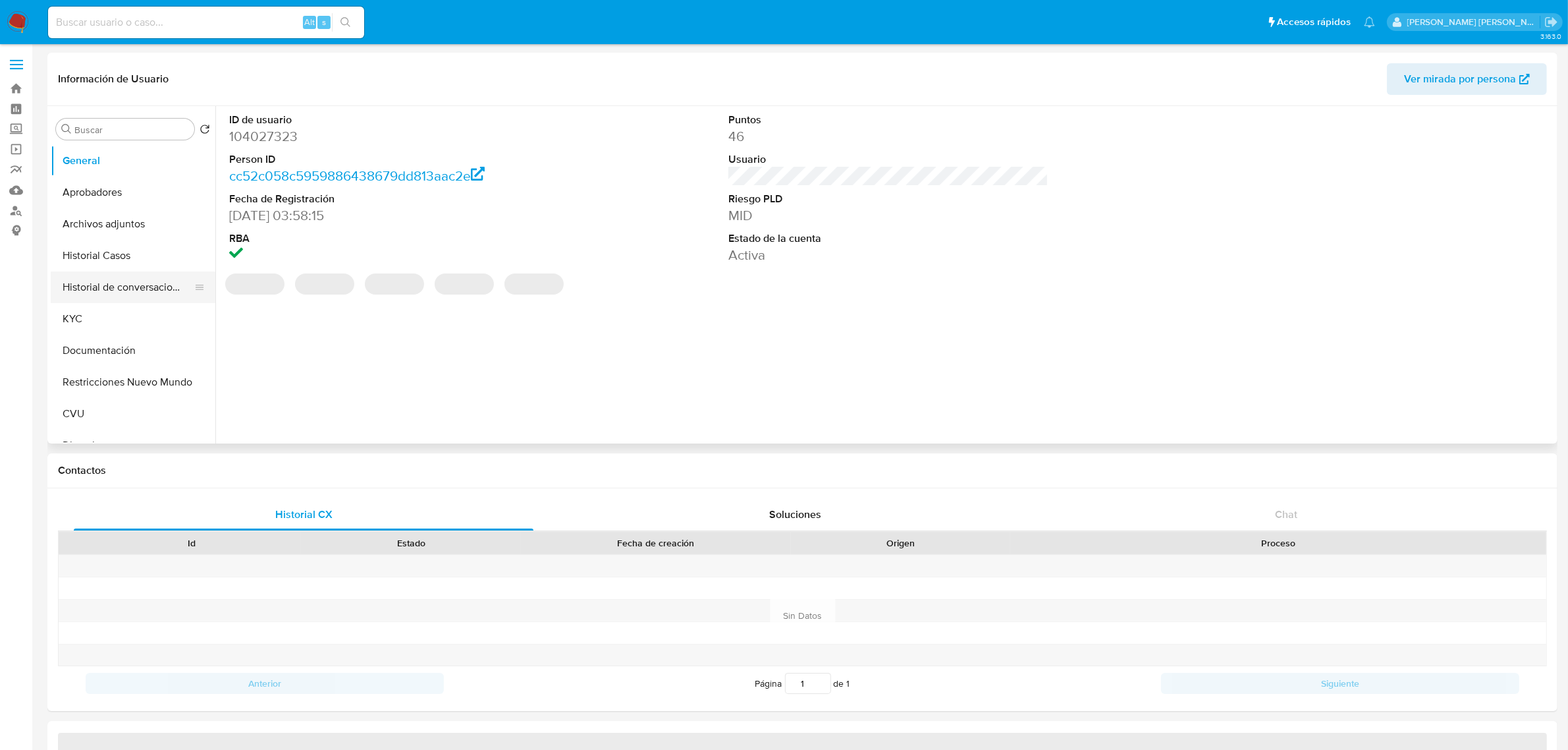
select select "10"
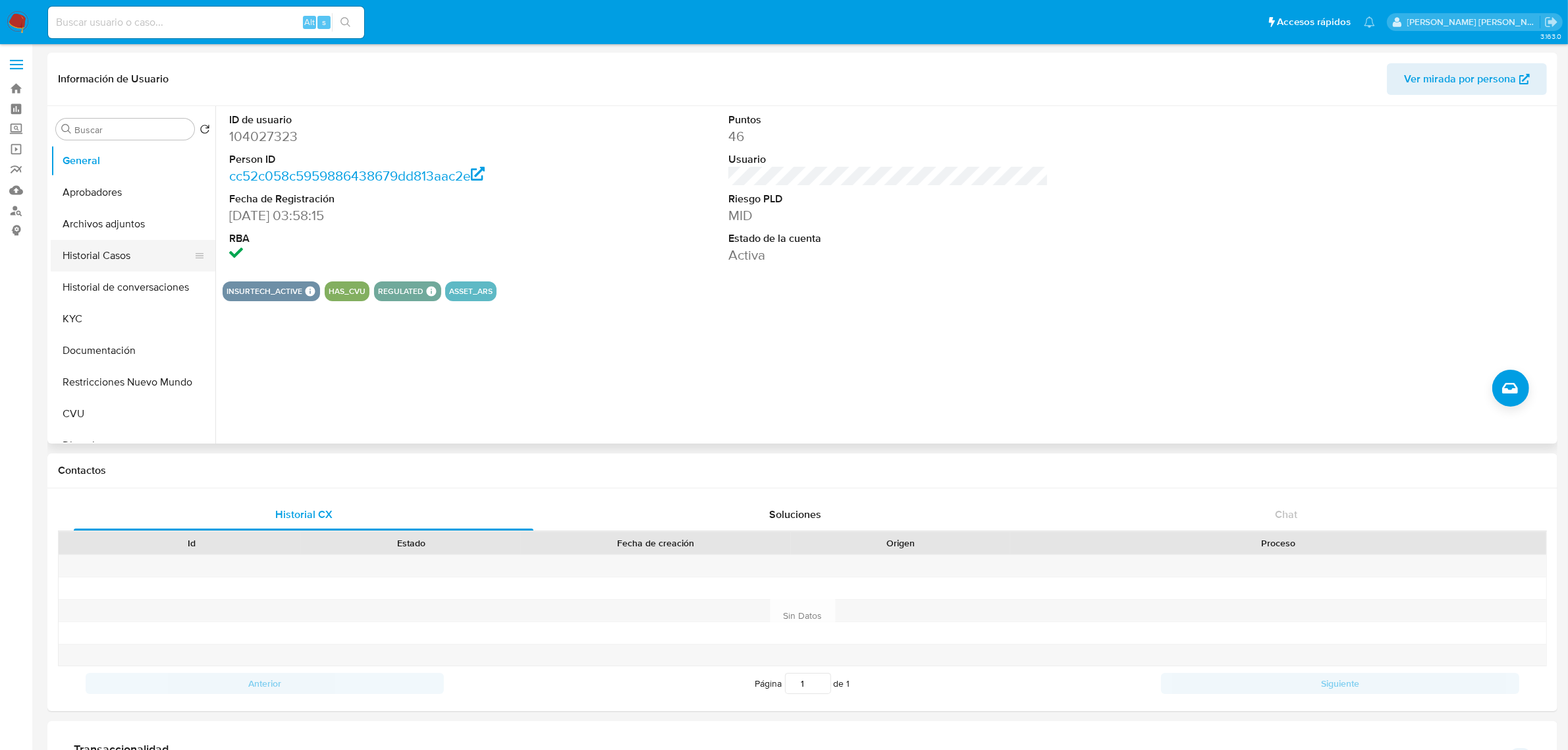
click at [101, 259] on button "Historial Casos" at bounding box center [128, 255] width 154 height 32
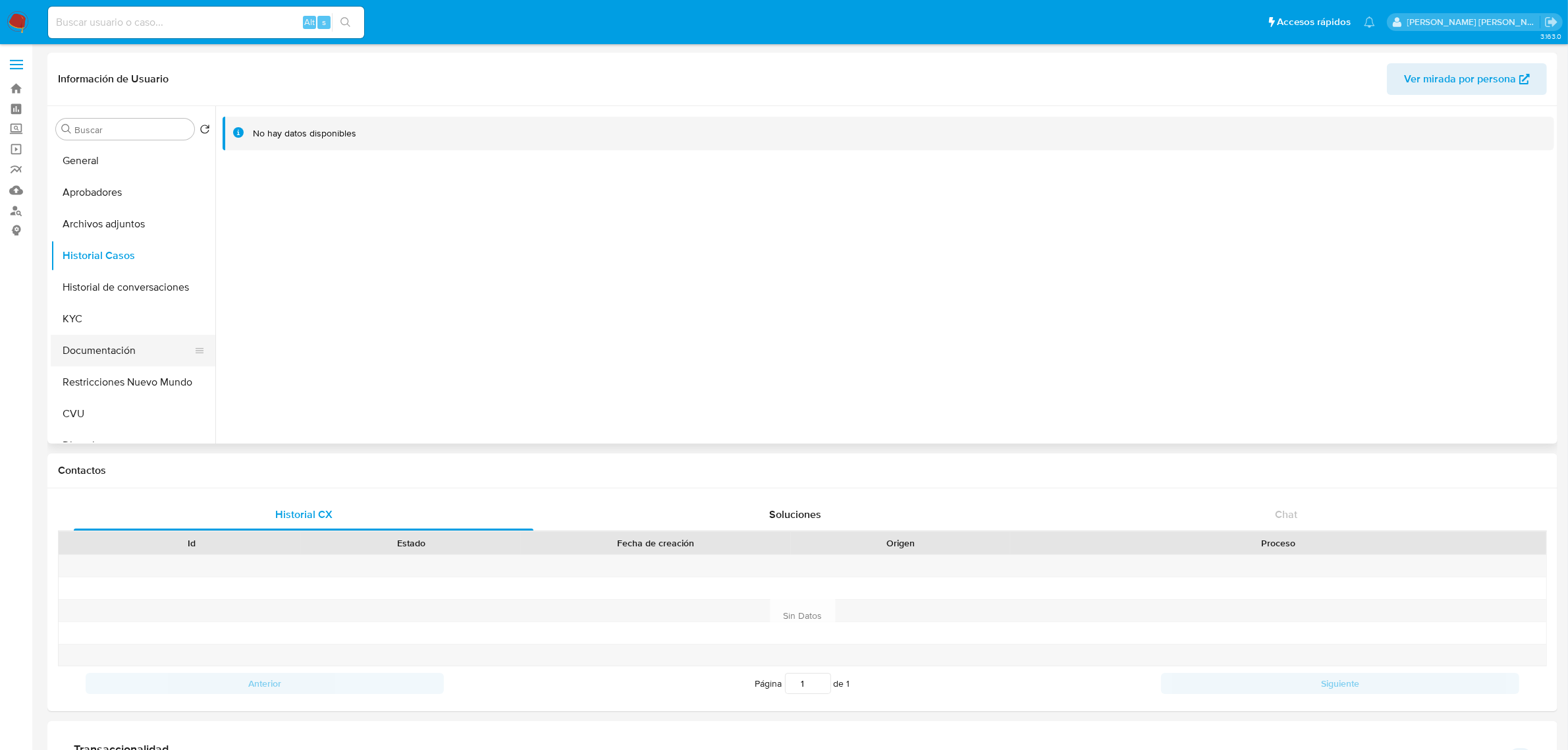
click at [129, 351] on button "Documentación" at bounding box center [128, 351] width 154 height 32
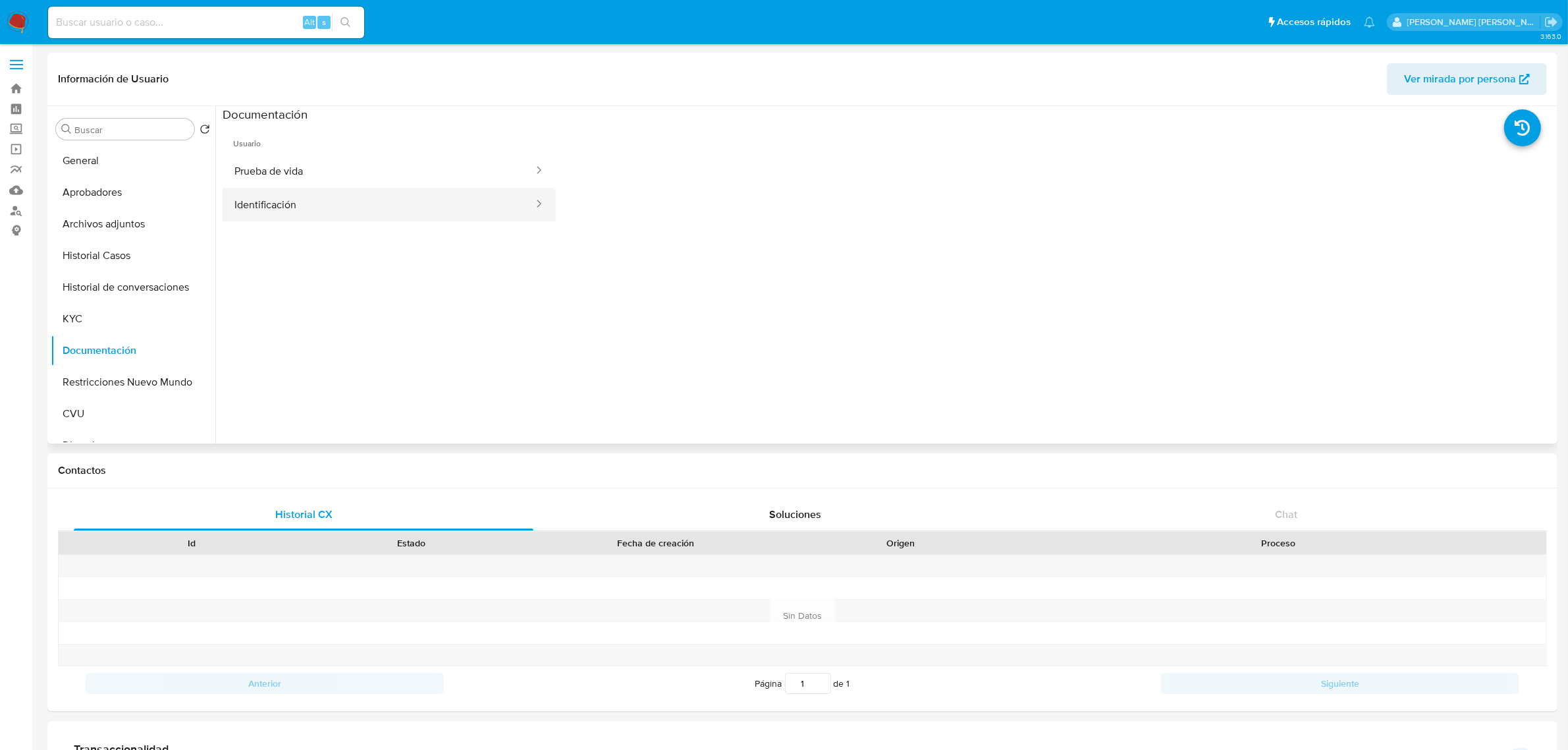
click at [406, 211] on button "Identificación" at bounding box center [378, 204] width 312 height 34
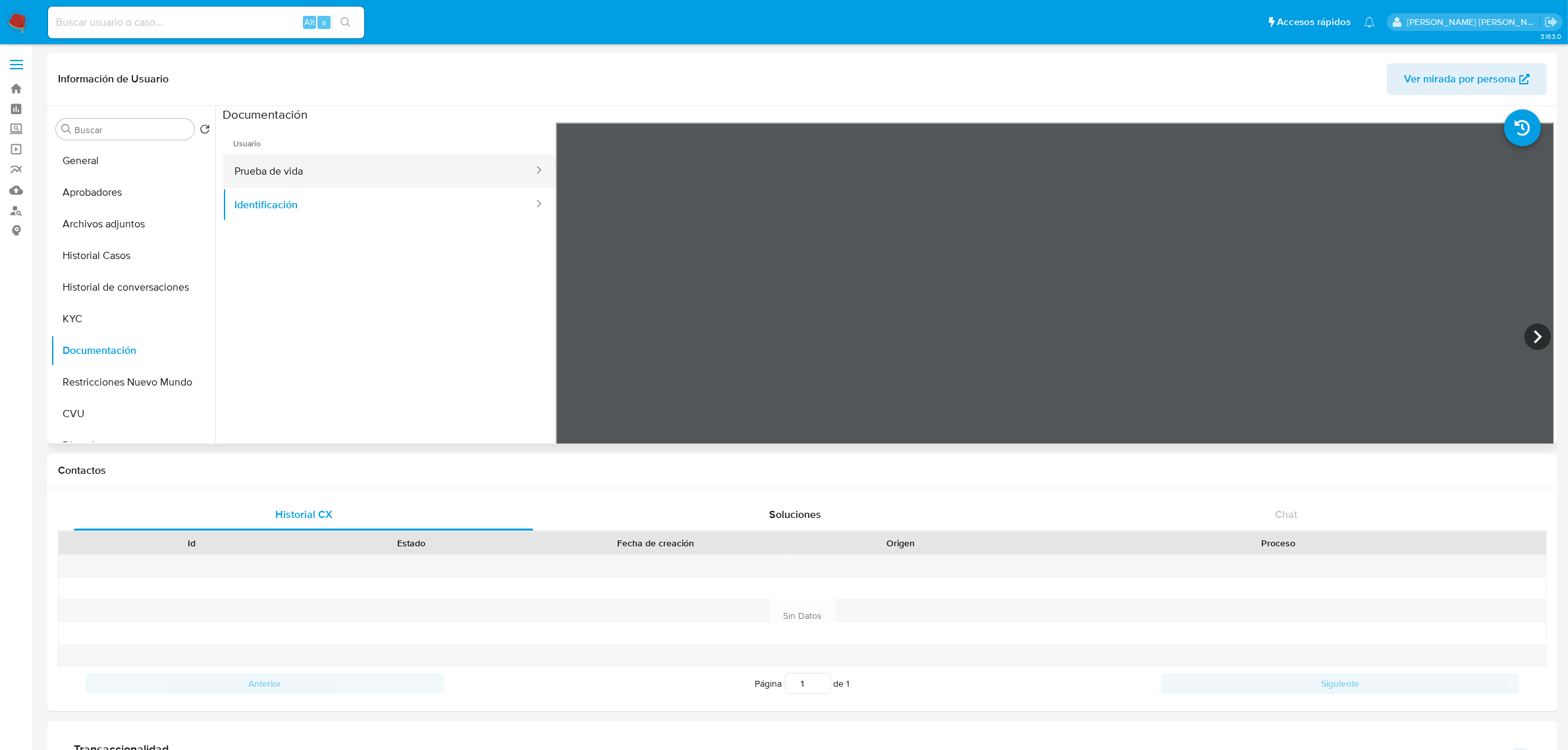
click at [364, 175] on button "Prueba de vida" at bounding box center [378, 171] width 312 height 34
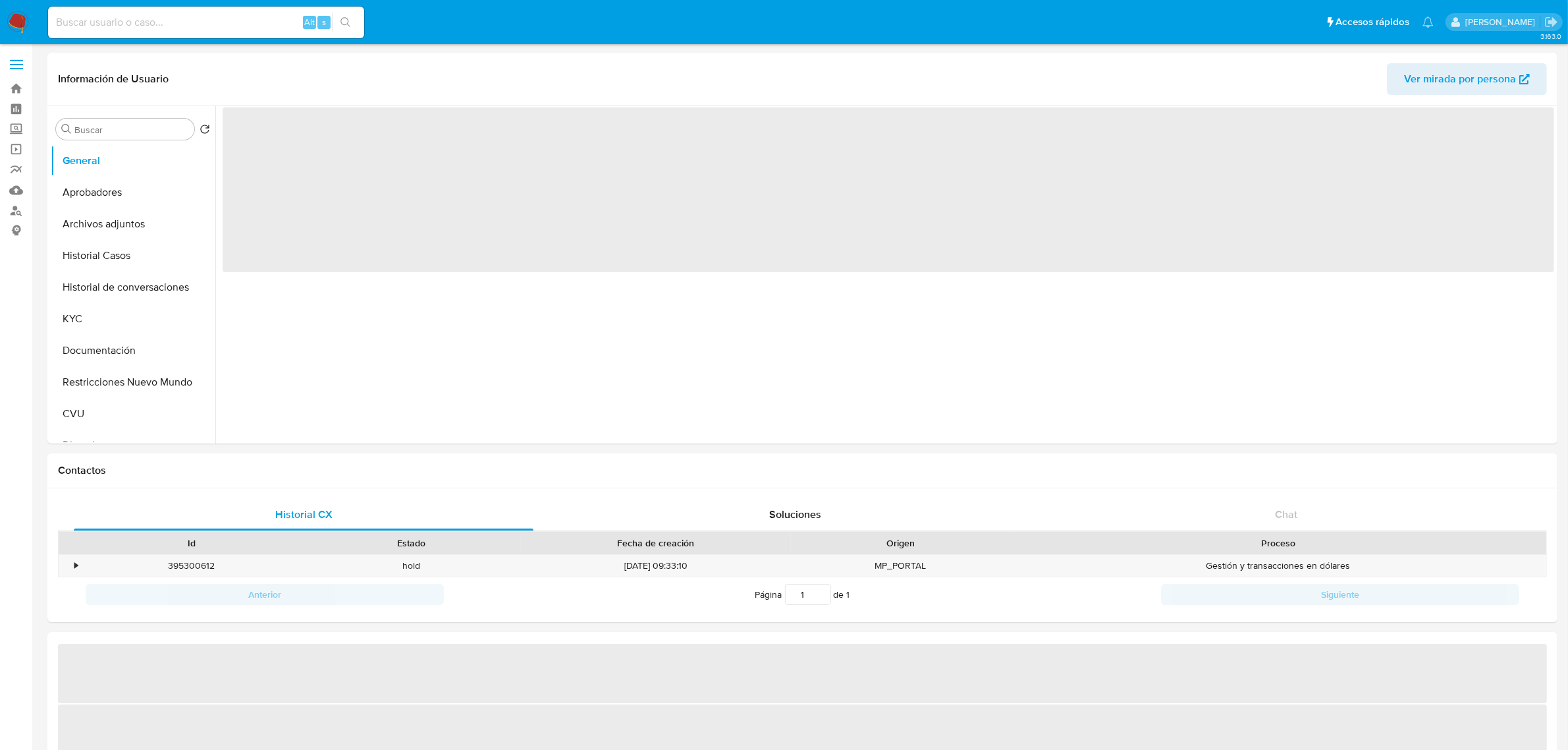
select select "10"
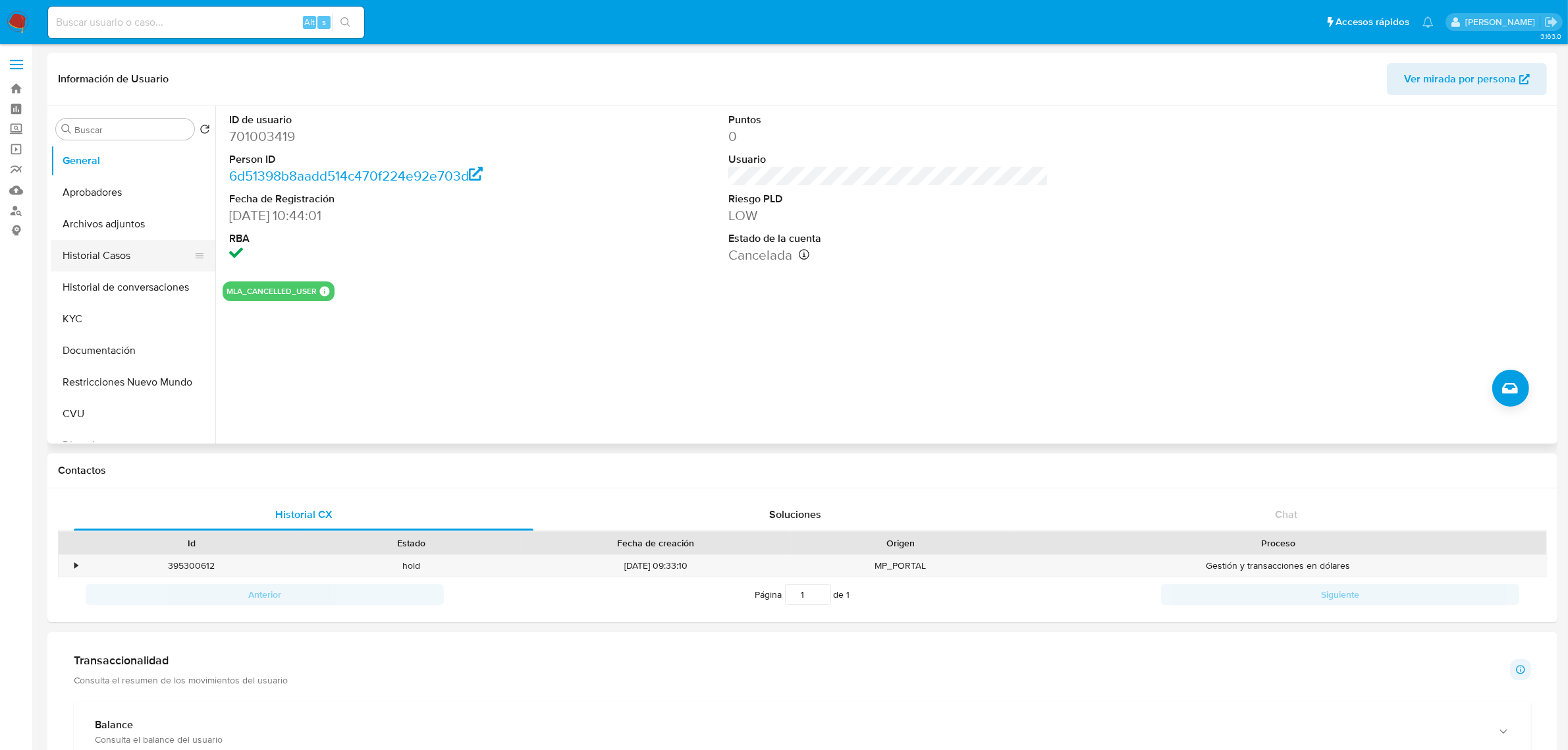
click at [125, 257] on button "Historial Casos" at bounding box center [128, 255] width 154 height 32
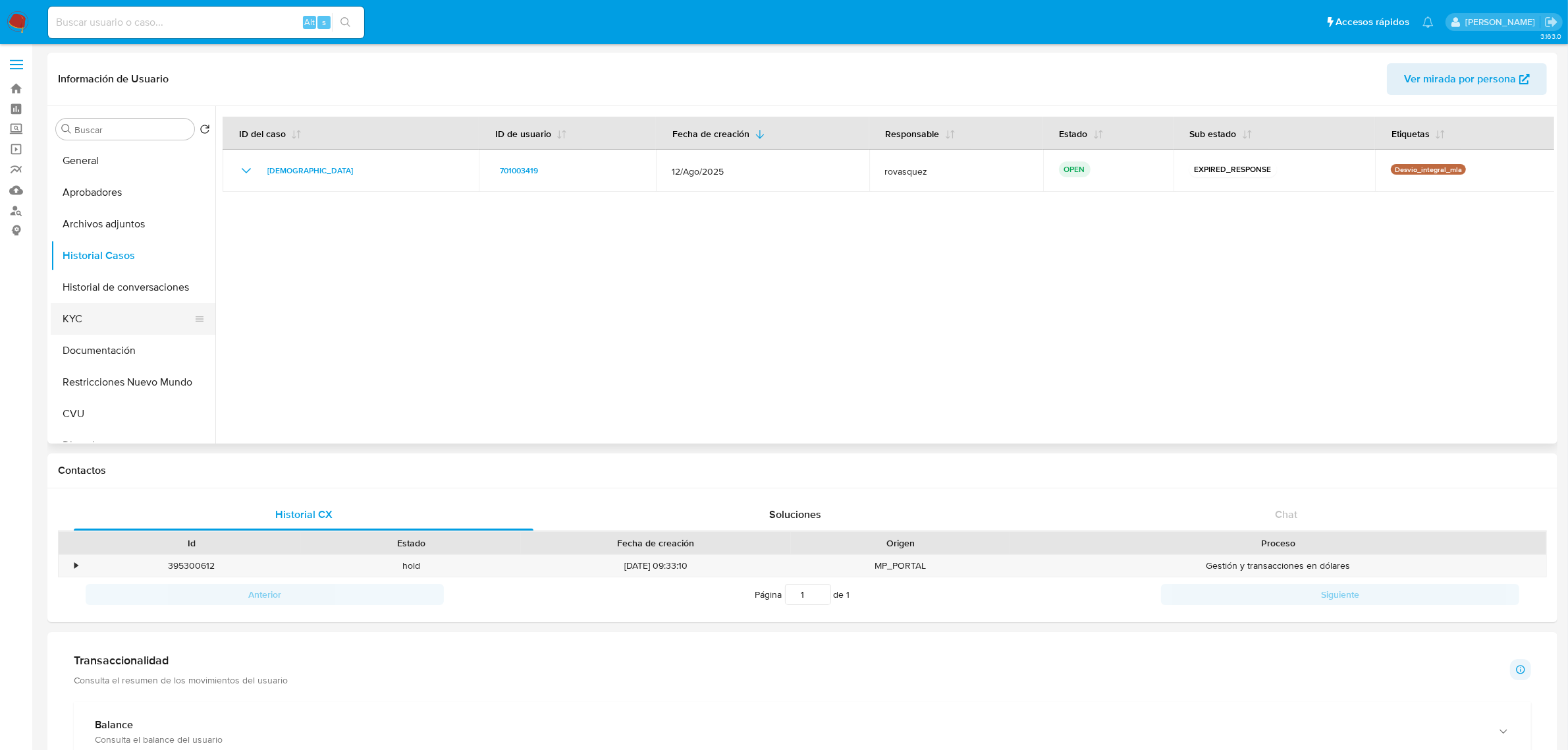
click at [89, 325] on button "KYC" at bounding box center [128, 319] width 154 height 32
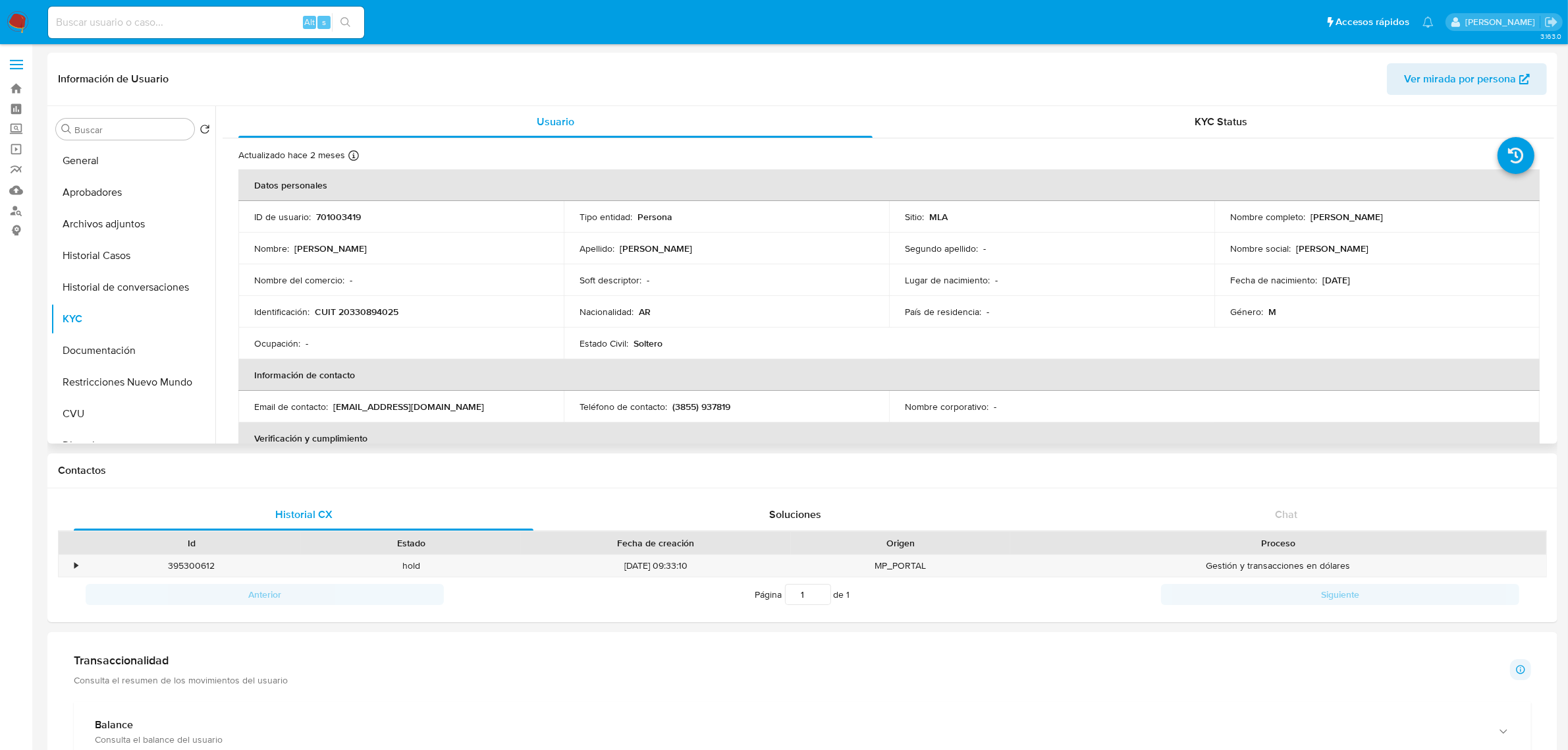
click at [369, 317] on p "CUIT 20330894025" at bounding box center [356, 311] width 84 height 12
copy p "20330894025"
click at [376, 318] on td "Identificación : CUIT 20330894025" at bounding box center [400, 312] width 325 height 32
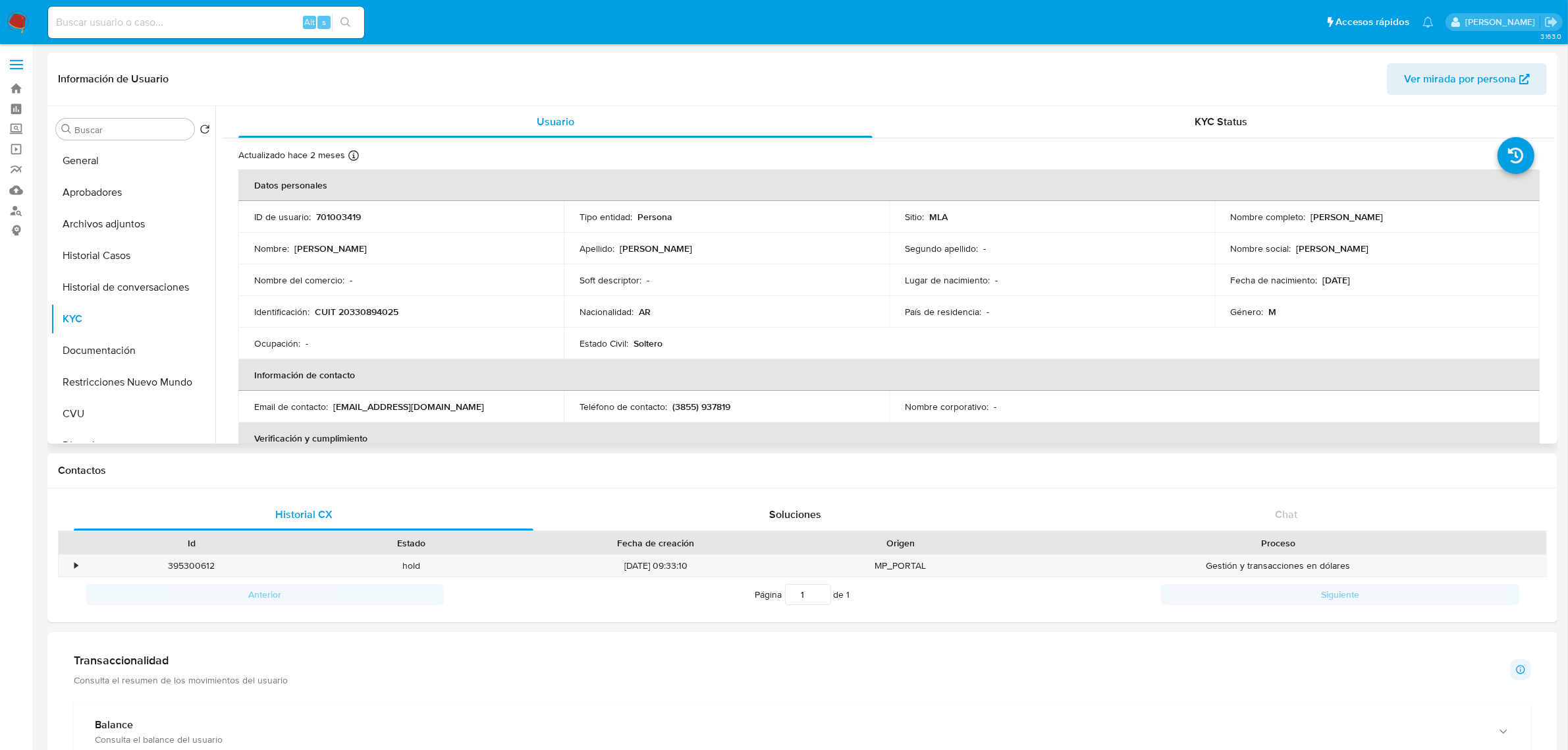
click at [376, 314] on p "CUIT 20330894025" at bounding box center [356, 311] width 84 height 12
copy p "20330894025"
drag, startPoint x: 1305, startPoint y: 216, endPoint x: 1413, endPoint y: 218, distance: 108.0
click at [1413, 218] on div "Nombre completo : David Alejandro Gelid" at bounding box center [1377, 217] width 294 height 12
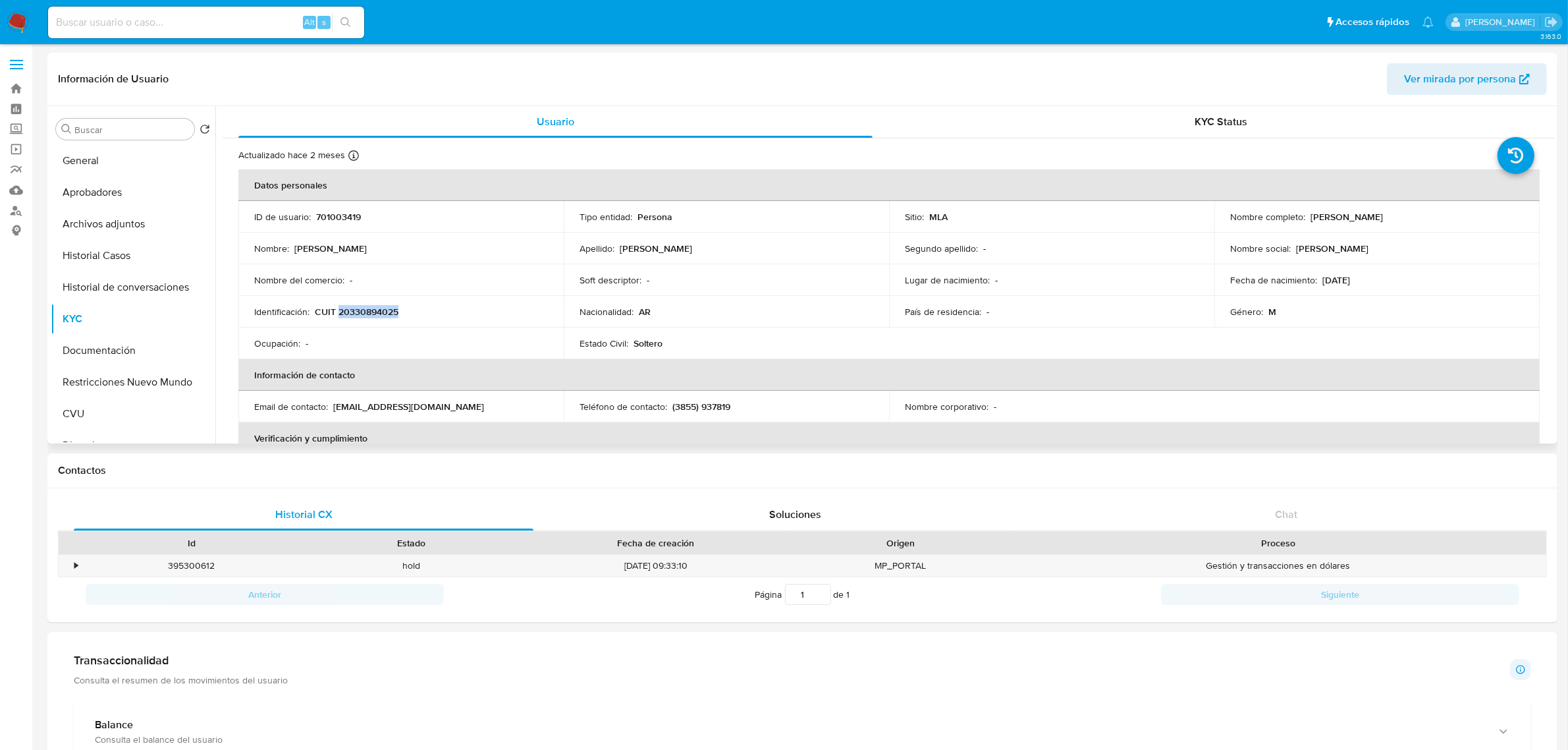
copy p "David Alejandro Gelid"
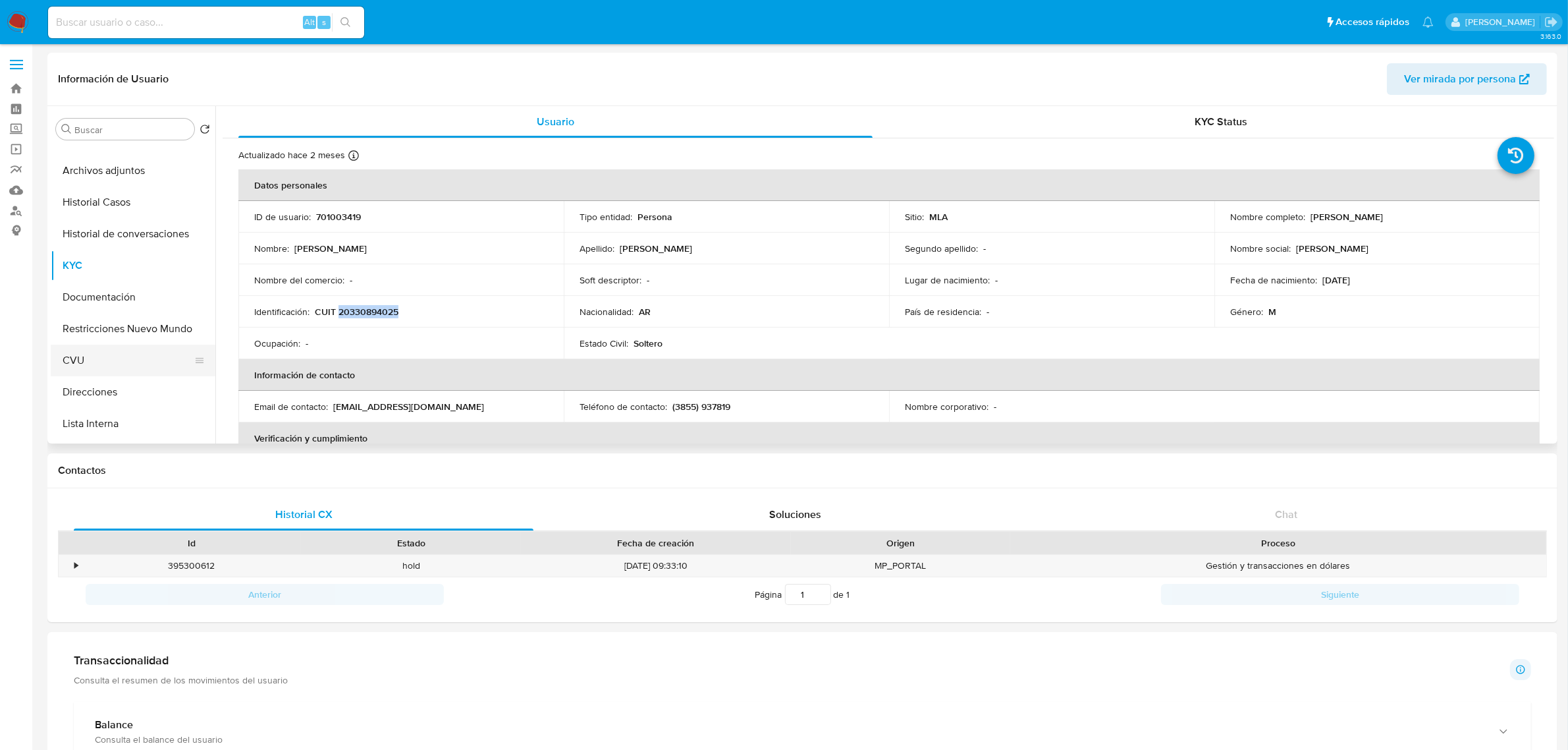
scroll to position [82, 0]
click at [120, 360] on button "Direcciones" at bounding box center [128, 363] width 154 height 32
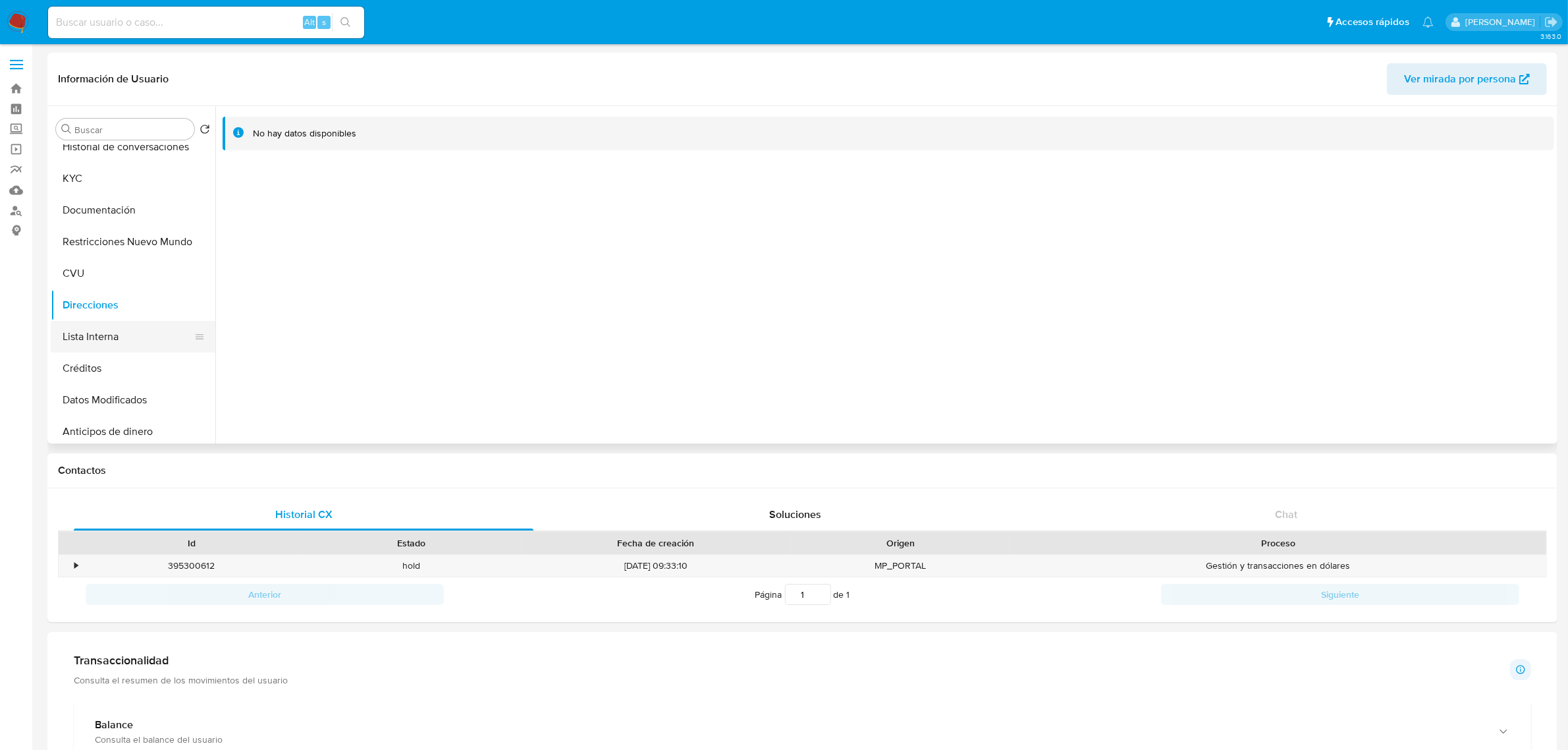
scroll to position [165, 0]
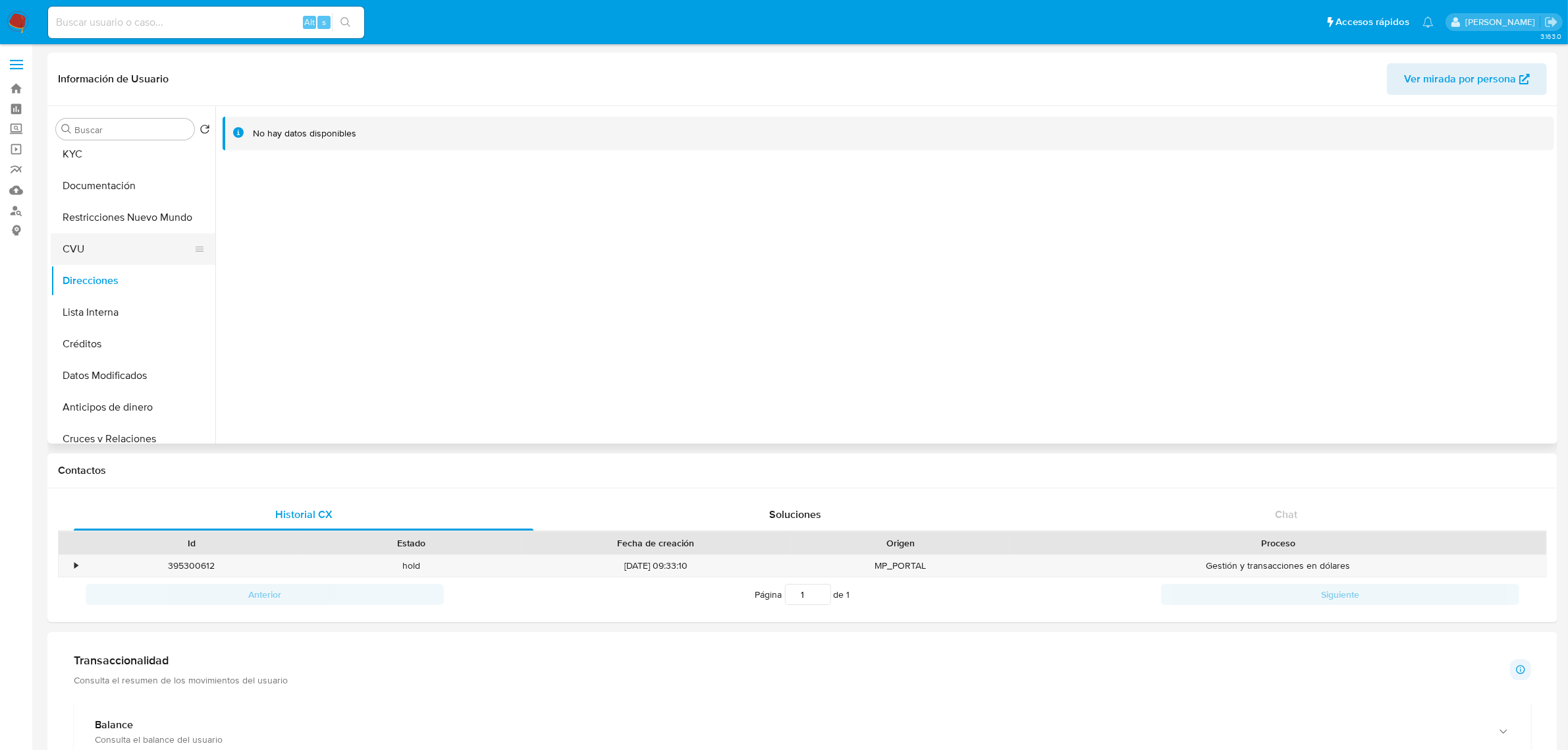
click at [113, 255] on button "CVU" at bounding box center [128, 249] width 154 height 32
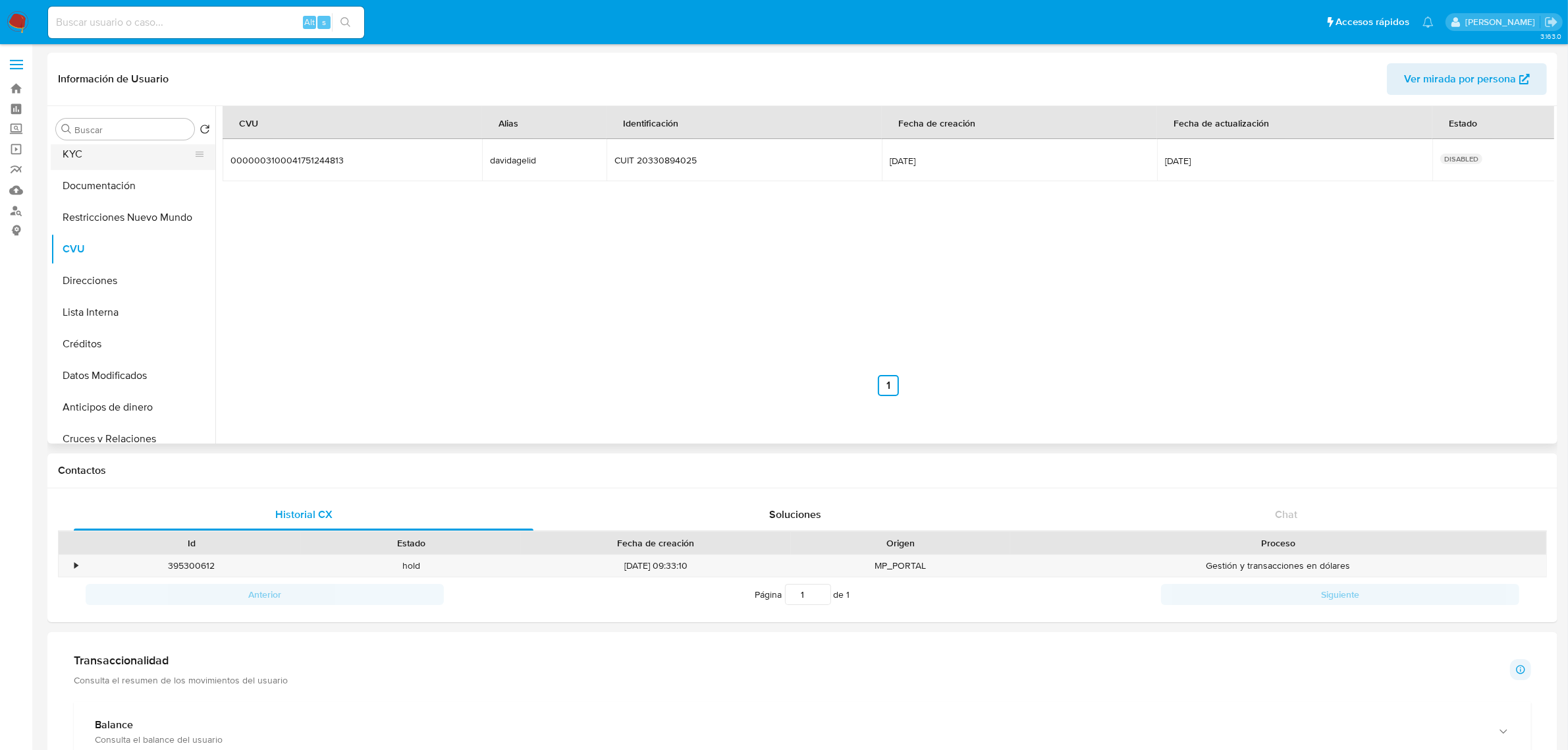
scroll to position [0, 0]
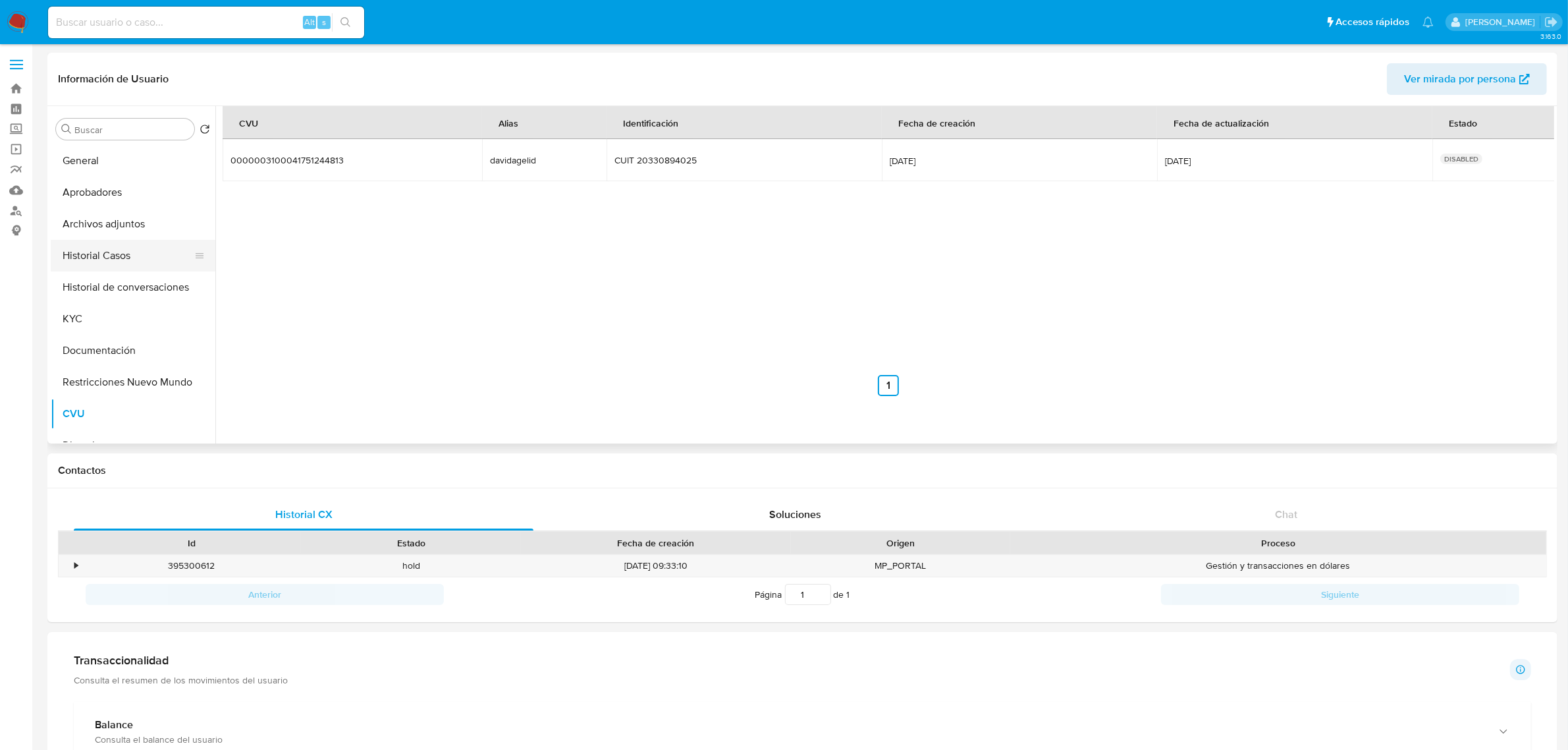
click at [129, 261] on button "Historial Casos" at bounding box center [128, 255] width 154 height 32
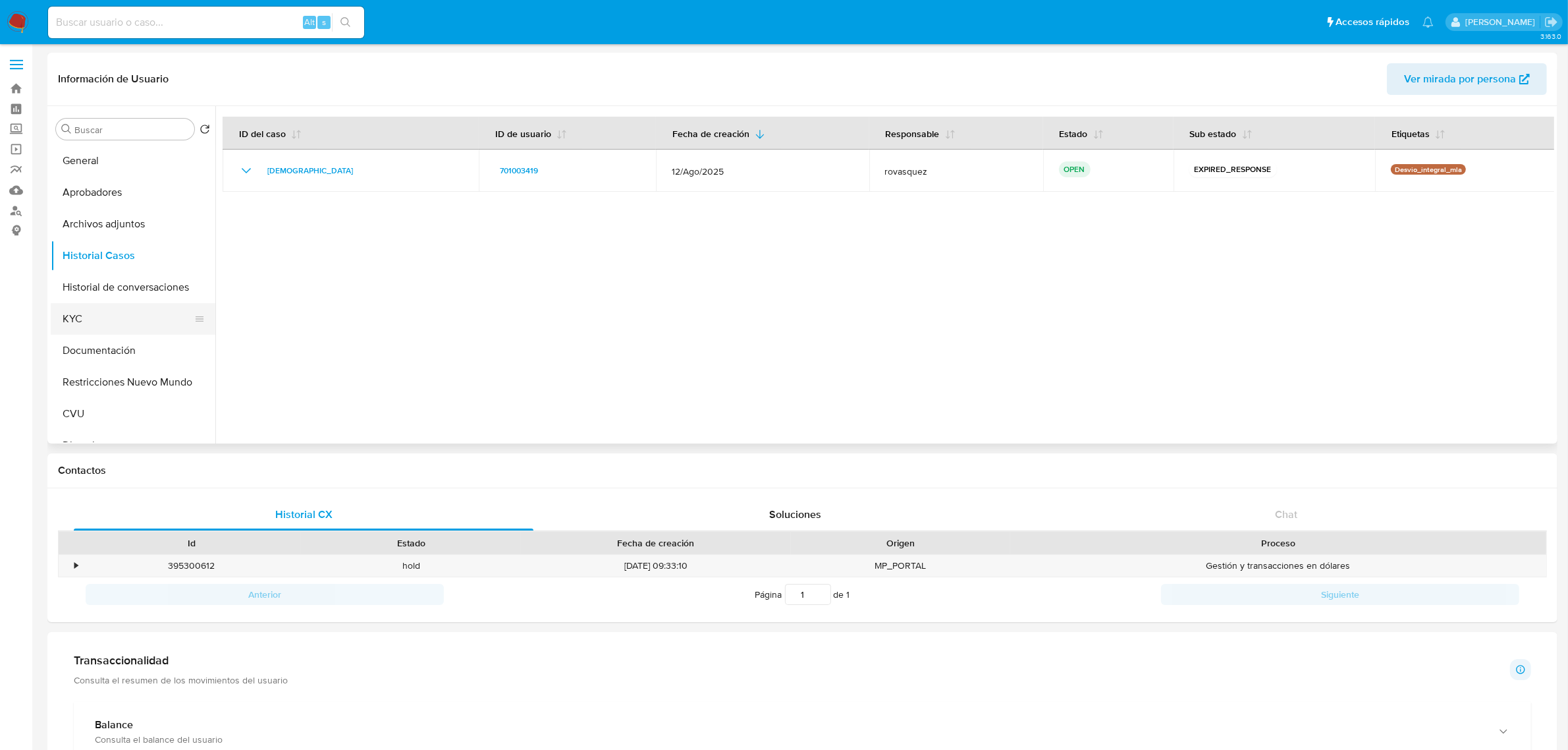
click at [102, 323] on button "KYC" at bounding box center [128, 319] width 154 height 32
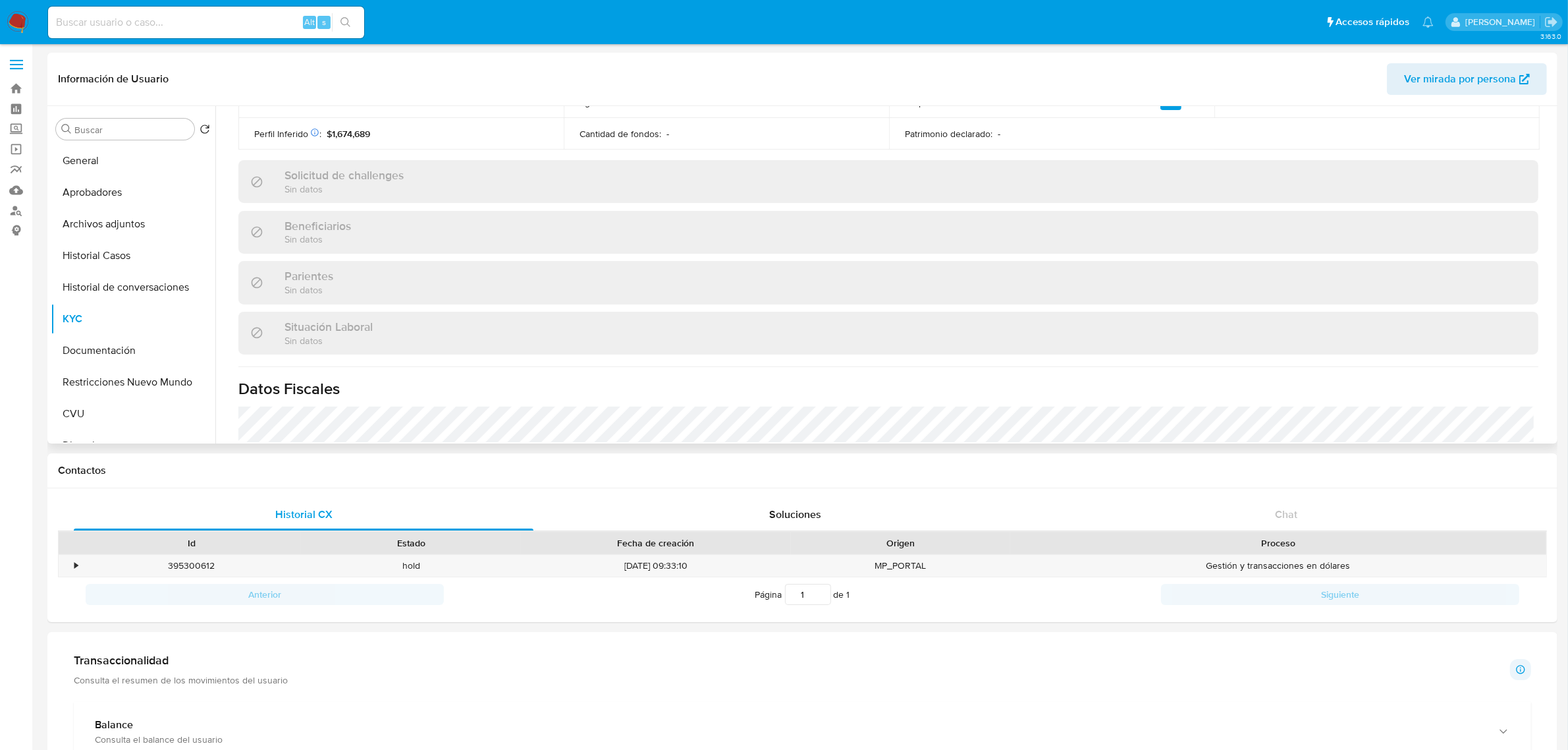
scroll to position [682, 0]
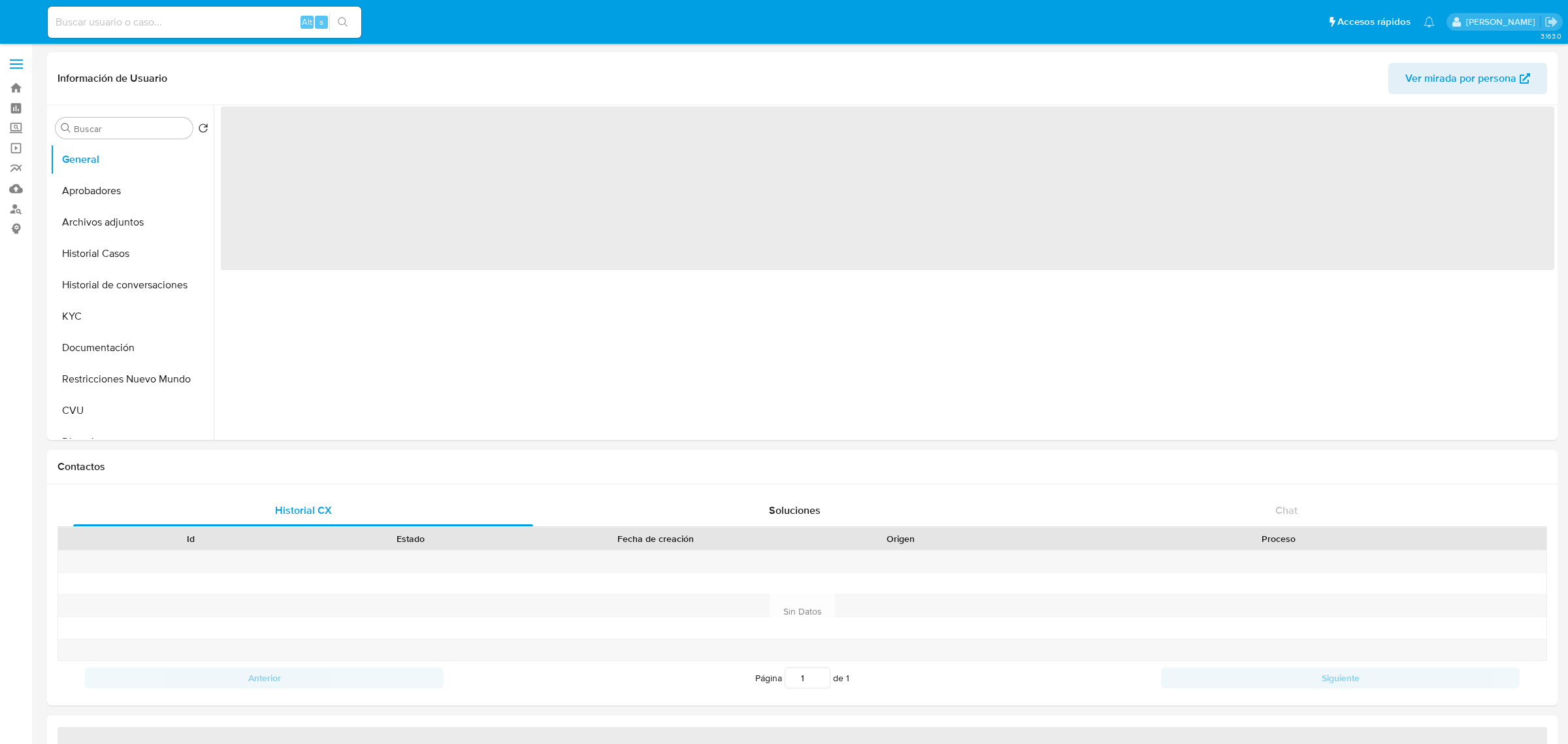
select select "10"
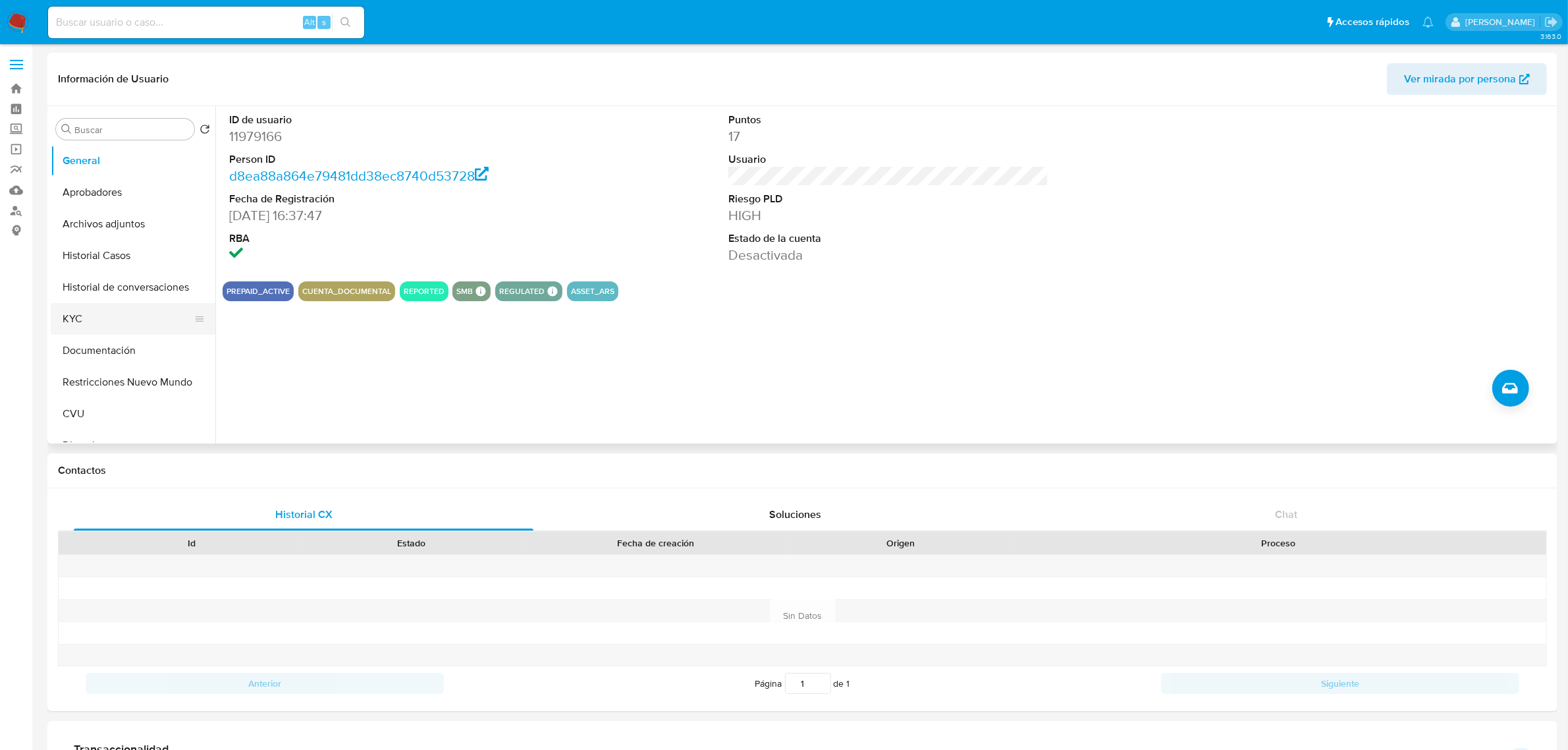
click at [86, 317] on button "KYC" at bounding box center [128, 319] width 154 height 32
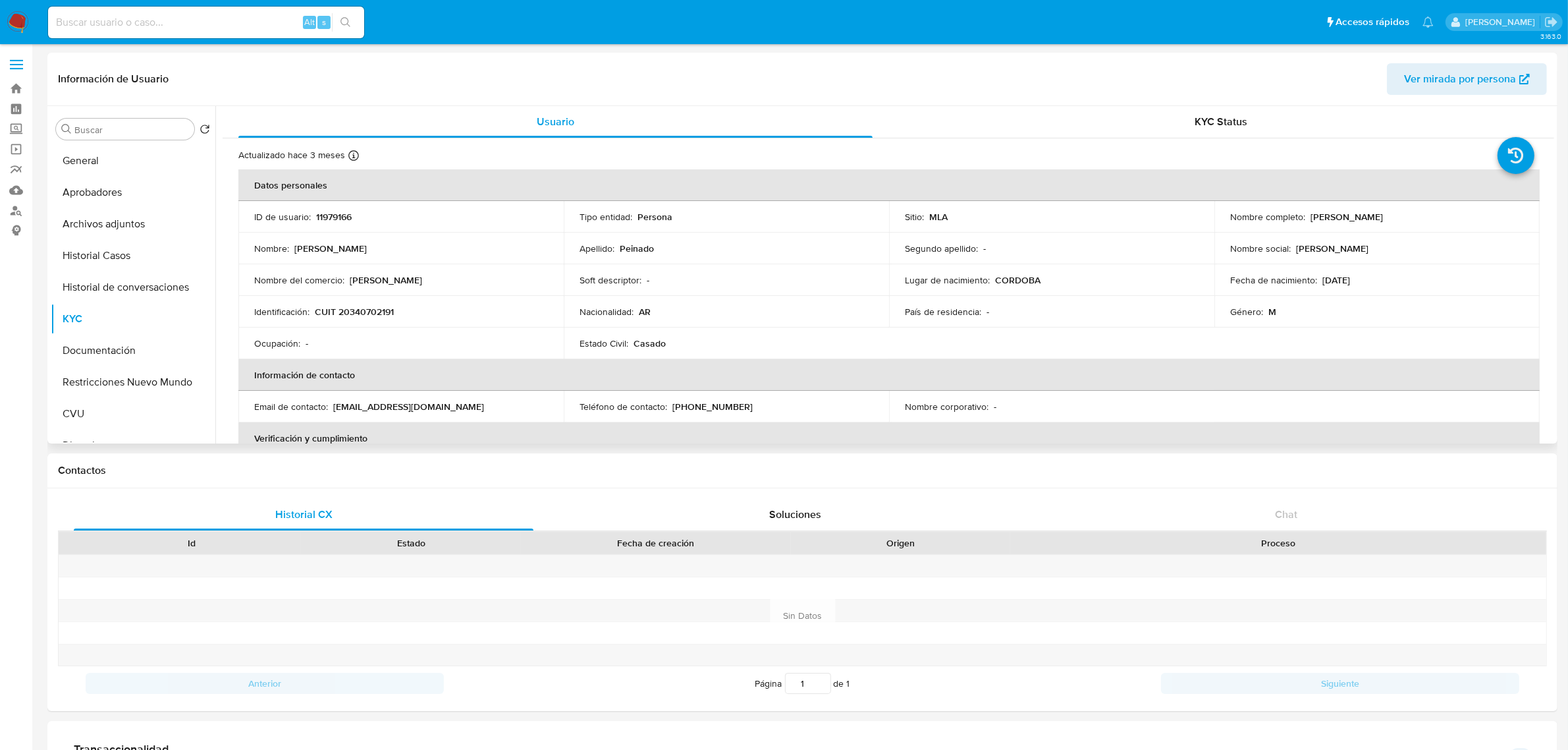
drag, startPoint x: 1304, startPoint y: 218, endPoint x: 1469, endPoint y: 224, distance: 165.1
click at [1469, 224] on td "Nombre completo : [PERSON_NAME]" at bounding box center [1376, 217] width 325 height 32
click at [133, 264] on button "Historial Casos" at bounding box center [128, 255] width 154 height 32
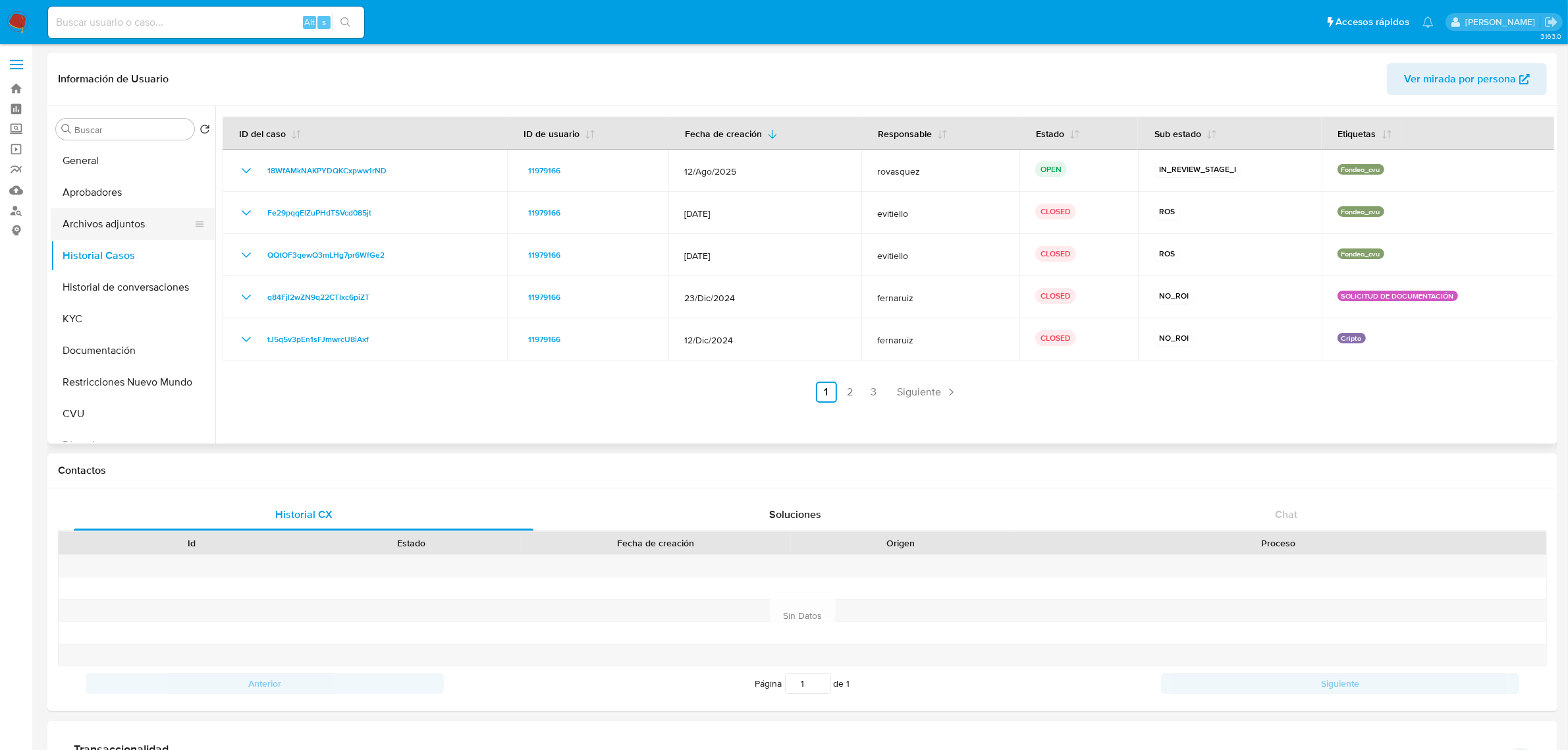
click at [133, 221] on button "Archivos adjuntos" at bounding box center [128, 224] width 154 height 32
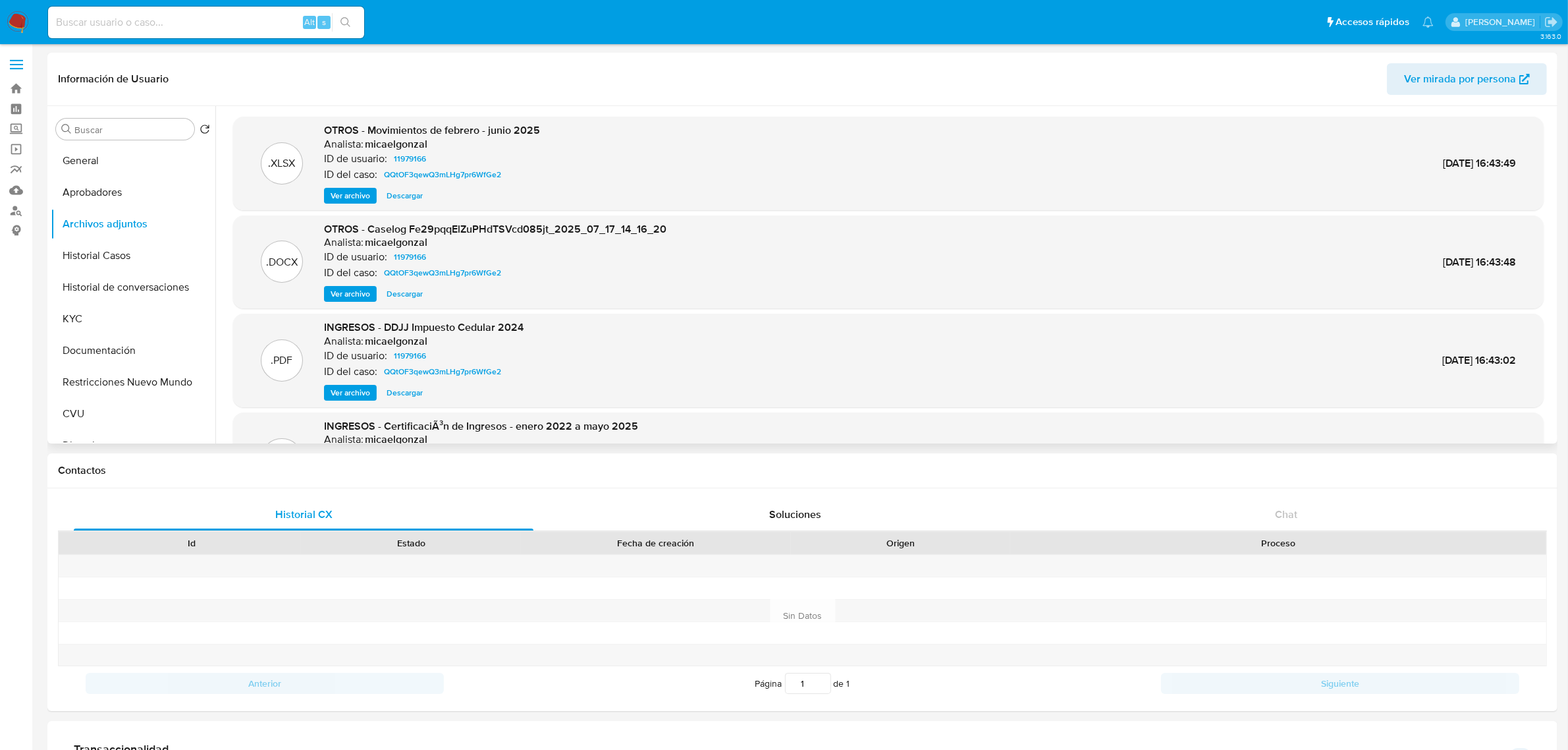
click at [338, 290] on span "Ver archivo" at bounding box center [350, 294] width 40 height 13
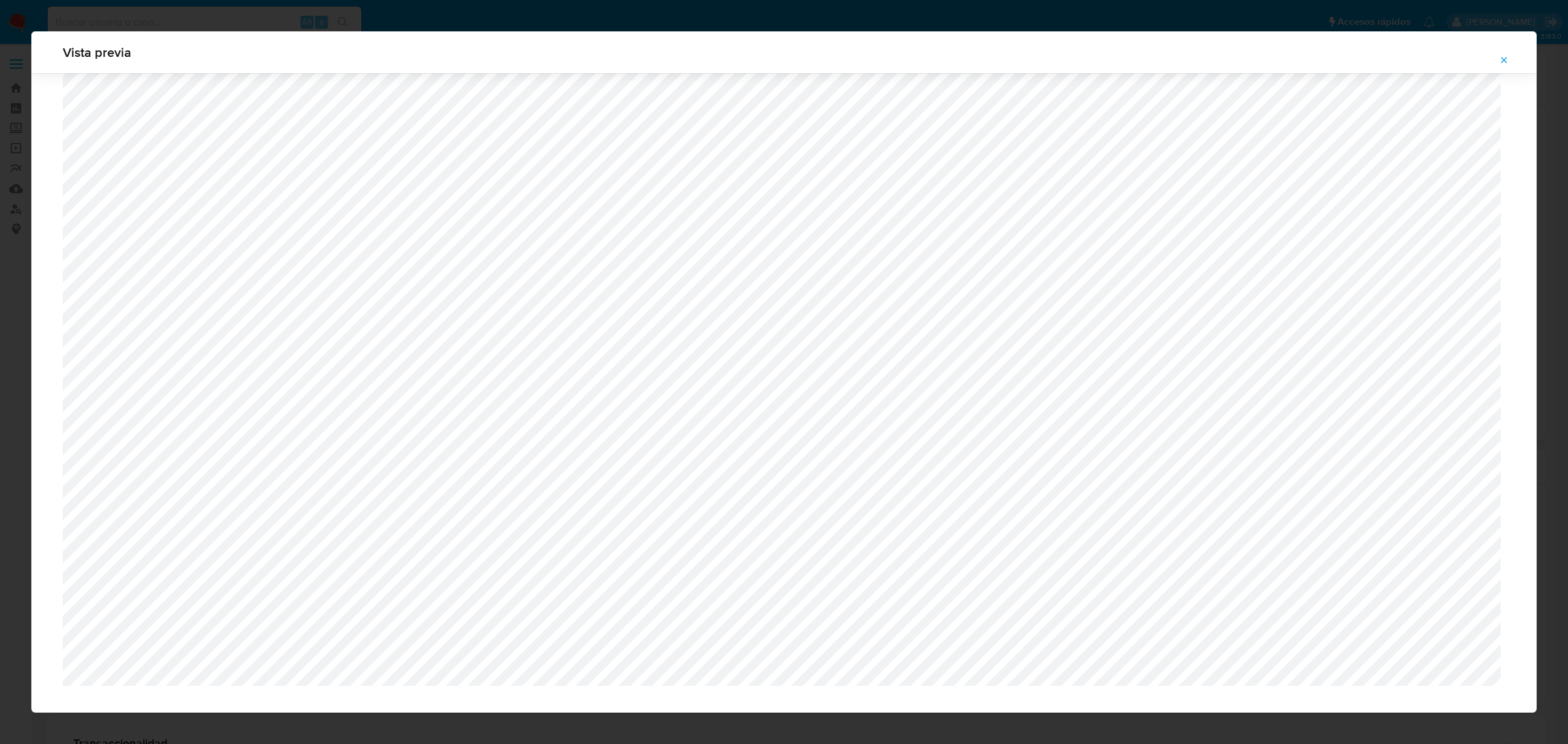
scroll to position [798, 0]
